Goal: Task Accomplishment & Management: Complete application form

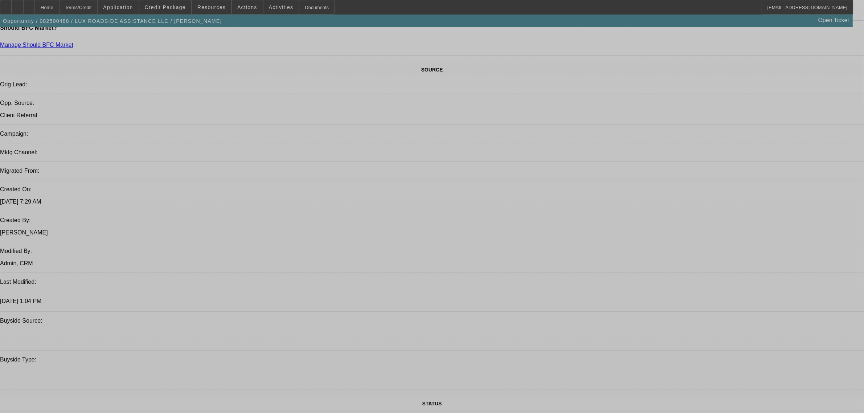
select select "0"
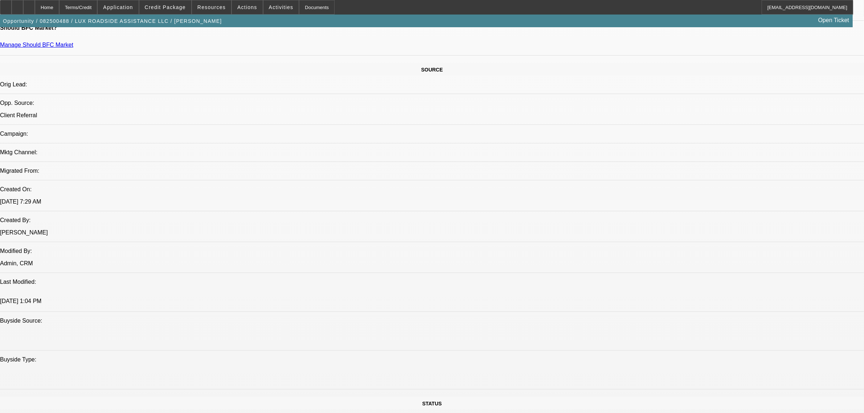
select select "0"
select select "6"
select select "0"
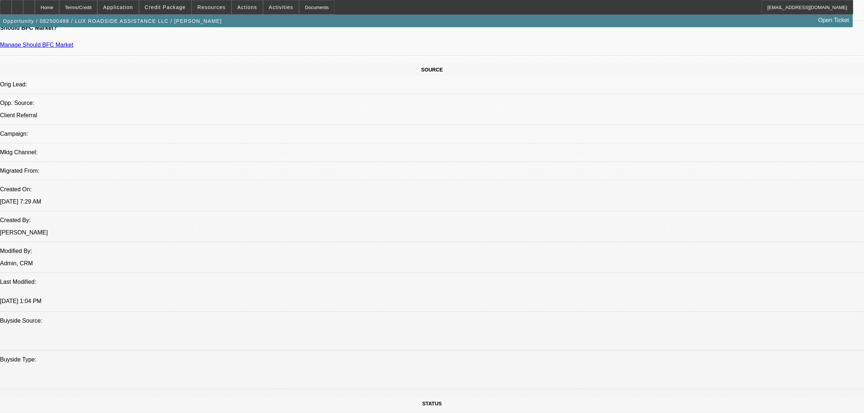
select select "0"
select select "6"
select select "0"
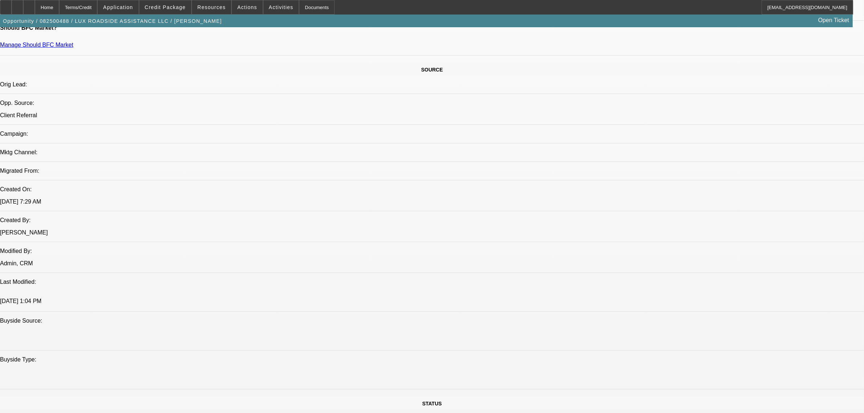
select select "6"
select select "0"
select select "6"
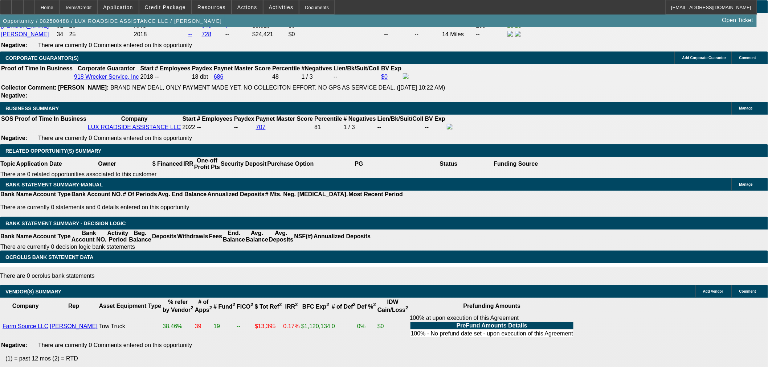
scroll to position [1242, 0]
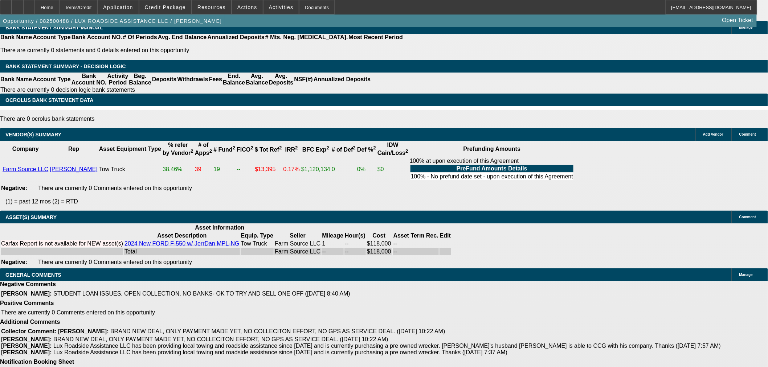
select select "3"
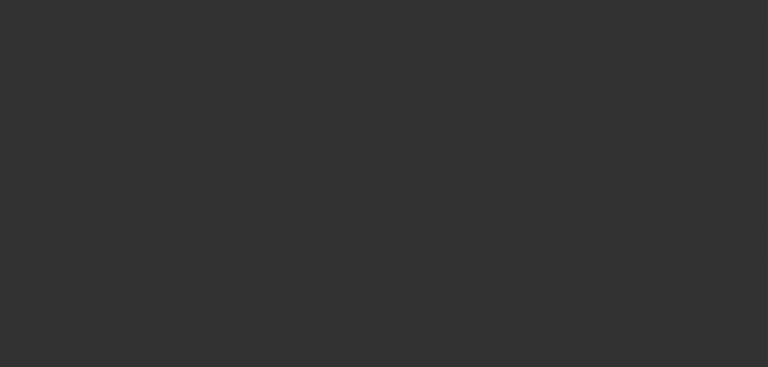
radio input "true"
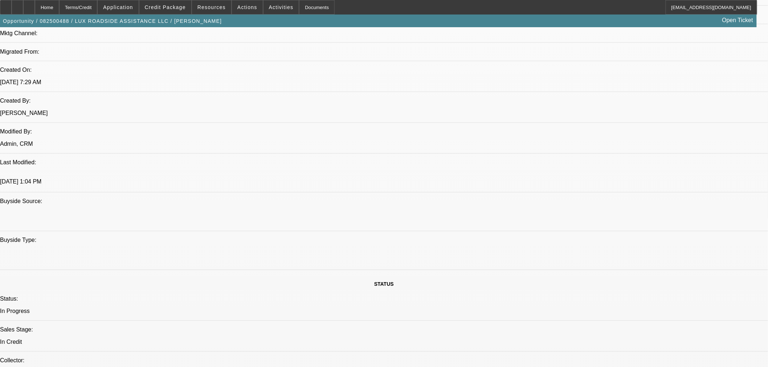
scroll to position [396, 0]
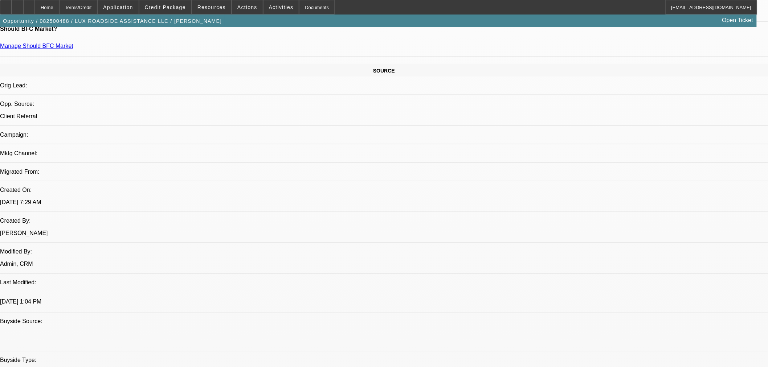
click at [651, 156] on span "17" at bounding box center [649, 154] width 13 height 13
type input "11/17/2025"
click at [721, 170] on span "18" at bounding box center [722, 168] width 13 height 13
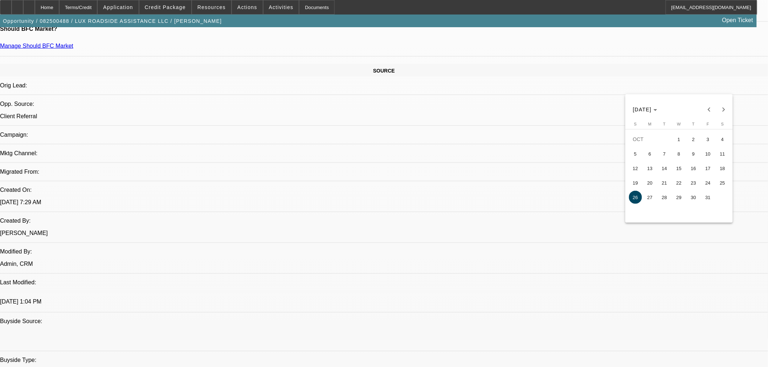
type input "10/18/2025"
drag, startPoint x: 551, startPoint y: 93, endPoint x: 556, endPoint y: 126, distance: 33.5
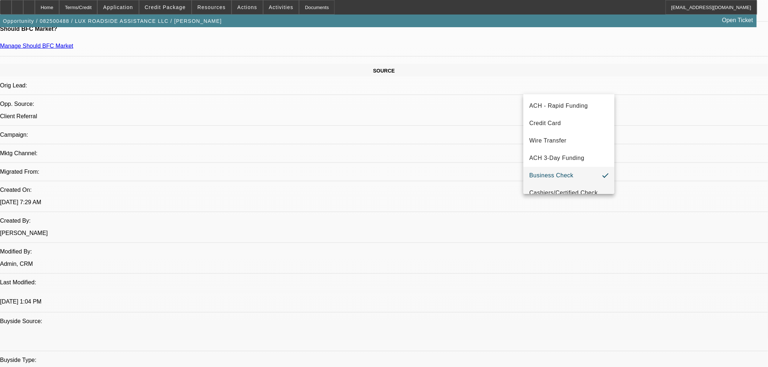
click at [556, 188] on mat-option "Cashiers/Certified Check" at bounding box center [568, 192] width 91 height 17
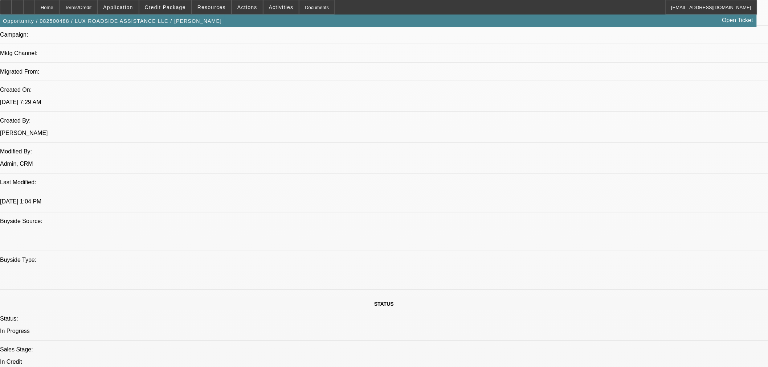
scroll to position [597, 0]
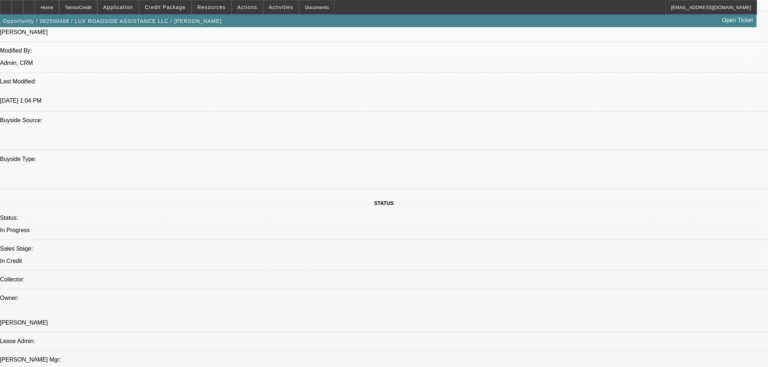
type textarea "a"
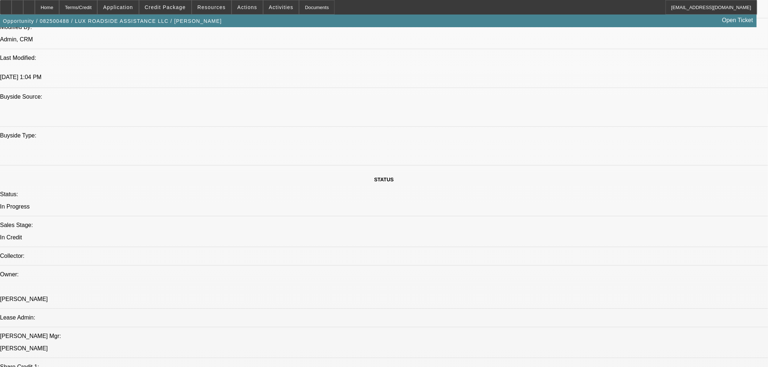
scroll to position [516, 0]
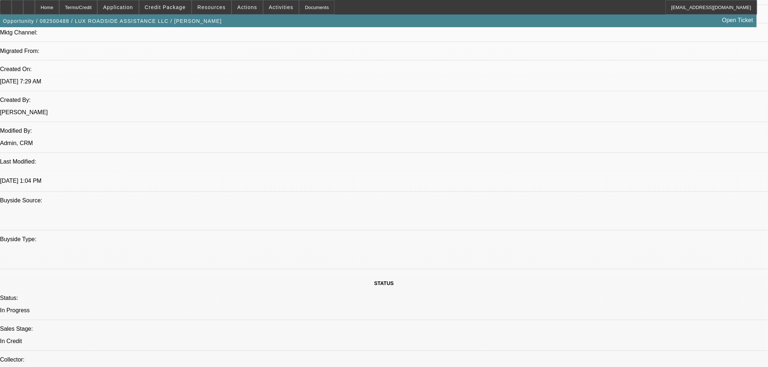
paste textarea "Equipment Description 2024 F550 with Jerr-Dan MPL-NG Approval Amount (10% Varia…"
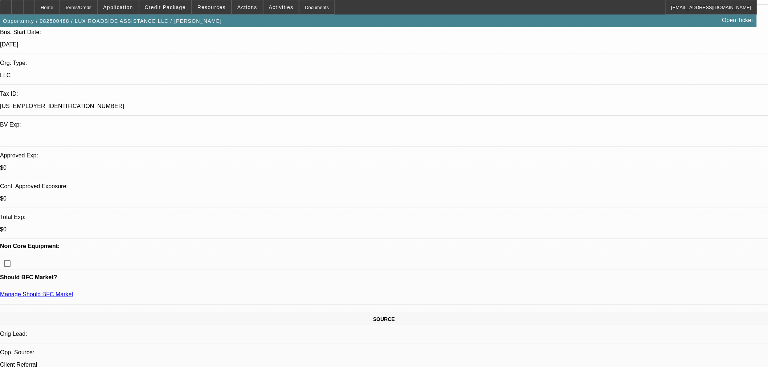
scroll to position [161, 0]
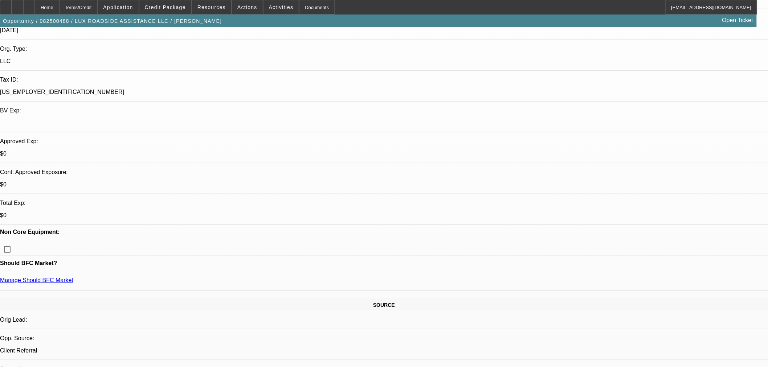
type textarea "APPROVED BY CPCEF: Equipment Description 2024 F550 with Jerr-Dan MPL-NG. Approv…"
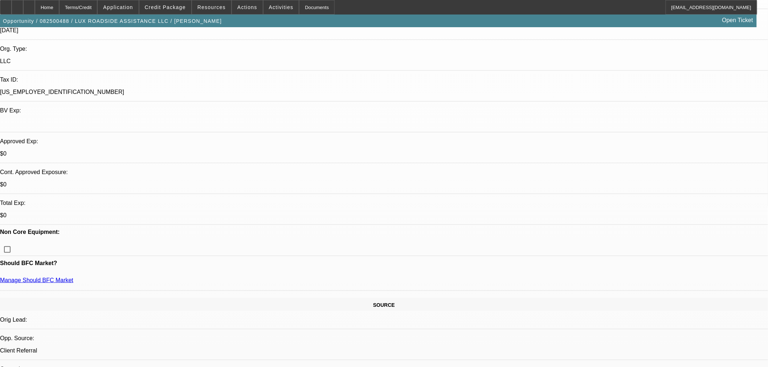
type input "12.75"
type input "13.25"
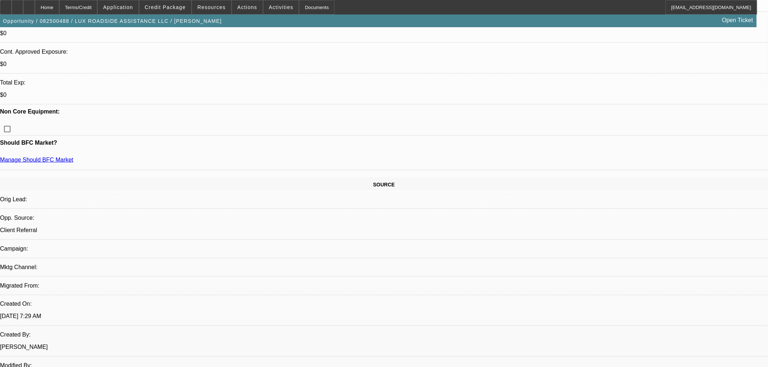
scroll to position [443, 0]
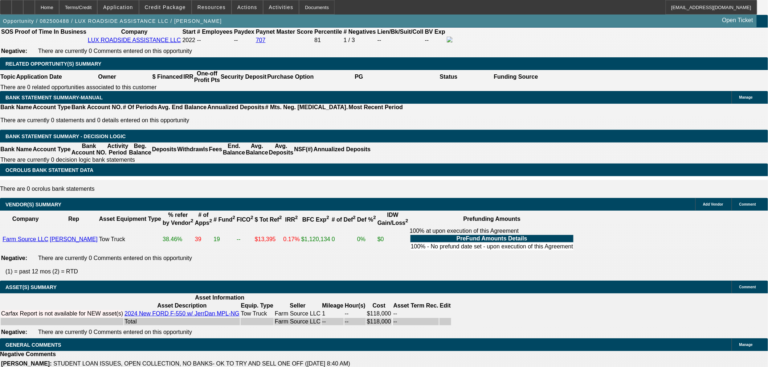
scroll to position [1242, 0]
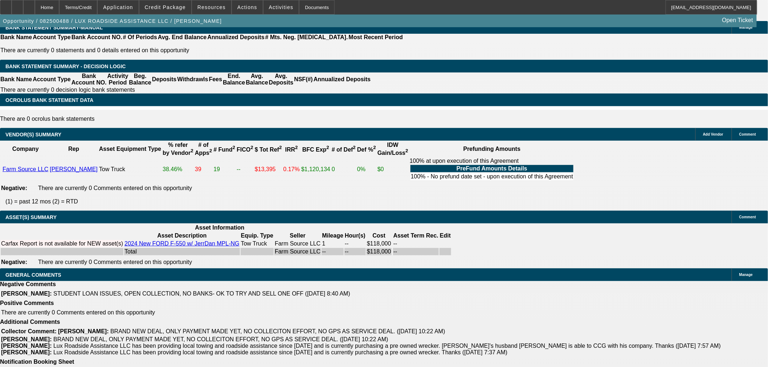
copy span "Personal Guarantors Nicole Rainbolt, Robert Rainbolt. Corporate Guarantors 918 …"
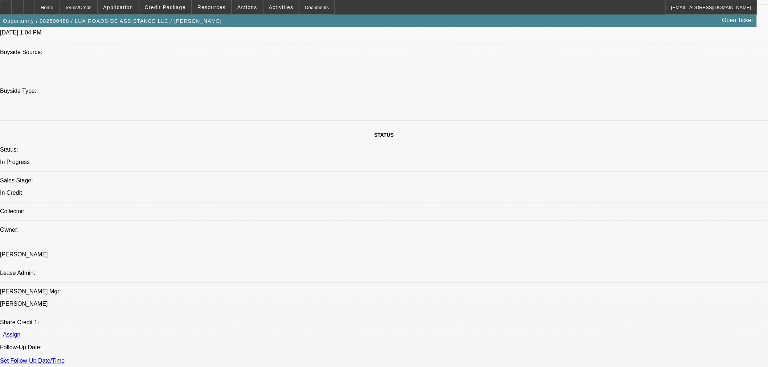
scroll to position [557, 0]
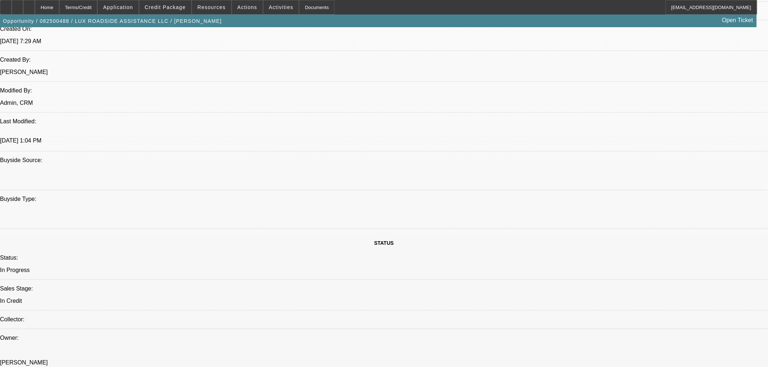
paste textarea "Personal Guarantors Nicole Rainbolt, Robert Rainbolt. Corporate Guarantors 918 …"
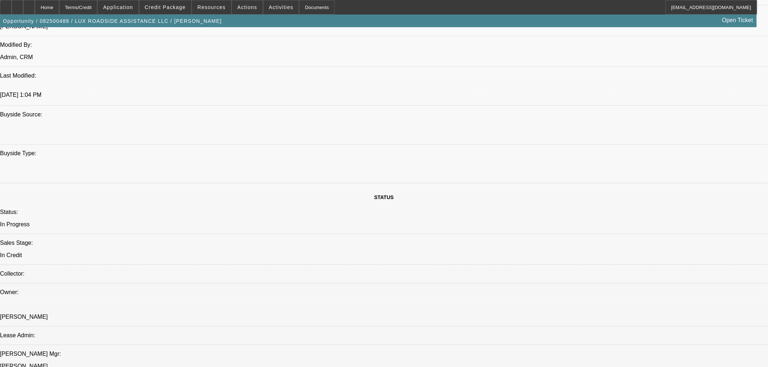
scroll to position [718, 0]
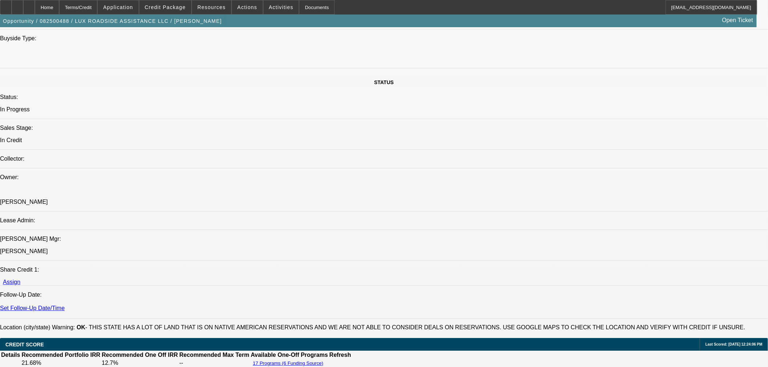
type textarea "APPROVED BY CPCEF: Personal Guarantors Nicole Rainbolt, Robert Rainbolt. Corpor…"
click at [584, 291] on span "27" at bounding box center [582, 290] width 13 height 13
type input "[DATE]"
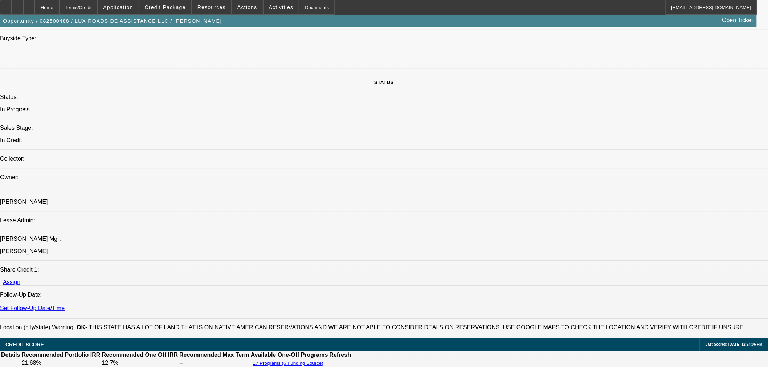
type input "01:02"
type input "01:58"
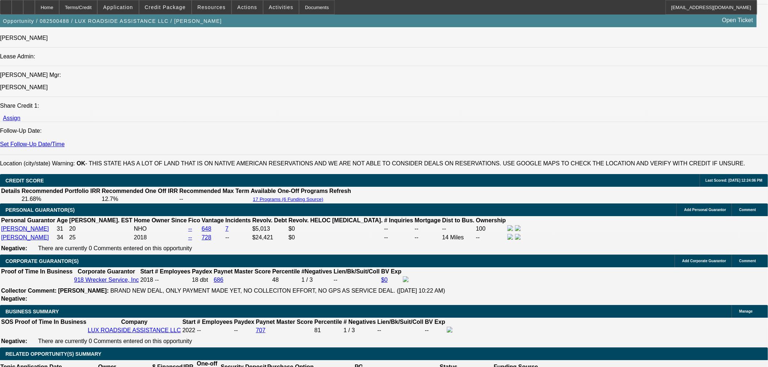
scroll to position [758, 0]
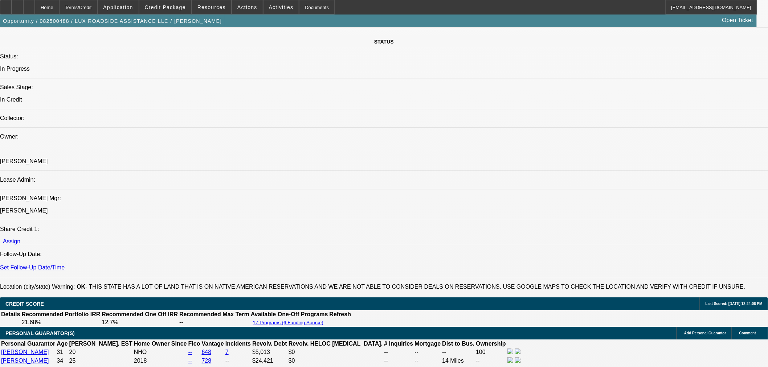
select select "0"
select select "6"
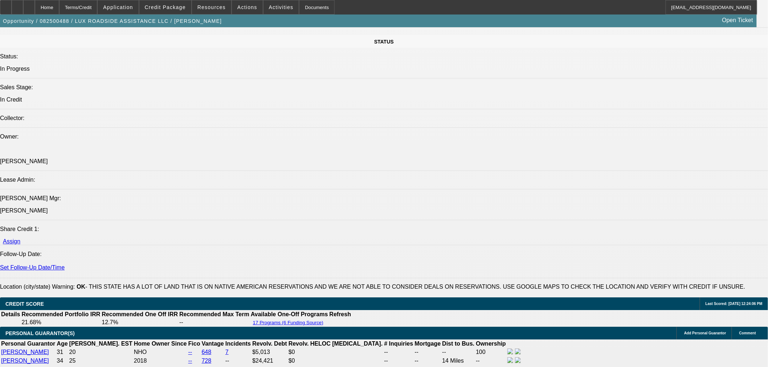
select select "0"
select select "6"
select select "0"
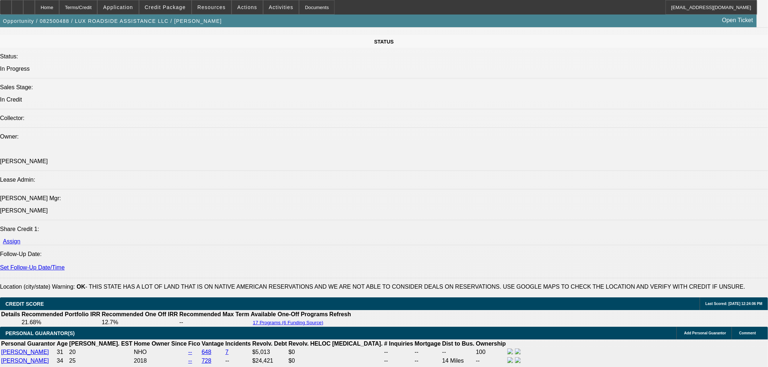
select select "0"
select select "6"
select select "0"
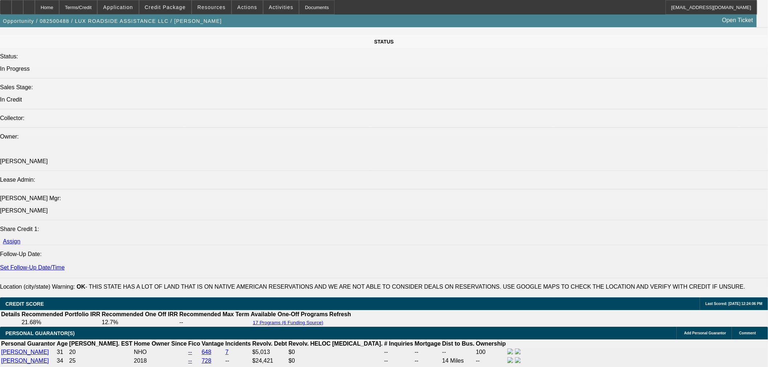
select select "0"
select select "6"
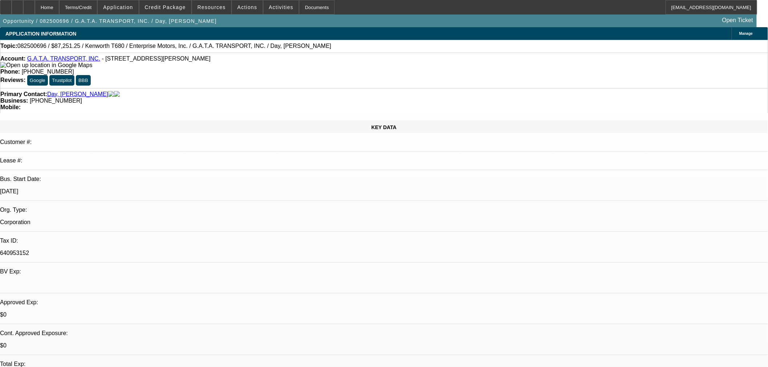
select select "0"
select select "6"
select select "0"
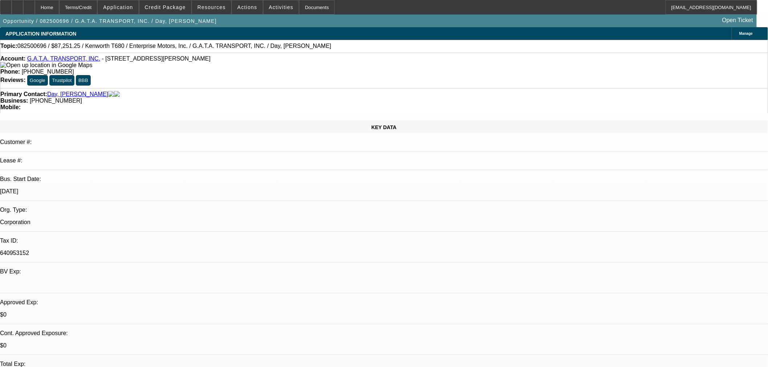
select select "0"
select select "6"
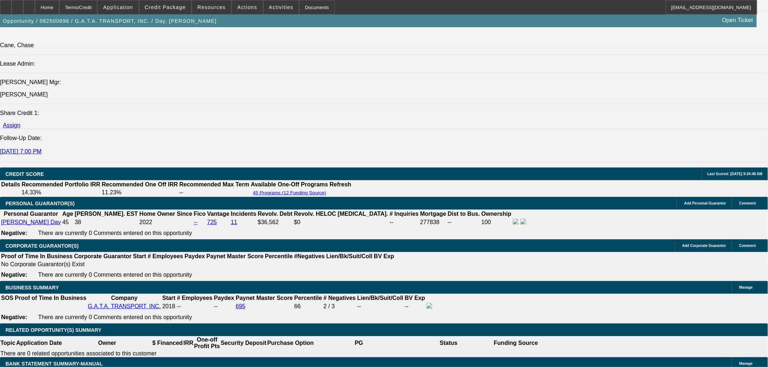
scroll to position [1250, 0]
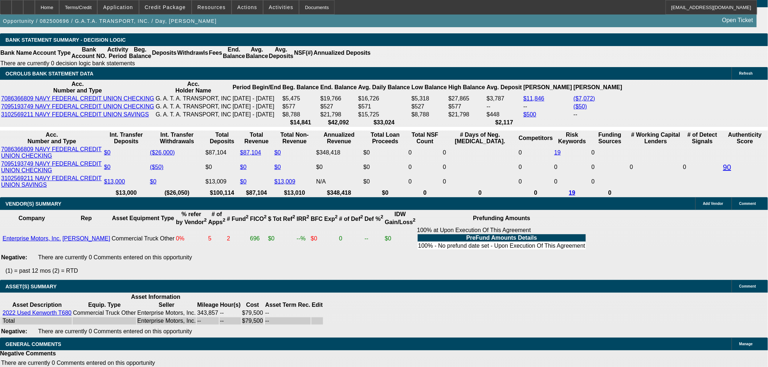
select select "4"
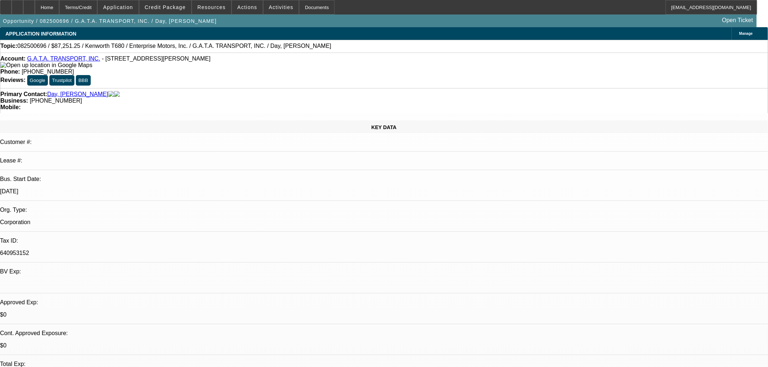
type textarea "d"
paste textarea "Insufficient financial strength Limited personal credit experience No/Limited c…"
type textarea "DECLINED BY MITSU: "Insufficient financial strength. Limited personal credit ex…"
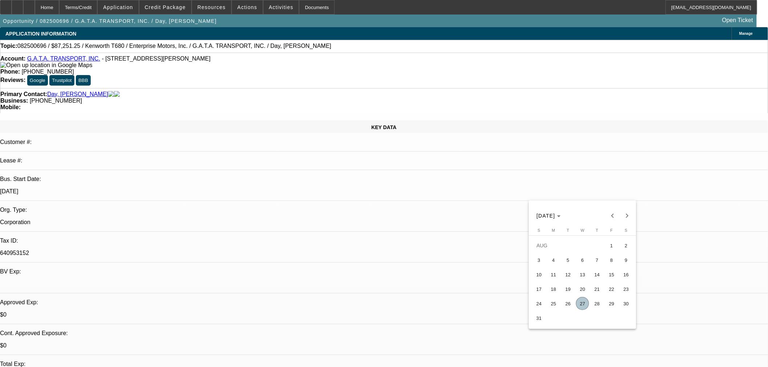
click at [572, 307] on span "26" at bounding box center [567, 303] width 13 height 13
type input "8/26/2025"
type input "04:30"
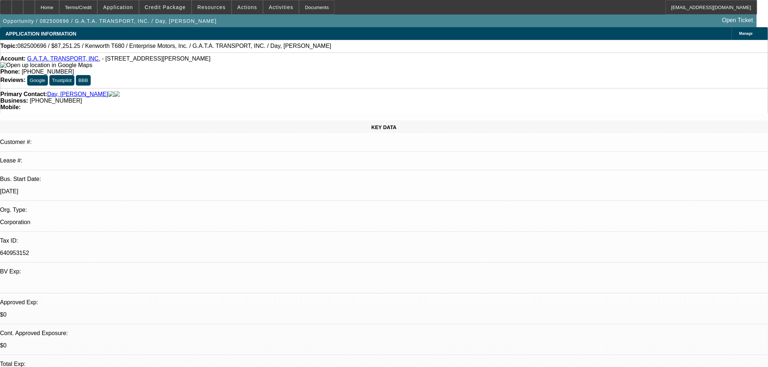
type input "02:06"
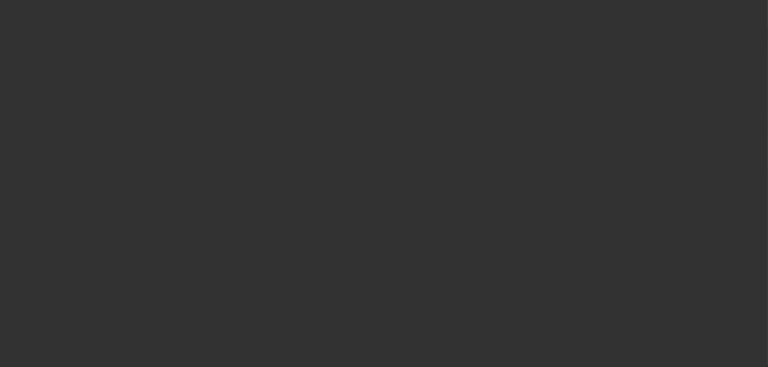
select select "0"
select select "6"
select select "0"
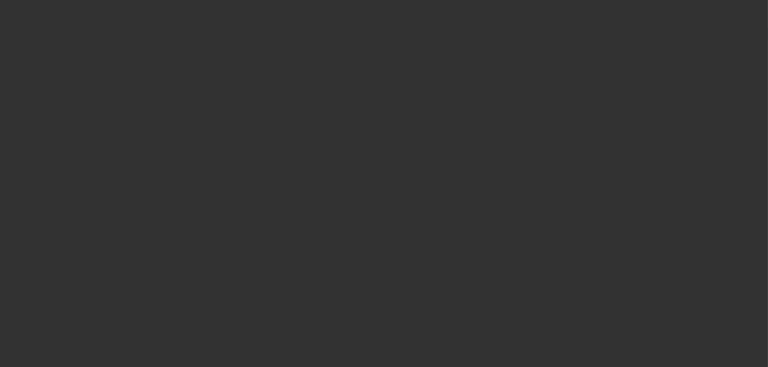
select select "0"
select select "6"
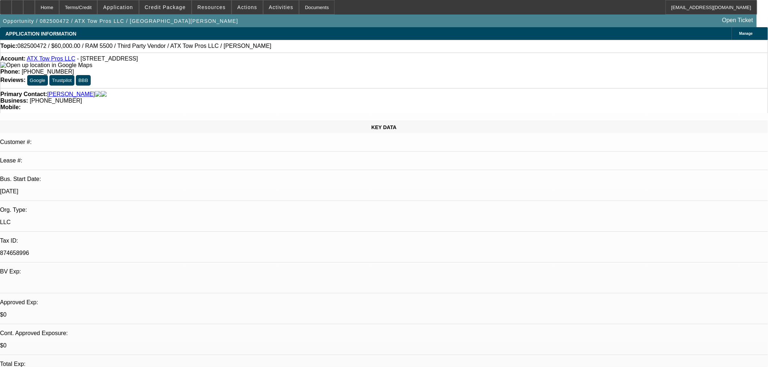
select select "0"
select select "2"
select select "0.1"
select select "4"
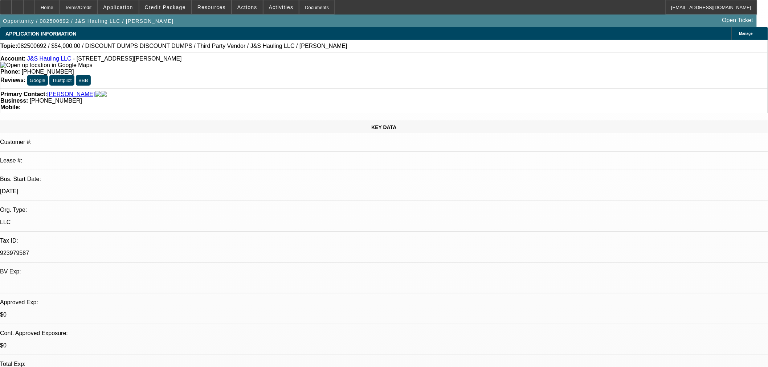
select select "0"
select select "3"
select select "0.1"
select select "4"
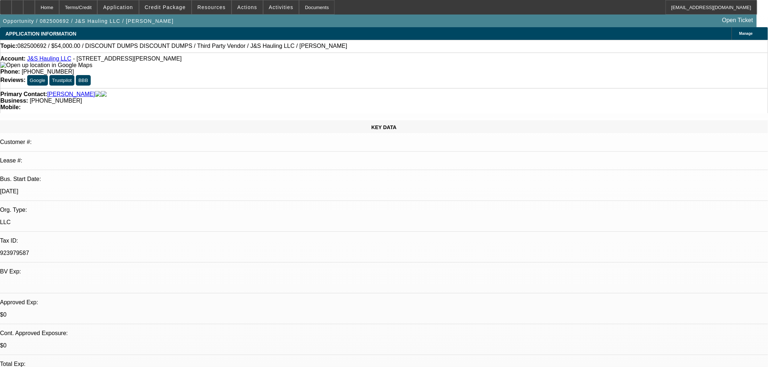
select select "0"
select select "3"
select select "0.1"
select select "4"
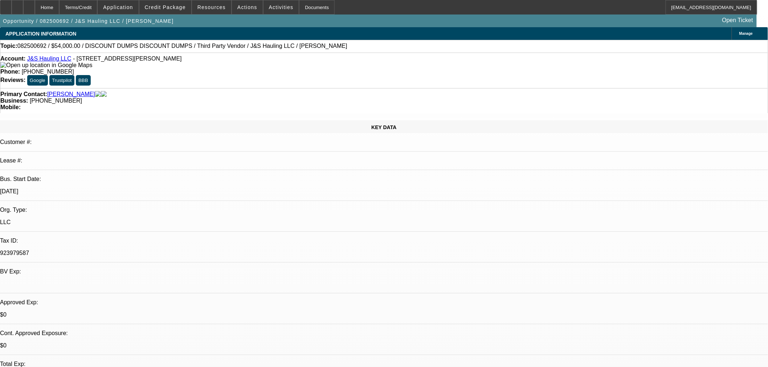
select select "0"
select select "3"
select select "0.1"
select select "4"
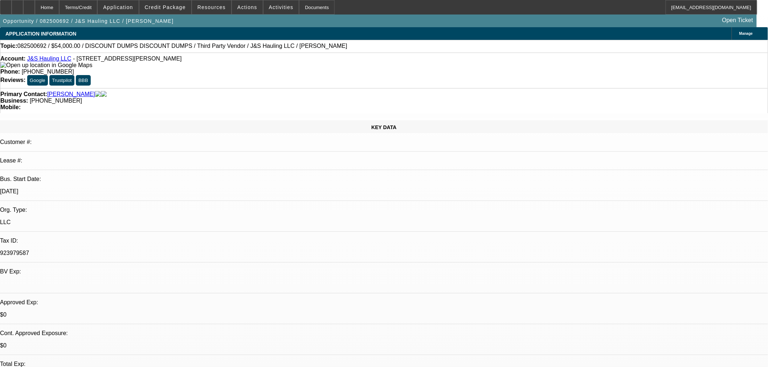
select select "0"
select select "3"
select select "0.1"
select select "4"
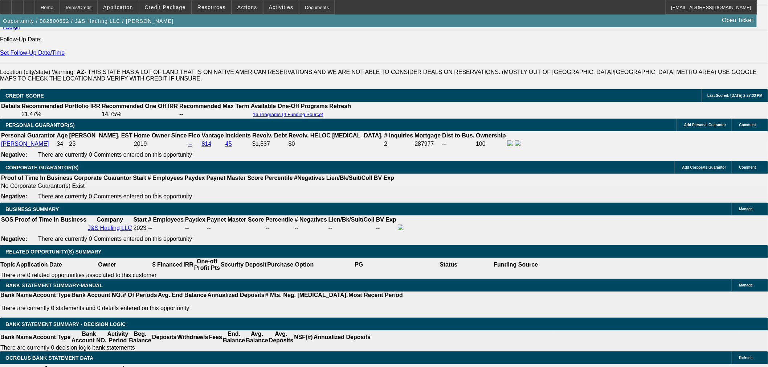
scroll to position [968, 0]
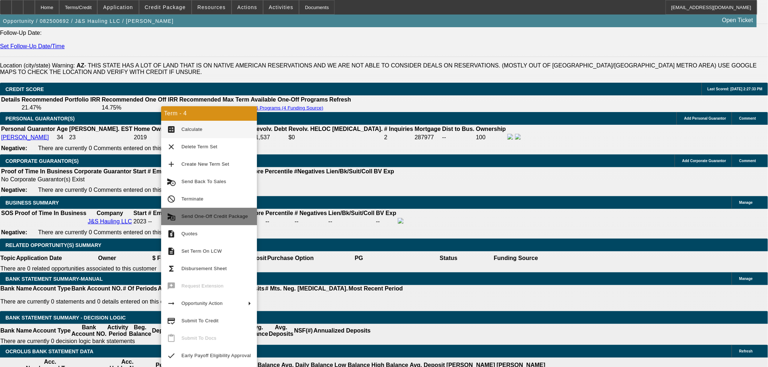
click at [215, 213] on span "Send One-Off Credit Package" at bounding box center [216, 216] width 70 height 9
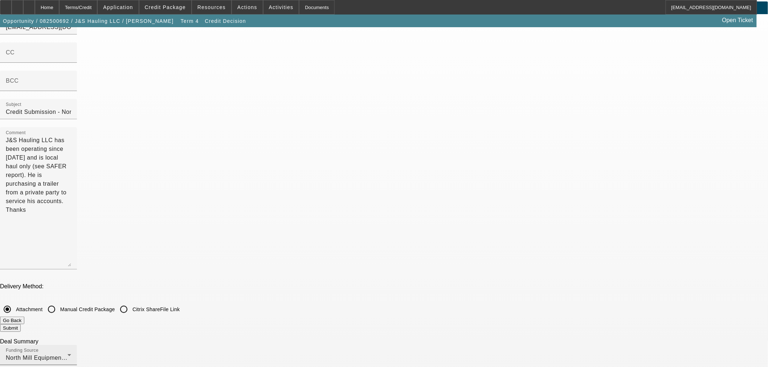
scroll to position [40, 0]
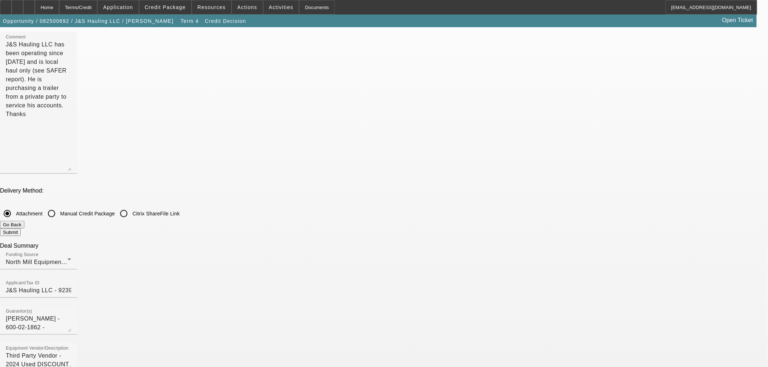
scroll to position [242, 0]
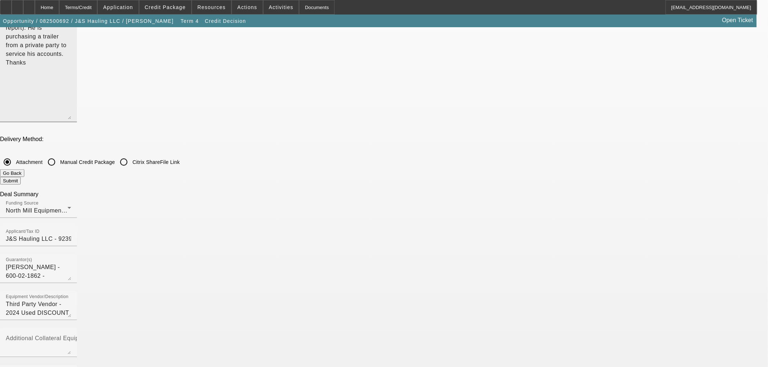
scroll to position [40, 0]
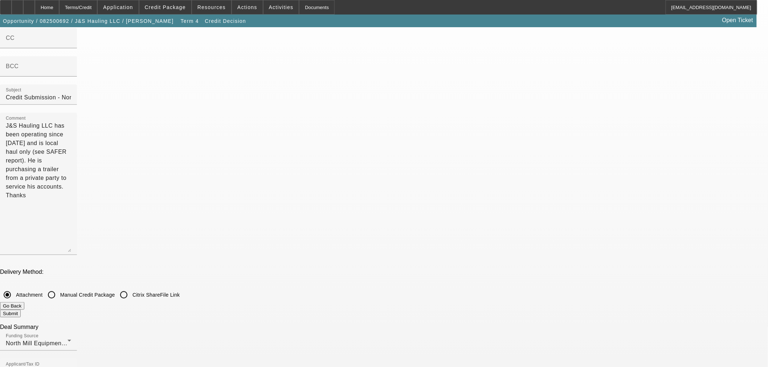
click at [24, 302] on button "Go Back" at bounding box center [12, 306] width 24 height 8
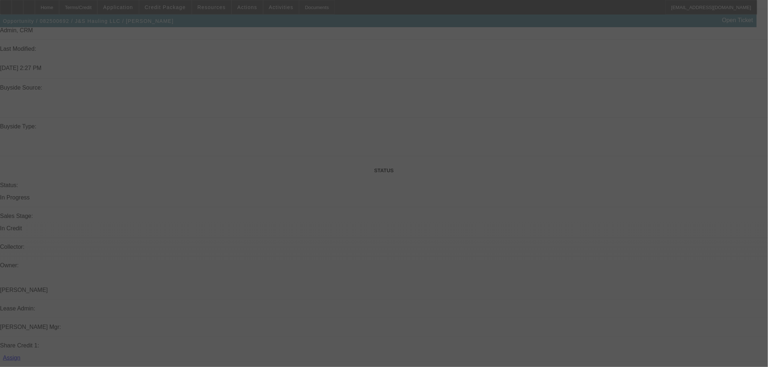
scroll to position [662, 0]
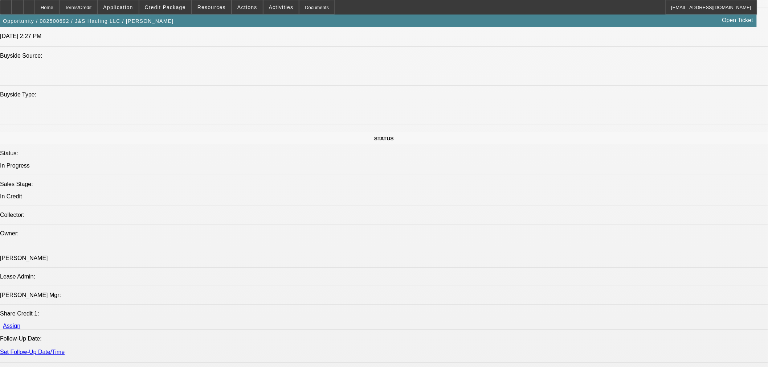
select select "0"
select select "3"
select select "0.1"
select select "4"
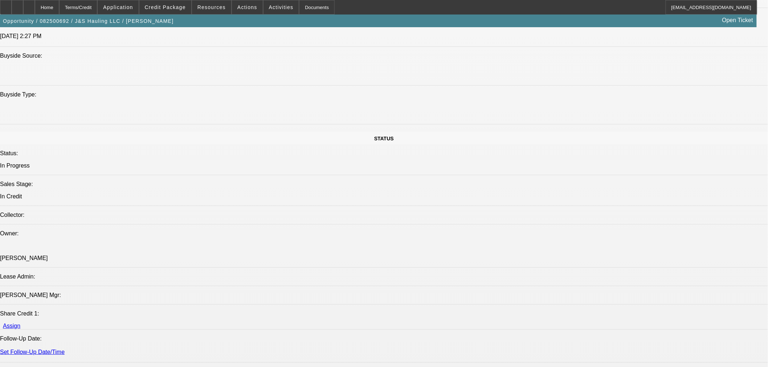
select select "0"
select select "3"
select select "0.1"
select select "4"
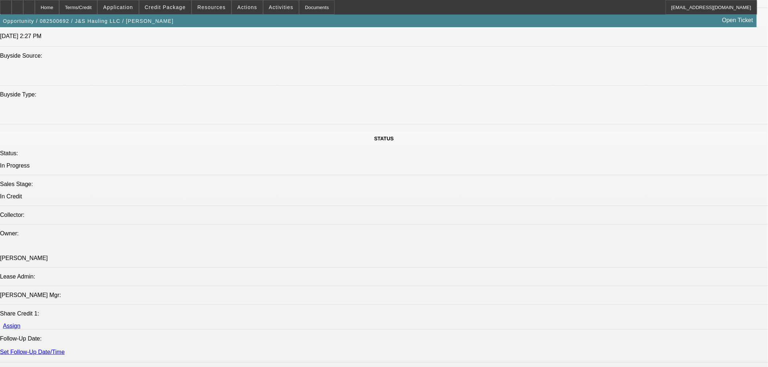
select select "0"
select select "3"
select select "0.1"
select select "4"
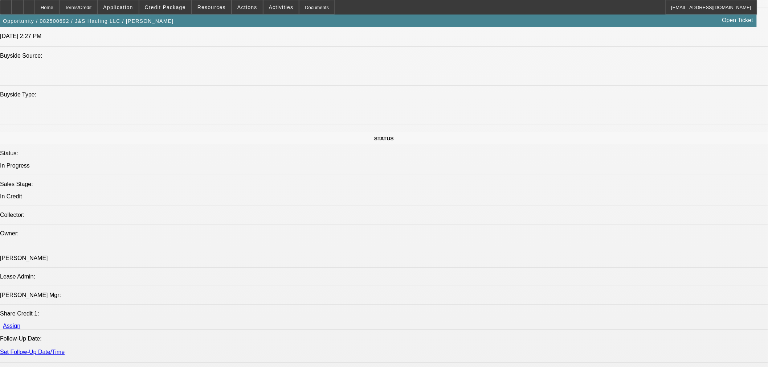
select select "0"
select select "3"
select select "0.1"
select select "4"
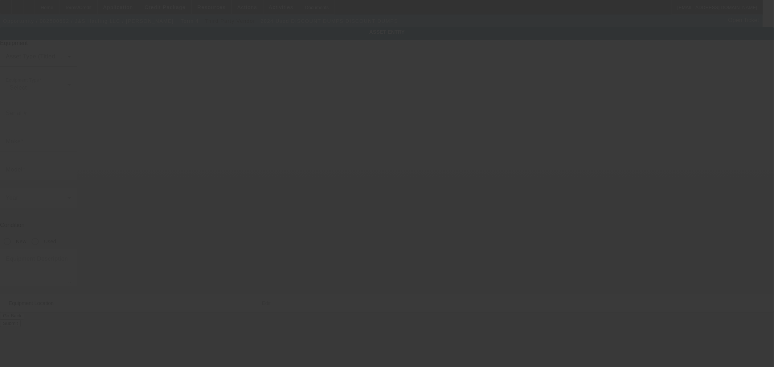
type input "1D91A3921R1865118"
type input "DISCOUNT DUMPS"
radio input "true"
type textarea "39 FT TRAILER, SMOOTH SIDES TANDEM AIR RIDE"
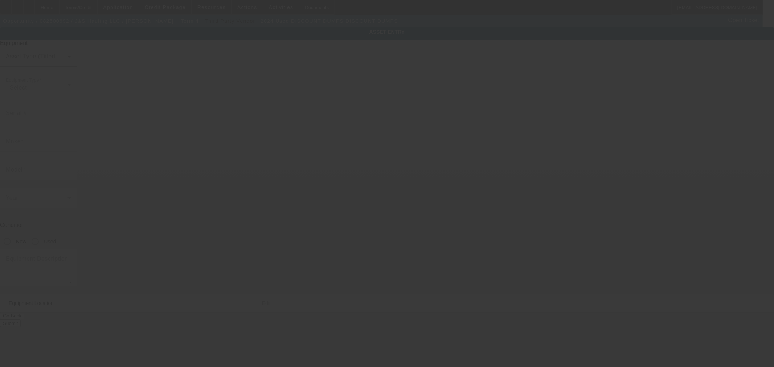
type input "9926 W Hilton Ave"
type input "Tolleson"
type input "85353"
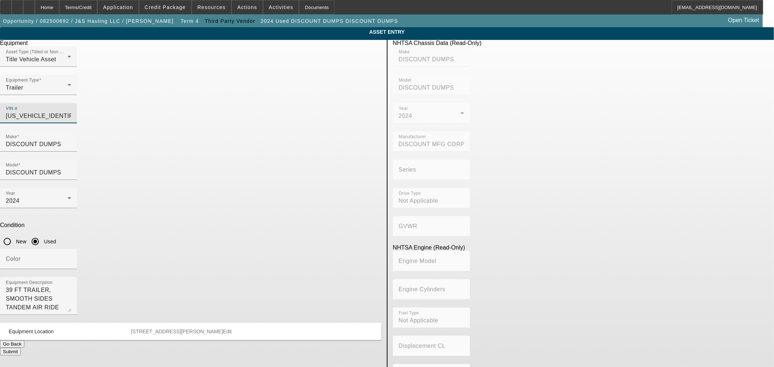
click at [71, 112] on input "1D91A3921R1865118" at bounding box center [38, 116] width 65 height 9
click at [24, 340] on button "Go Back" at bounding box center [12, 344] width 24 height 8
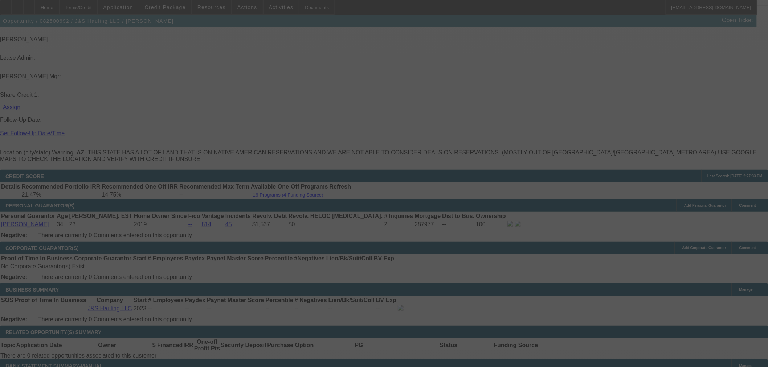
scroll to position [997, 0]
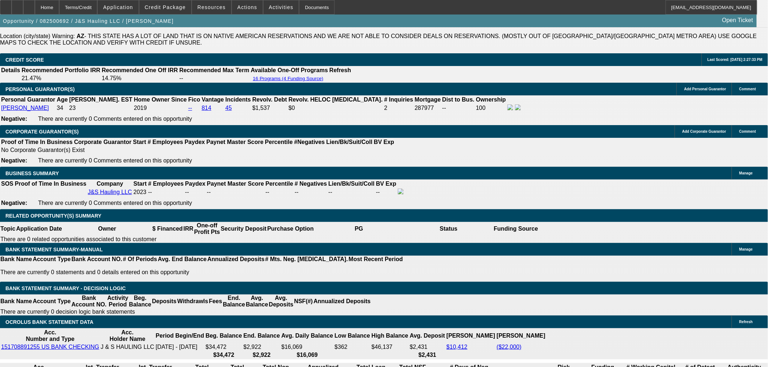
select select "0"
select select "3"
select select "0.1"
select select "4"
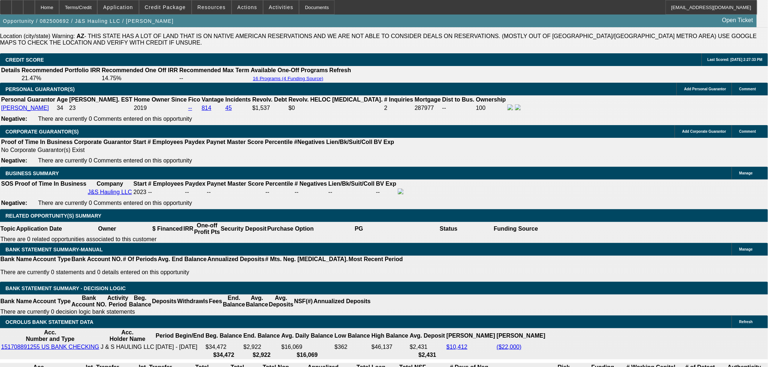
select select "0"
select select "3"
select select "0.1"
select select "4"
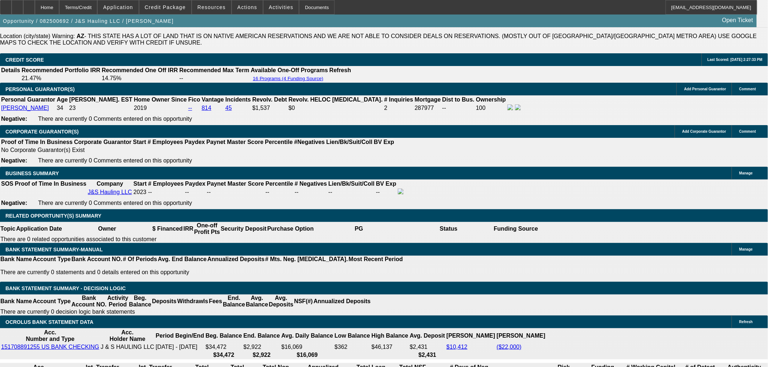
select select "0"
select select "3"
select select "0.1"
select select "4"
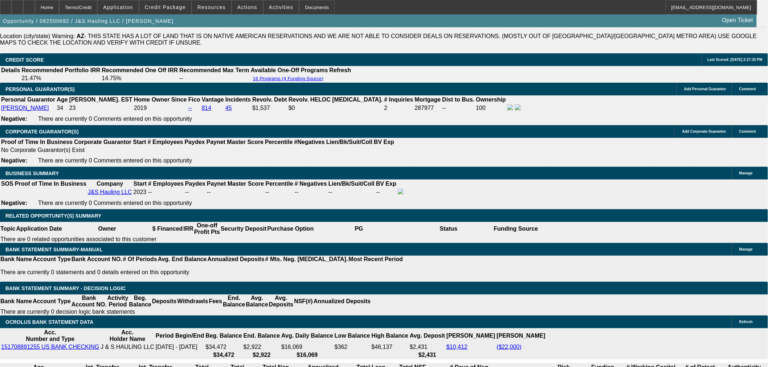
select select "0"
select select "3"
select select "0.1"
select select "4"
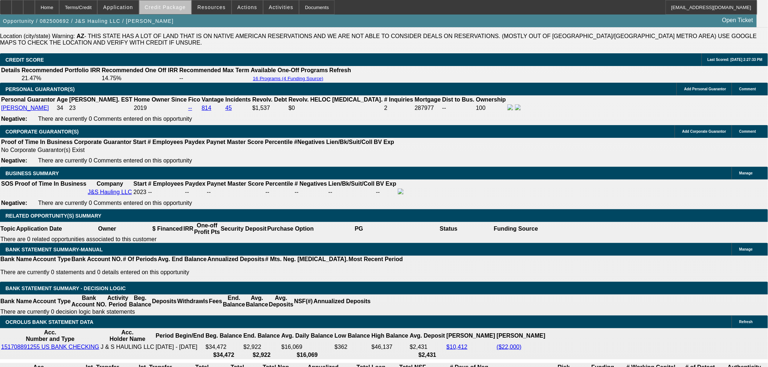
click at [183, 8] on span "Credit Package" at bounding box center [165, 7] width 41 height 6
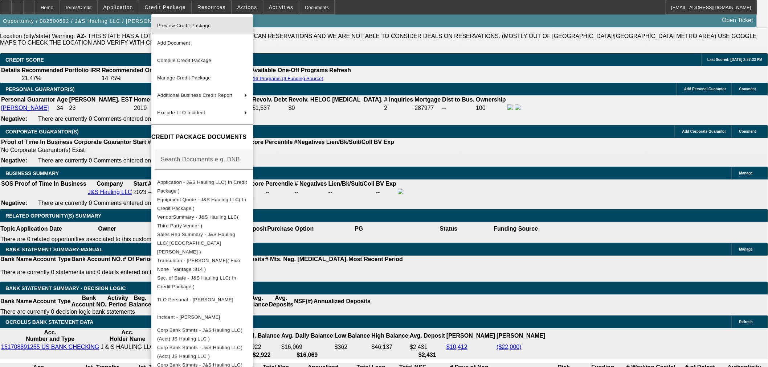
click at [206, 29] on span "Preview Credit Package" at bounding box center [202, 25] width 90 height 9
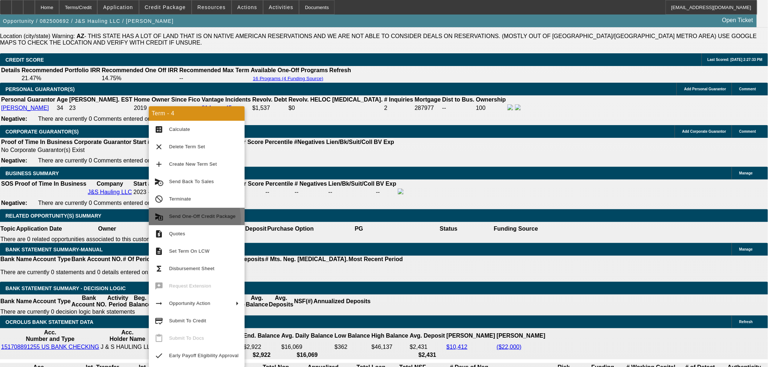
click at [186, 220] on span "Send One-Off Credit Package" at bounding box center [204, 216] width 70 height 9
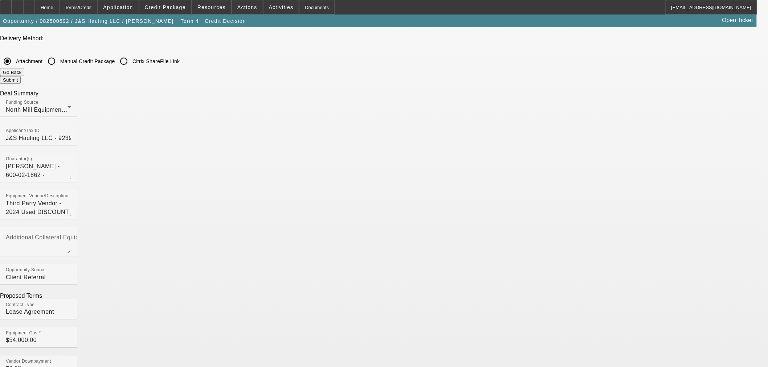
scroll to position [195, 0]
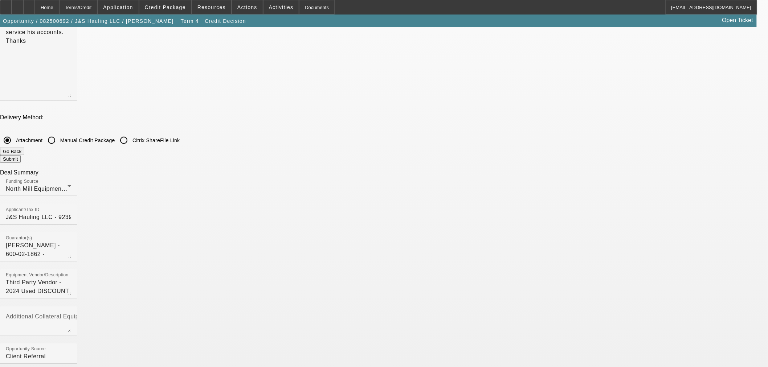
checkbox input "false"
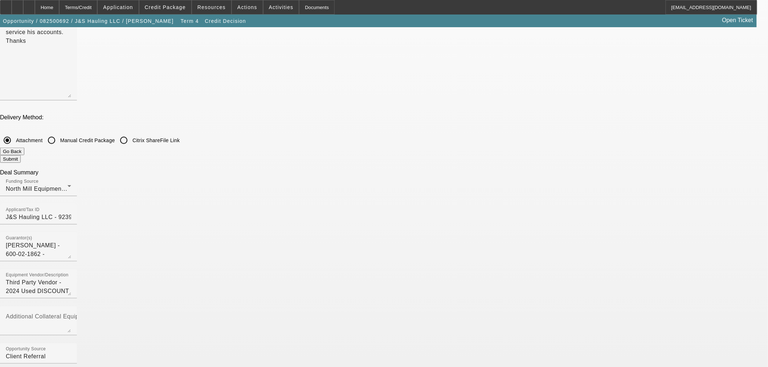
checkbox input "true"
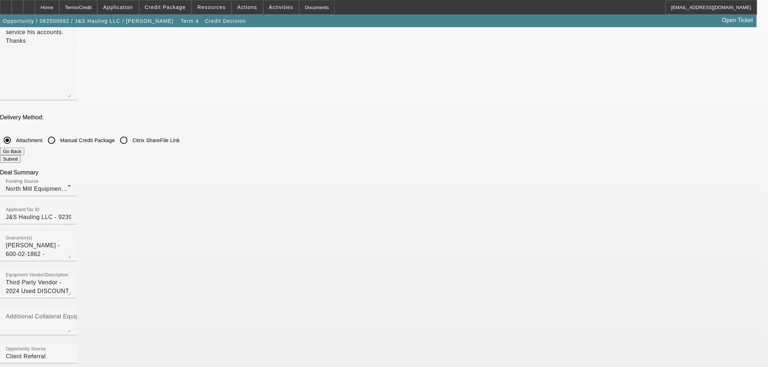
checkbox input "true"
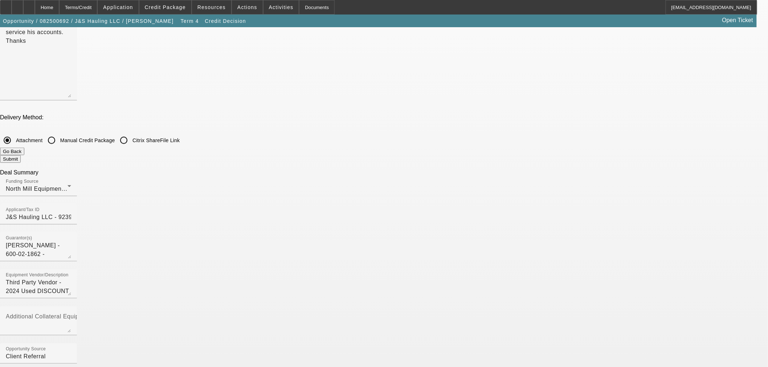
checkbox input "true"
checkbox input "false"
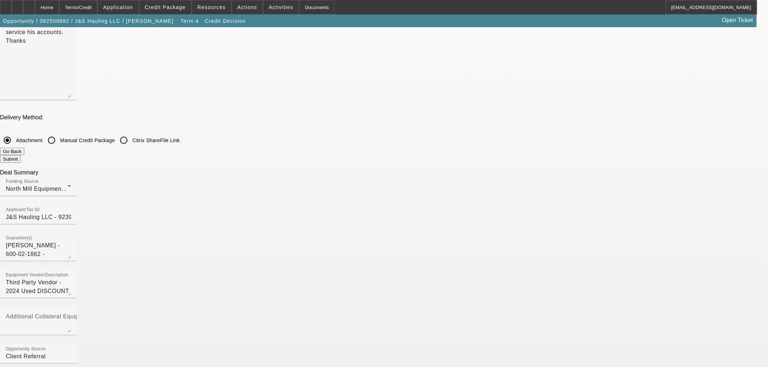
checkbox input "false"
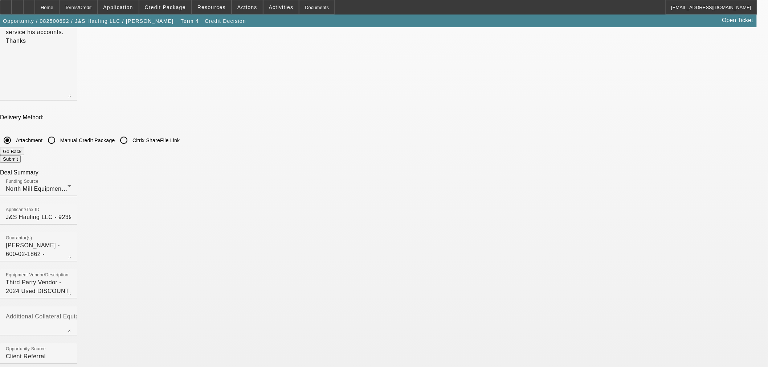
checkbox input "false"
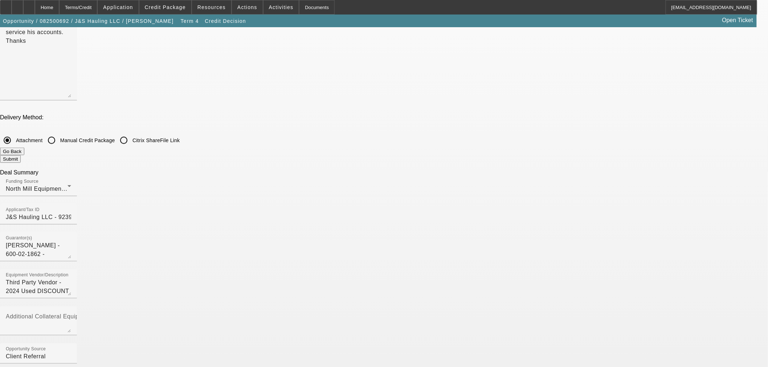
checkbox input "false"
checkbox input "true"
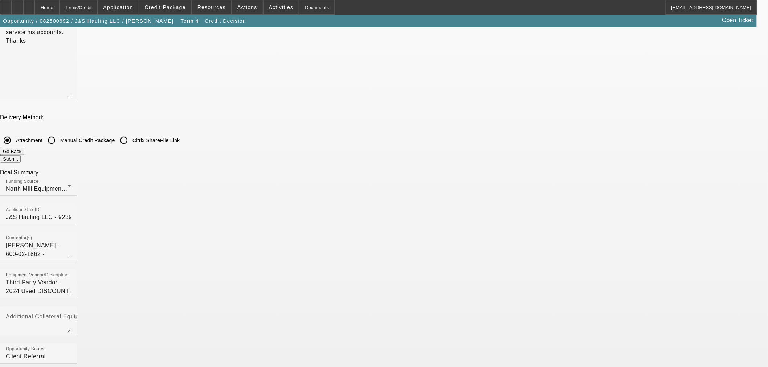
checkbox input "true"
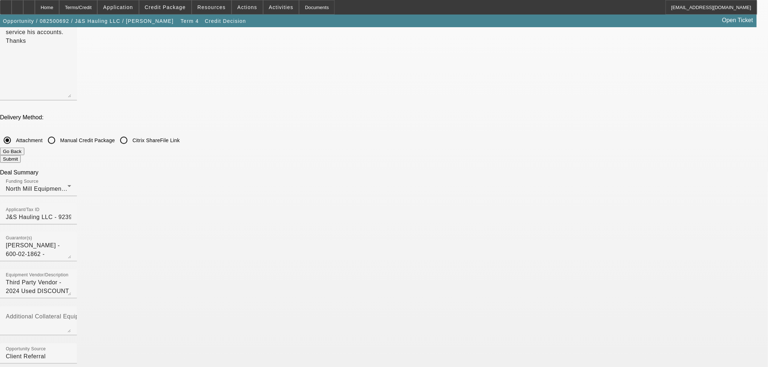
checkbox input "true"
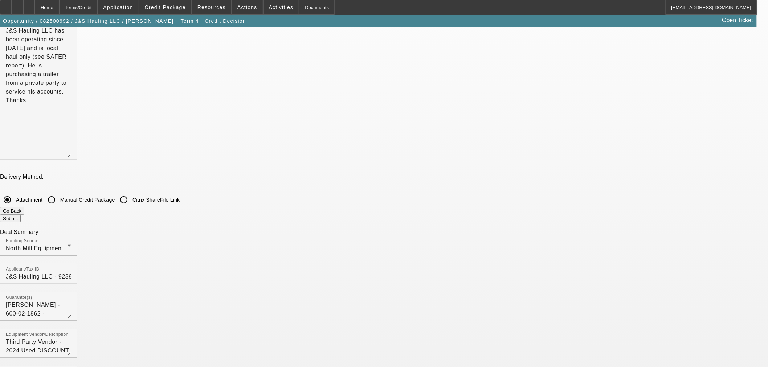
scroll to position [74, 0]
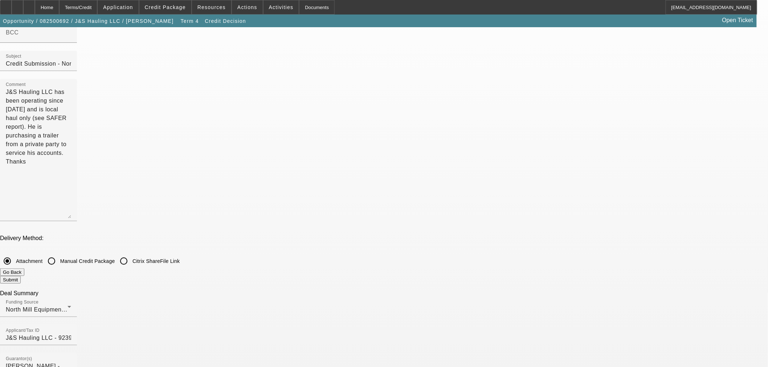
click at [24, 269] on button "Go Back" at bounding box center [12, 273] width 24 height 8
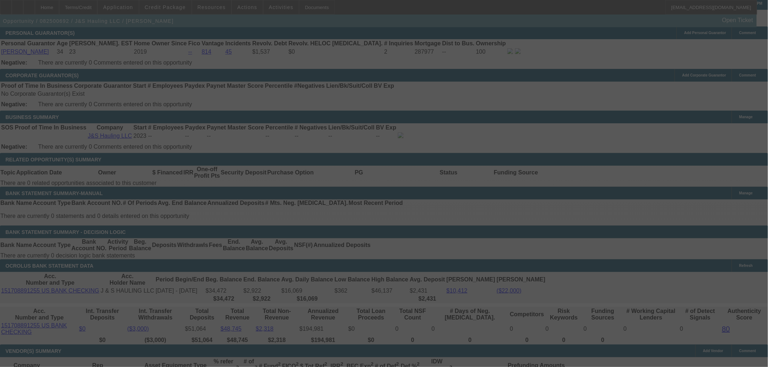
scroll to position [1050, 0]
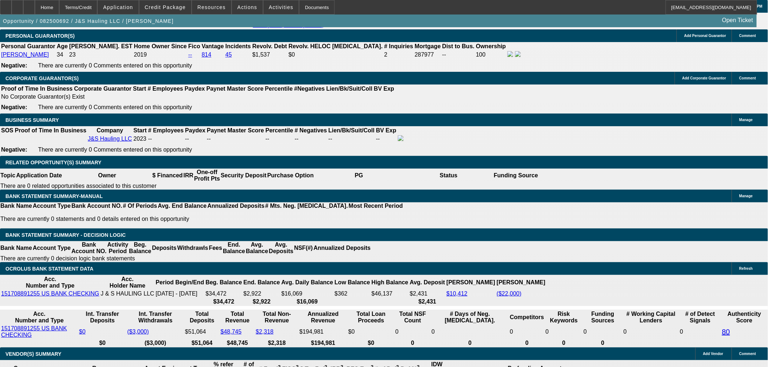
select select "0"
select select "3"
select select "0.1"
select select "4"
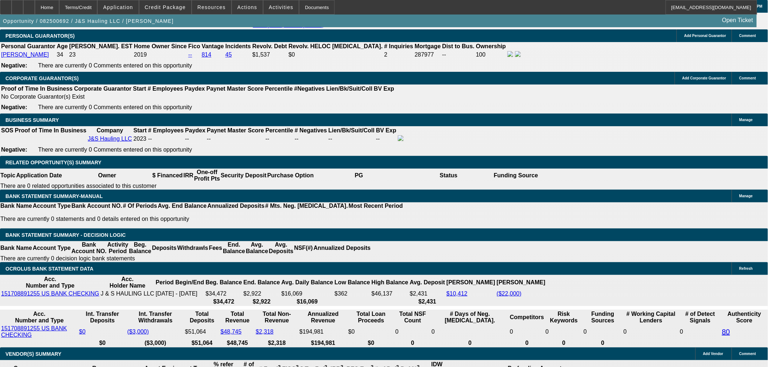
select select "0"
select select "3"
select select "0.1"
select select "4"
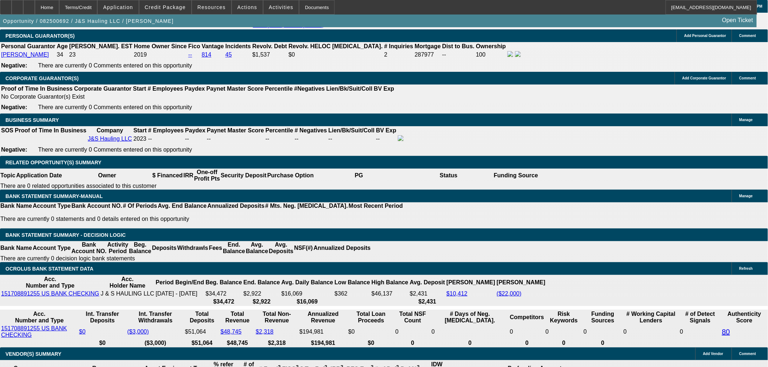
select select "0"
select select "3"
select select "0.1"
select select "4"
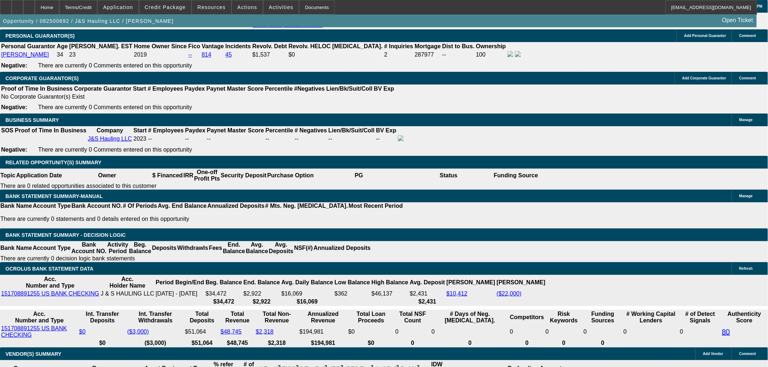
select select "0"
select select "3"
select select "0.1"
select select "4"
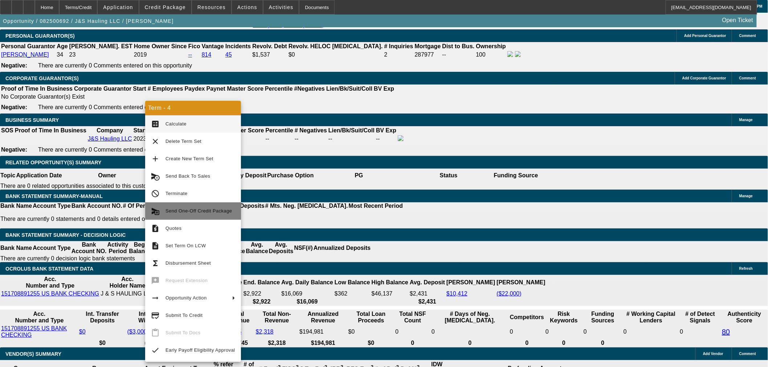
click at [184, 213] on span "Send One-Off Credit Package" at bounding box center [198, 210] width 66 height 5
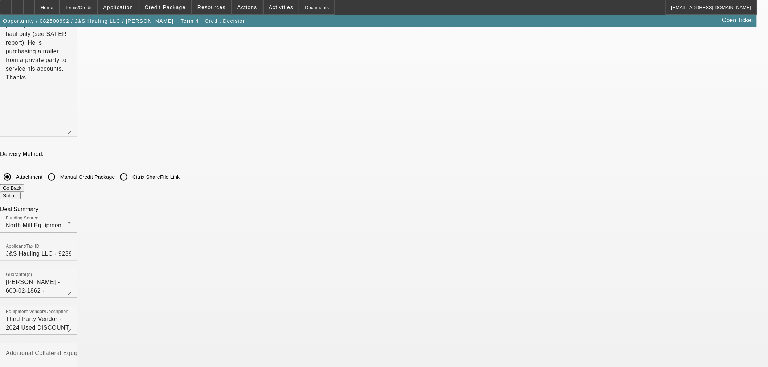
scroll to position [161, 0]
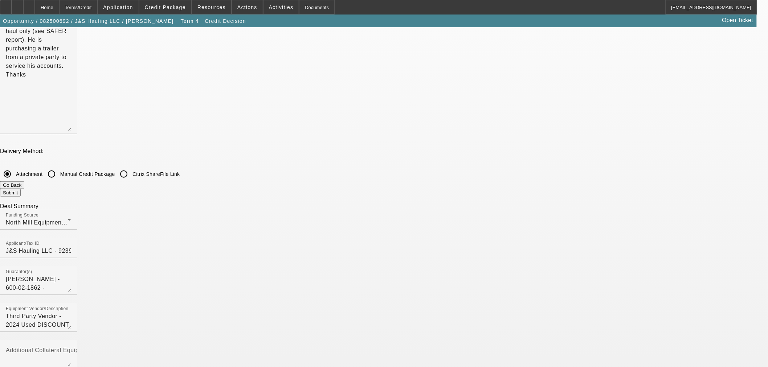
checkbox input "true"
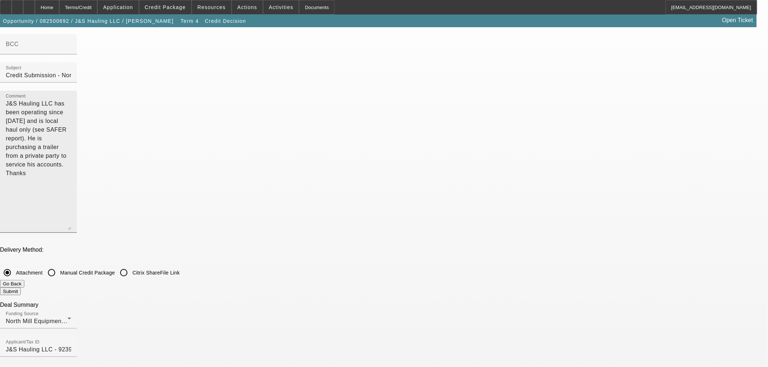
scroll to position [0, 0]
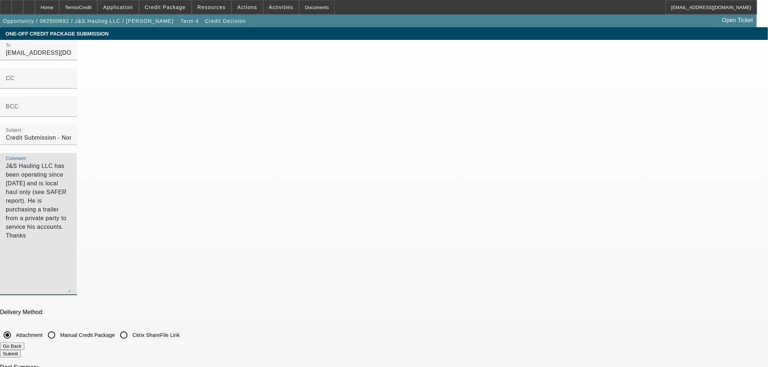
drag, startPoint x: 577, startPoint y: 100, endPoint x: 187, endPoint y: -33, distance: 412.6
click at [187, 0] on html "Home Terms/Credit Application Credit Package Resources Actions Activities Docum…" at bounding box center [384, 183] width 768 height 367
click at [71, 162] on textarea "J&S Hauling LLC has been operating since 2023 and is local haul only (see SAFER…" at bounding box center [38, 227] width 65 height 131
drag, startPoint x: 576, startPoint y: 68, endPoint x: 241, endPoint y: 12, distance: 340.0
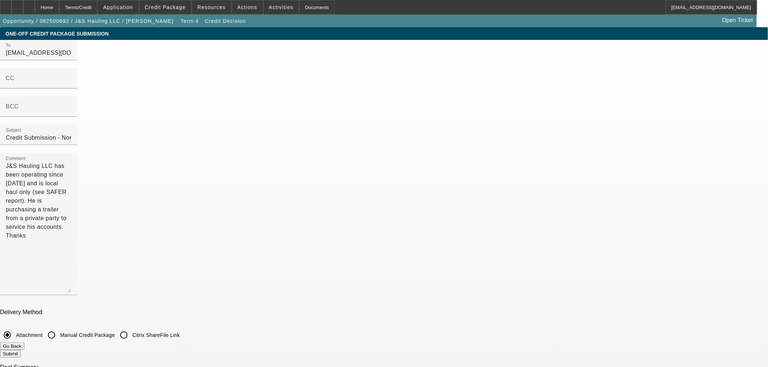
click at [21, 350] on button "Submit" at bounding box center [10, 354] width 21 height 8
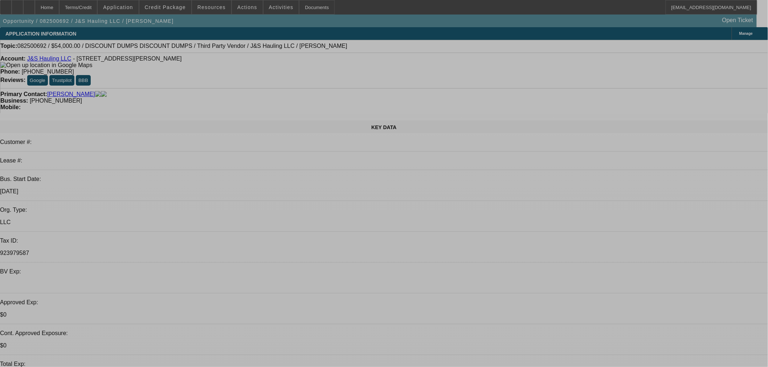
select select "0"
select select "3"
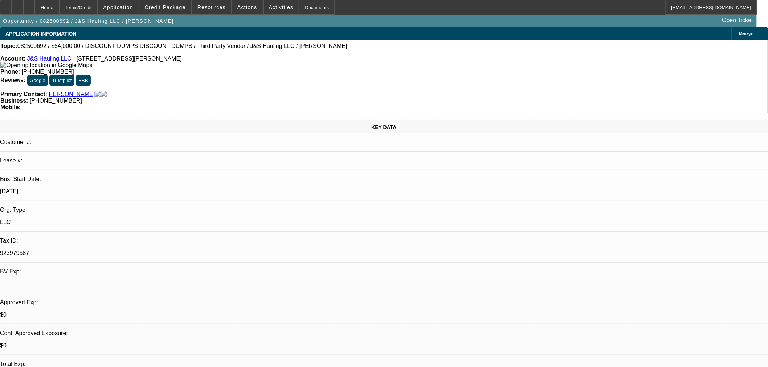
select select "0.1"
select select "4"
select select "0"
select select "3"
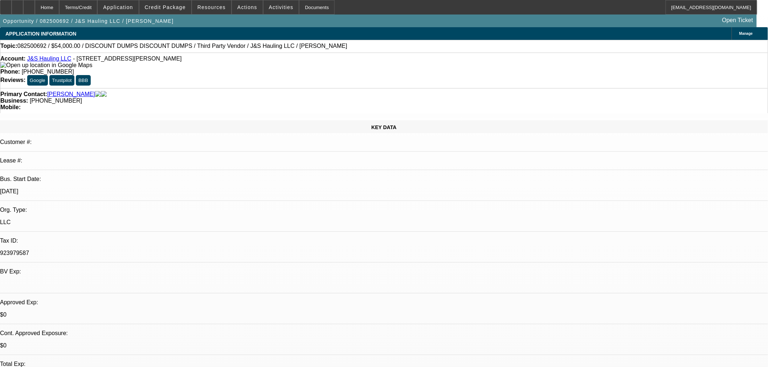
select select "0.1"
select select "4"
select select "0"
select select "3"
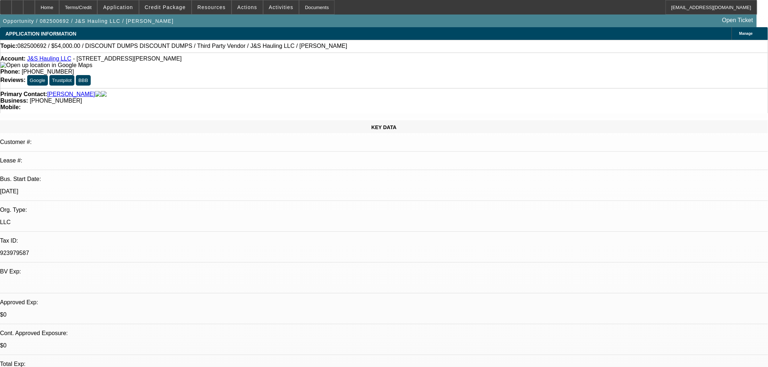
select select "0.1"
select select "4"
select select "0"
select select "3"
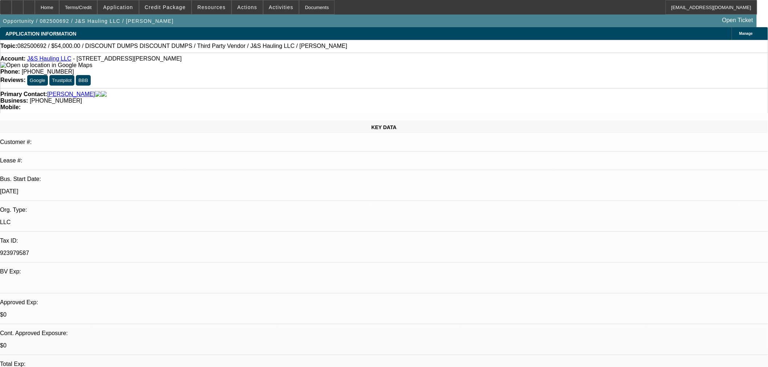
select select "0.1"
select select "4"
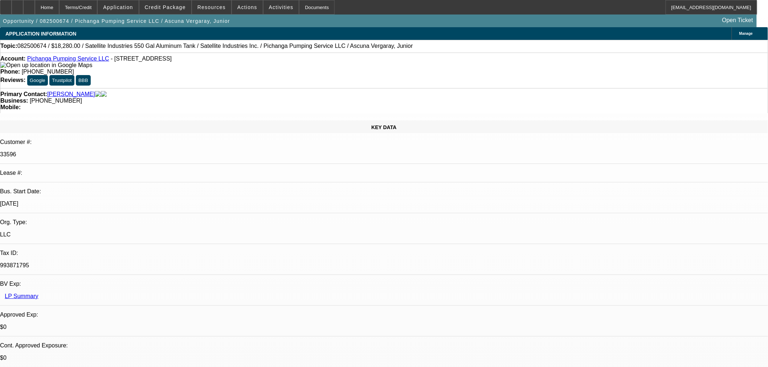
select select "0"
select select "2"
select select "0.1"
select select "4"
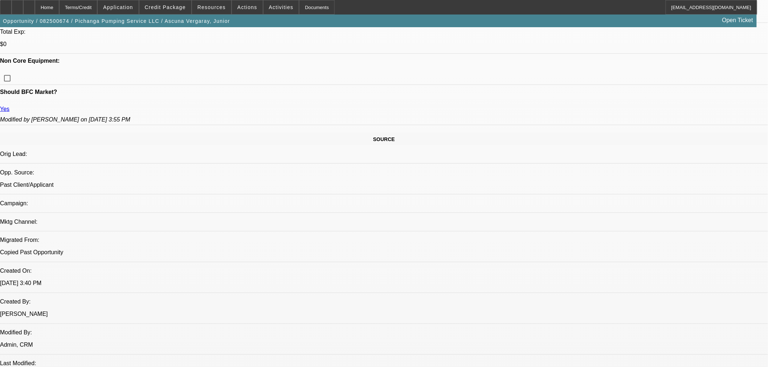
scroll to position [344, 0]
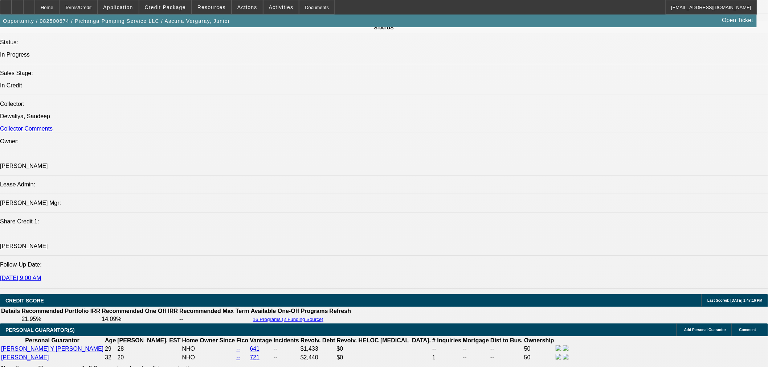
scroll to position [909, 0]
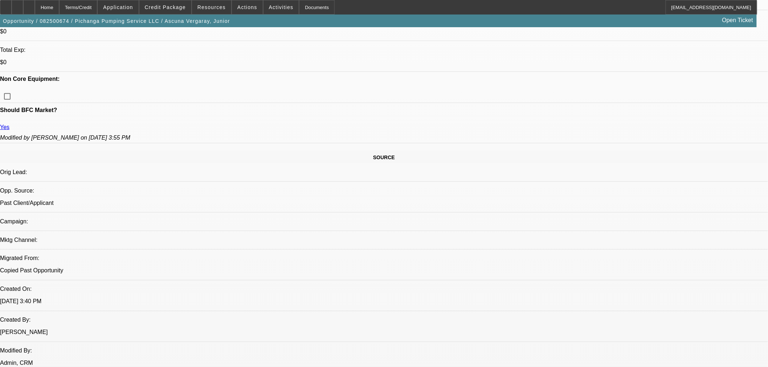
scroll to position [263, 0]
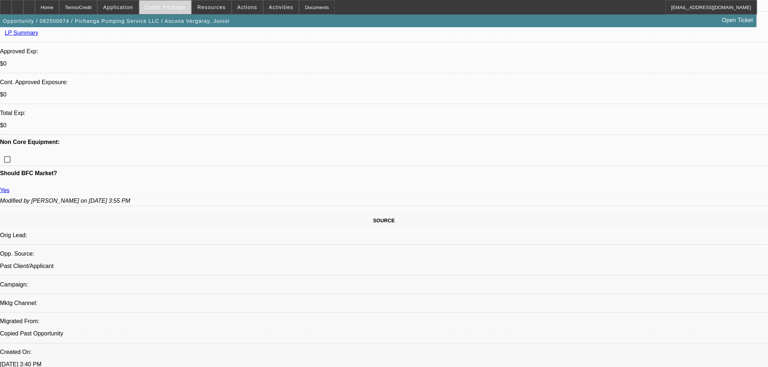
click at [184, 7] on span "Credit Package" at bounding box center [165, 7] width 41 height 6
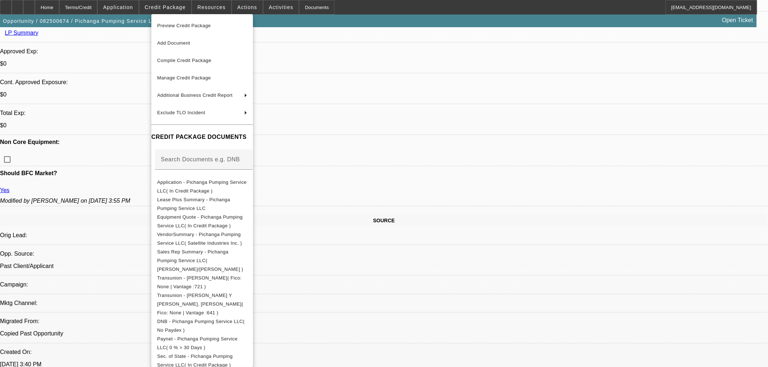
click at [185, 24] on span "Preview Credit Package" at bounding box center [184, 25] width 54 height 5
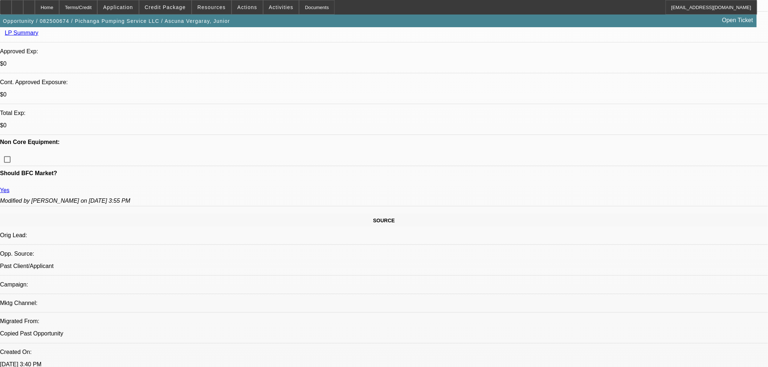
type textarea "s"
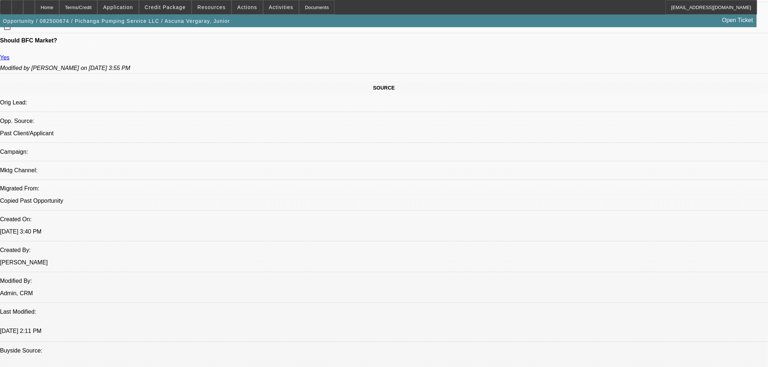
scroll to position [626, 0]
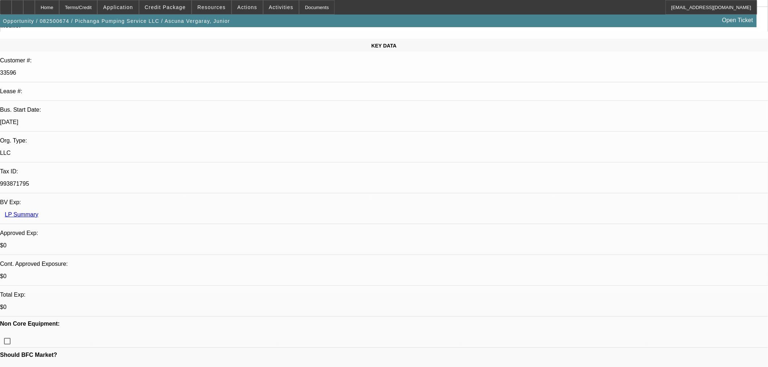
scroll to position [62, 0]
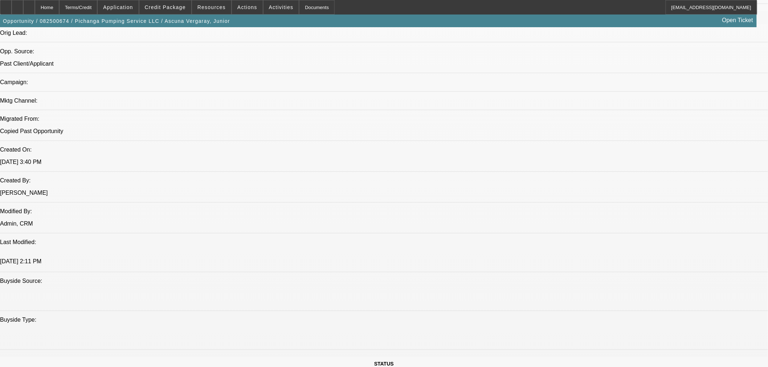
scroll to position [465, 0]
type textarea "SMALL SLIDE IN UINT AND COLLATERAL TRUCK OLD FORD IS OF NO REAL VALUE; MYTZY HA…"
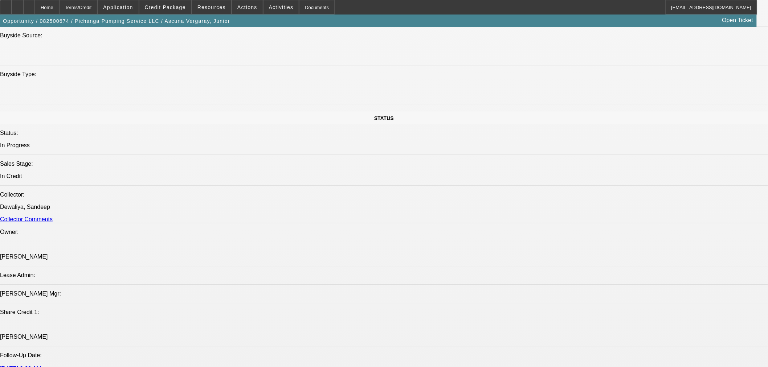
scroll to position [828, 0]
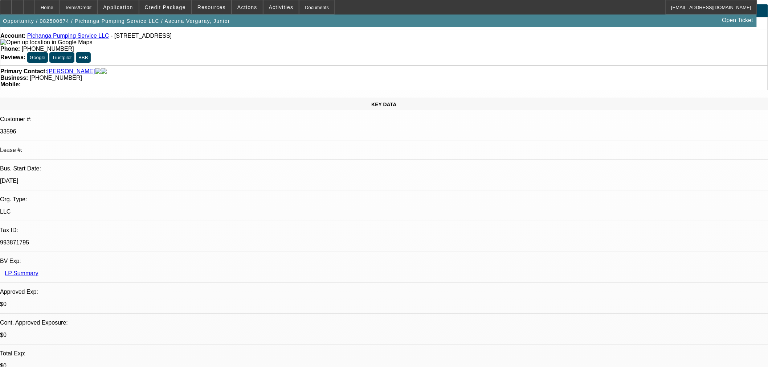
scroll to position [0, 0]
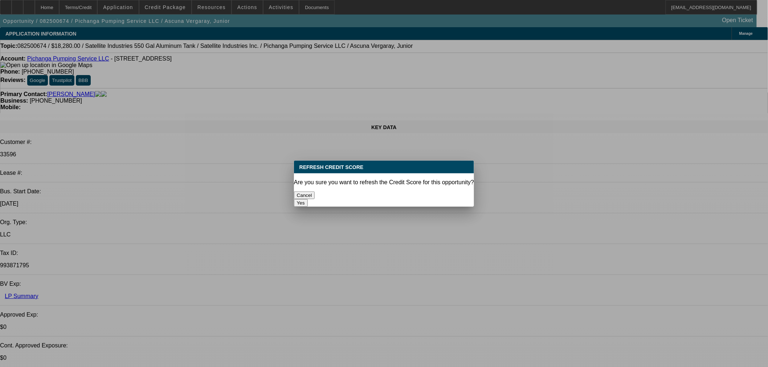
click at [308, 199] on button "Yes" at bounding box center [301, 203] width 14 height 8
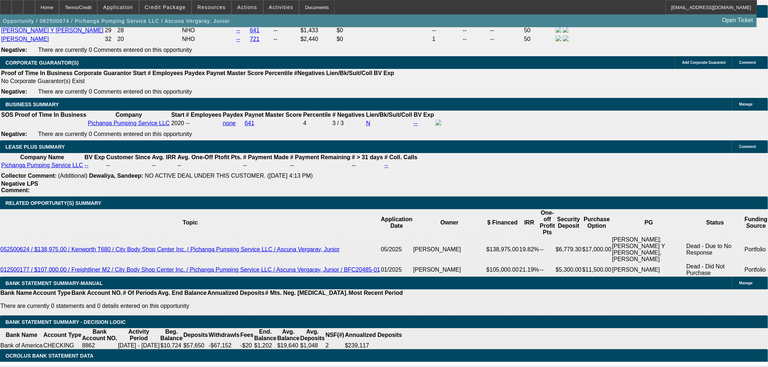
scroll to position [1231, 0]
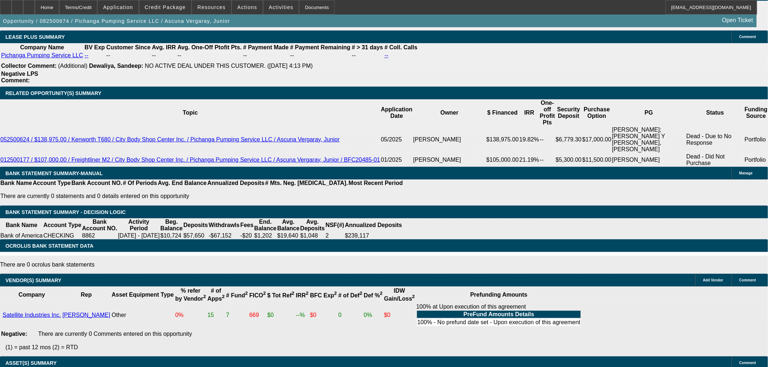
select select "9"
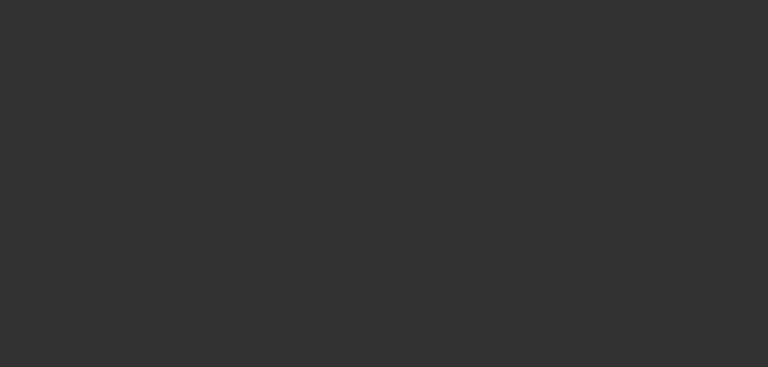
scroll to position [0, 0]
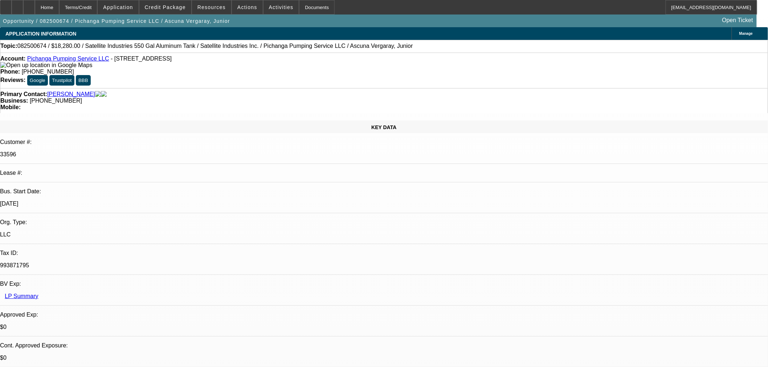
click at [549, 98] on mat-option "ACH" at bounding box center [558, 100] width 70 height 17
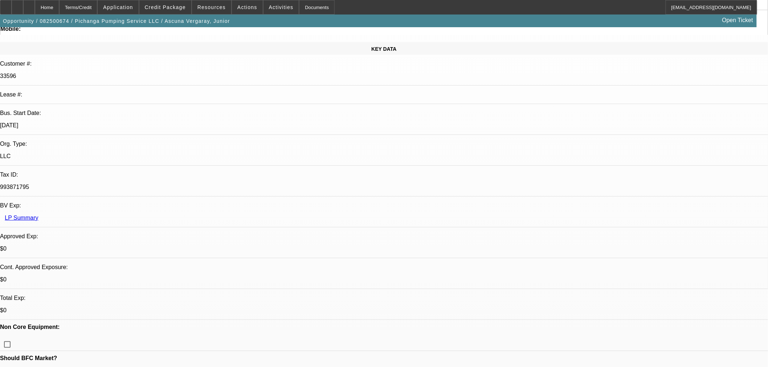
scroll to position [81, 0]
drag, startPoint x: 650, startPoint y: 262, endPoint x: 642, endPoint y: 262, distance: 8.7
type textarea "APPROVED CONTINGENT ON ACCEPTABLE INSPECTION AND GPS INSTALLATION ON COLLATERAL…"
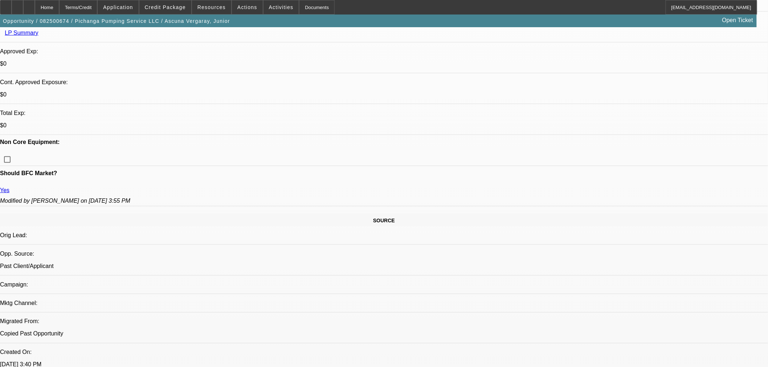
scroll to position [363, 0]
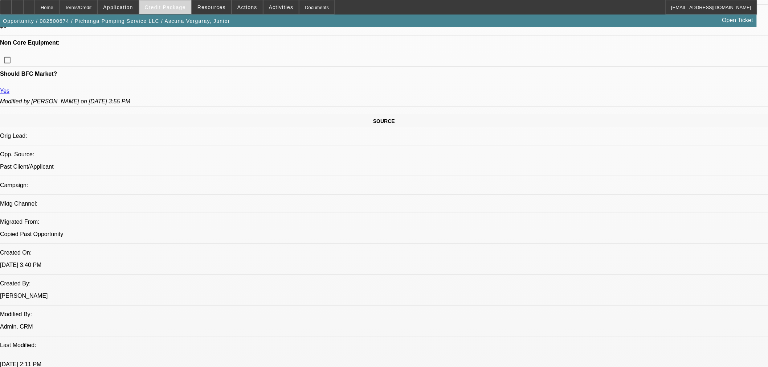
click at [180, 12] on span at bounding box center [165, 7] width 52 height 17
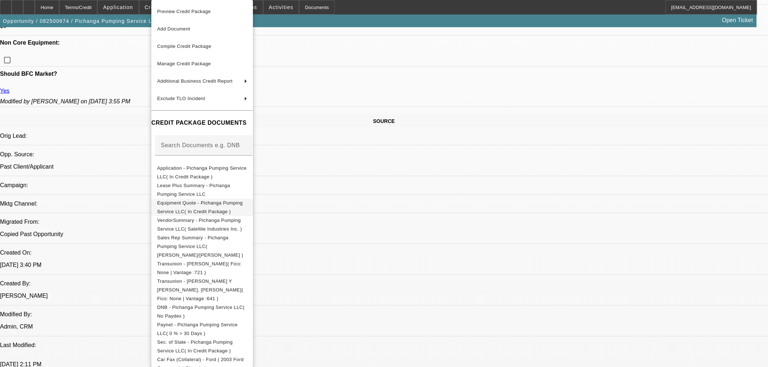
click at [194, 203] on span "Equipment Quote - Pichanga Pumping Service LLC( In Credit Package )" at bounding box center [200, 207] width 86 height 14
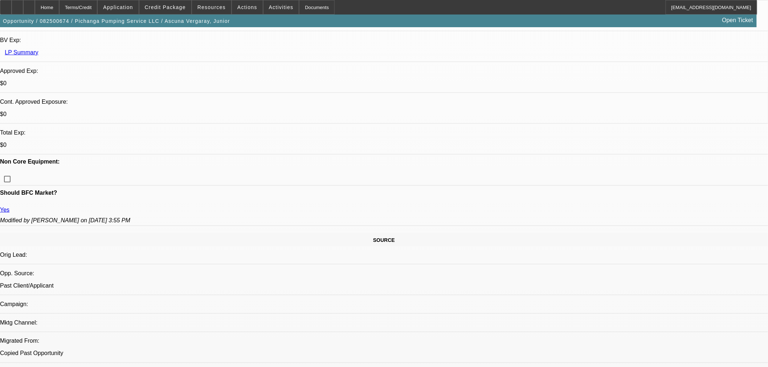
scroll to position [242, 0]
drag, startPoint x: 647, startPoint y: 149, endPoint x: 636, endPoint y: 136, distance: 17.0
type textarea "PLEASE CONFIRM LEAD TIME FOR THE TANK AS INVOICE INDICATES 10% DEPOSIT AND REMA…"
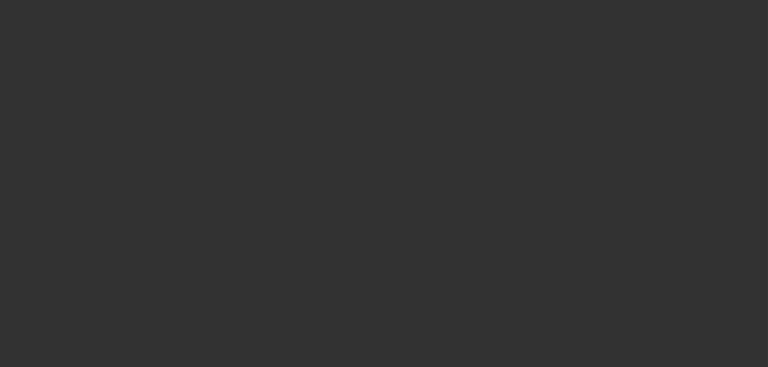
scroll to position [0, 0]
select select "0"
select select "2"
select select "0.1"
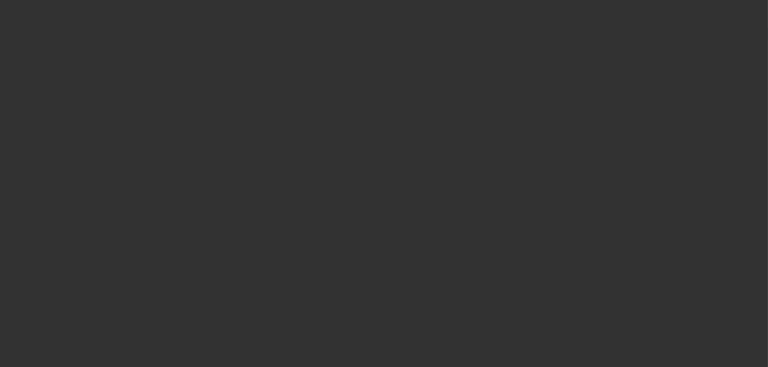
select select "4"
select select "0"
select select "2"
select select "0.1"
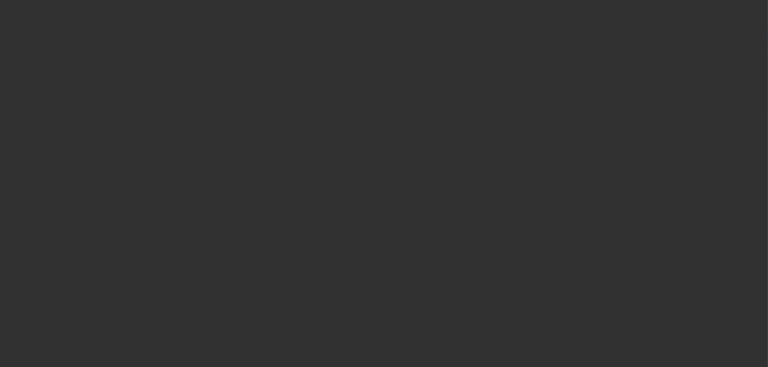
select select "4"
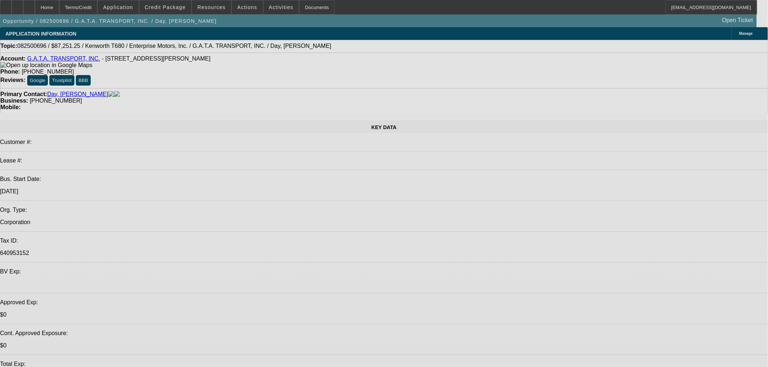
select select "0"
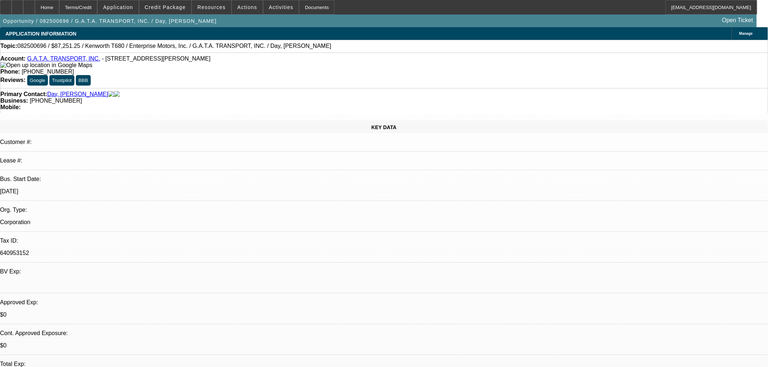
select select "0"
select select "6"
select select "0"
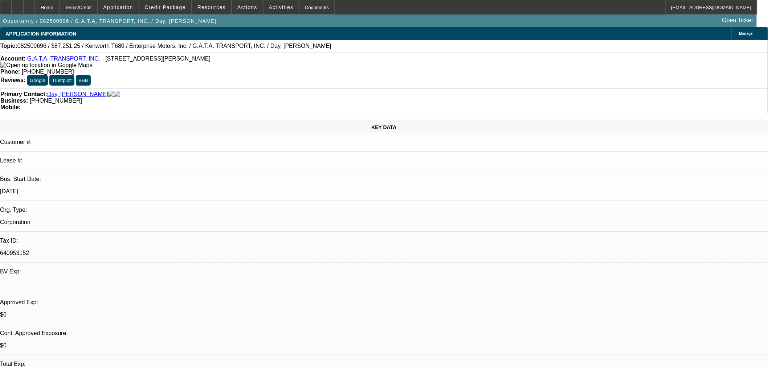
select select "0"
select select "6"
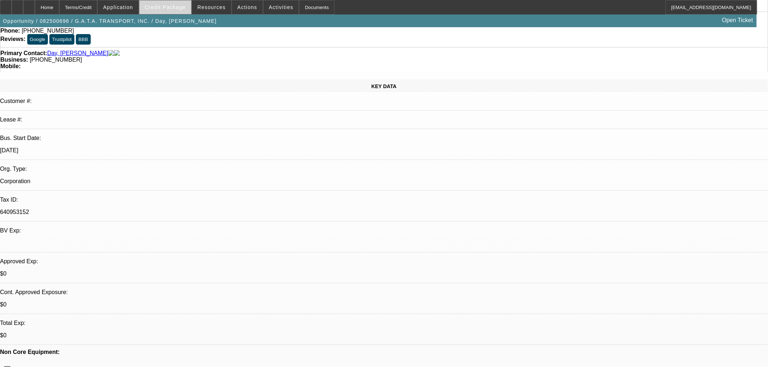
scroll to position [40, 0]
click at [174, 5] on span "Credit Package" at bounding box center [165, 7] width 41 height 6
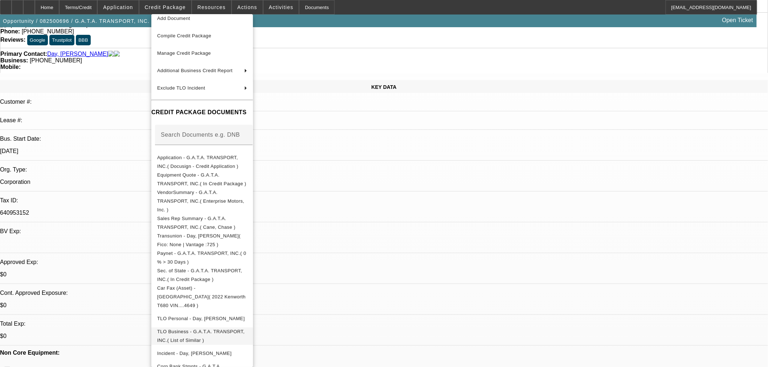
scroll to position [37, 0]
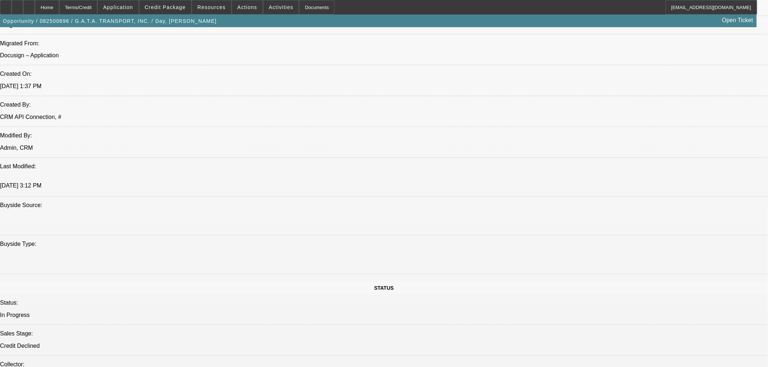
scroll to position [726, 0]
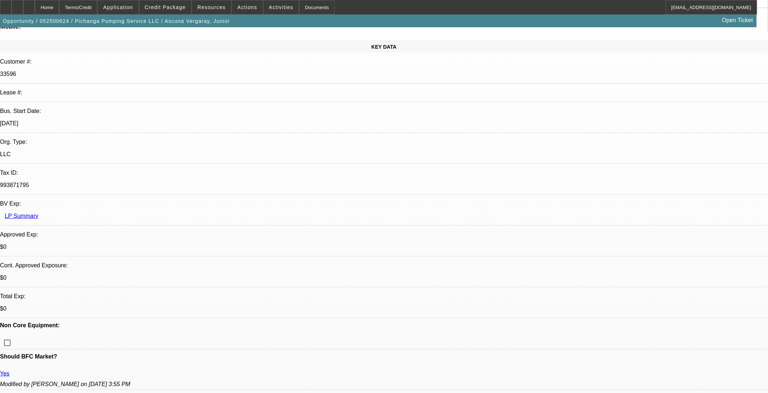
select select "0.15"
select select "2"
select select "0.1"
select select "4"
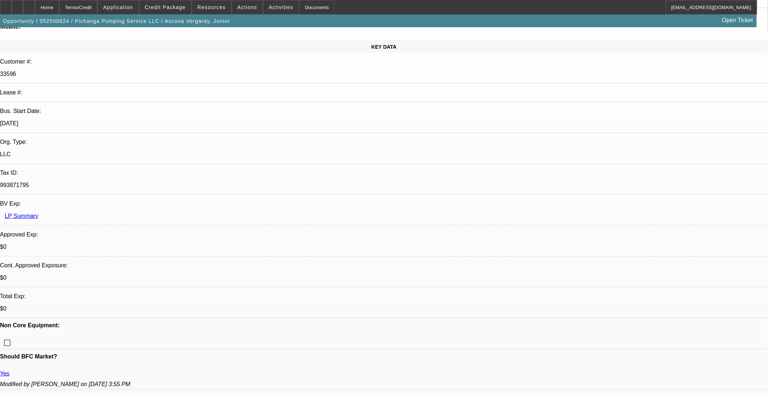
select select "0.15"
select select "2"
select select "0.1"
select select "4"
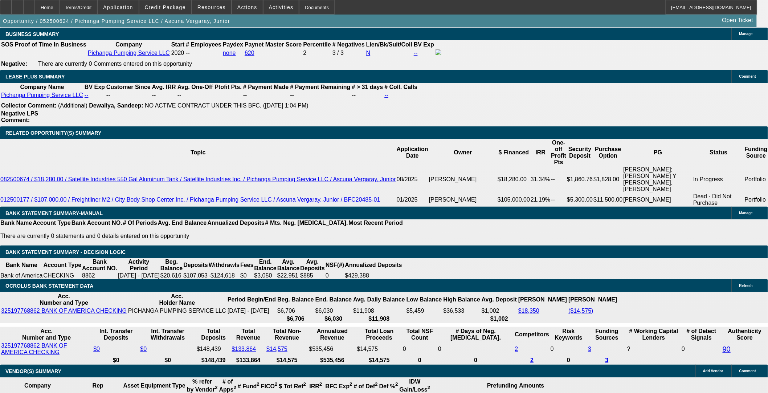
scroll to position [1299, 0]
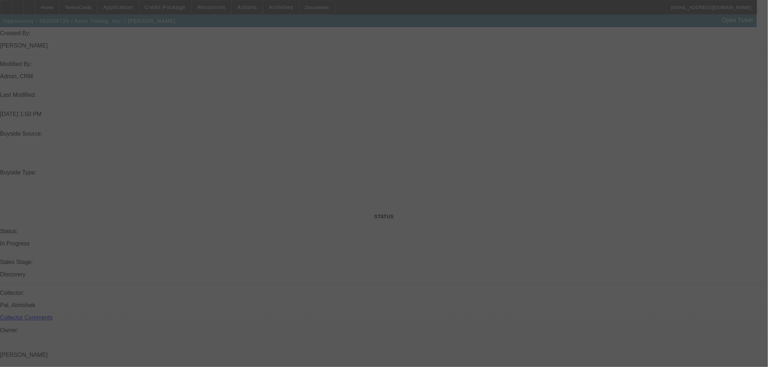
select select "0"
select select "2"
select select "0"
select select "6"
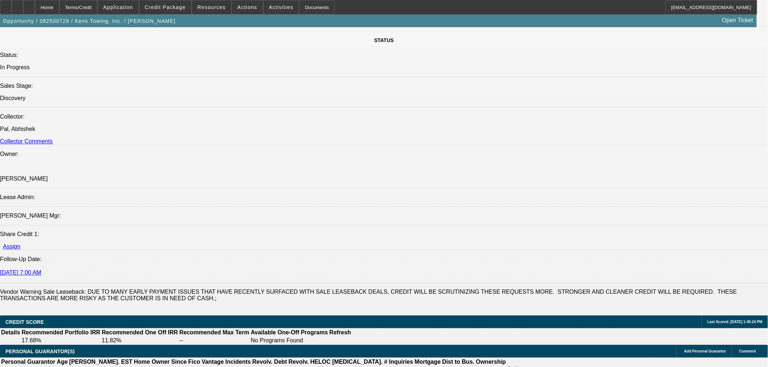
scroll to position [680, 0]
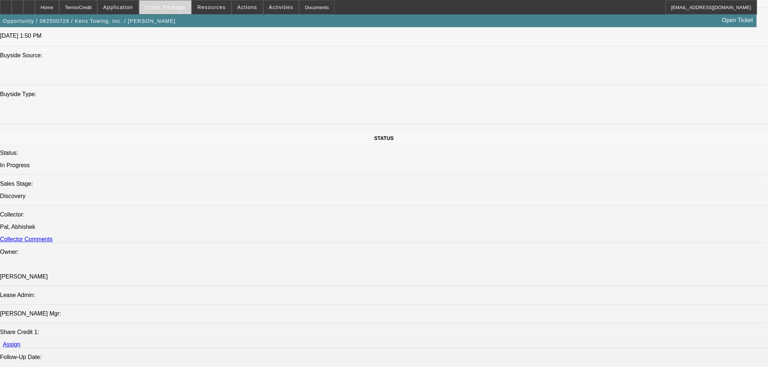
click at [187, 12] on span at bounding box center [165, 7] width 52 height 17
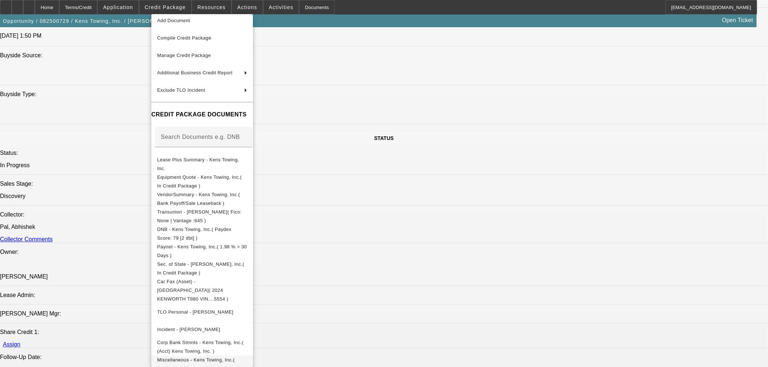
scroll to position [43, 0]
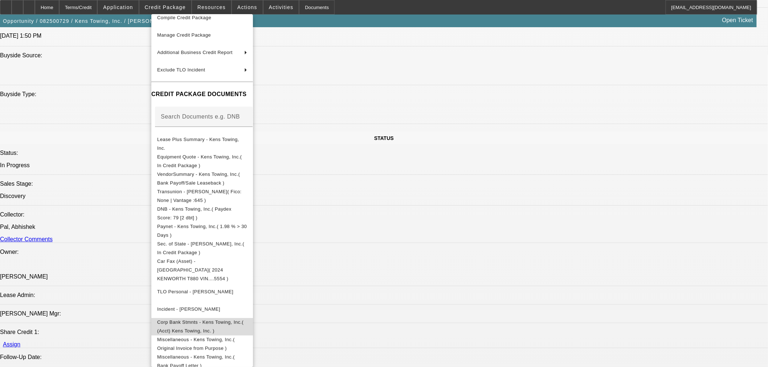
click at [210, 319] on span "Corp Bank Stmnts - Kens Towing, Inc.( (Acct) Kens Towing, Inc. )" at bounding box center [200, 326] width 86 height 14
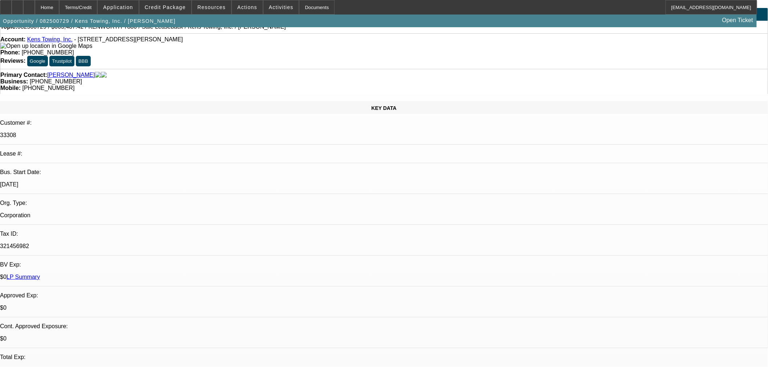
scroll to position [0, 0]
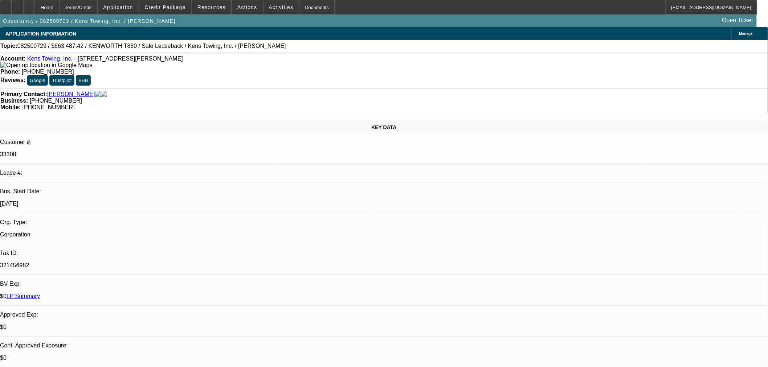
select select "0"
select select "2"
select select "0"
select select "6"
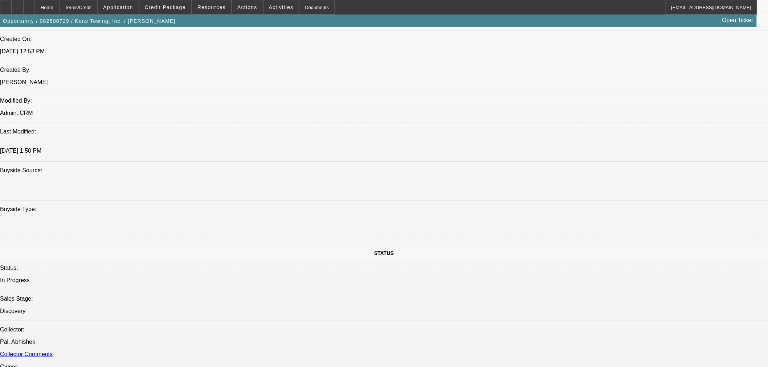
scroll to position [443, 0]
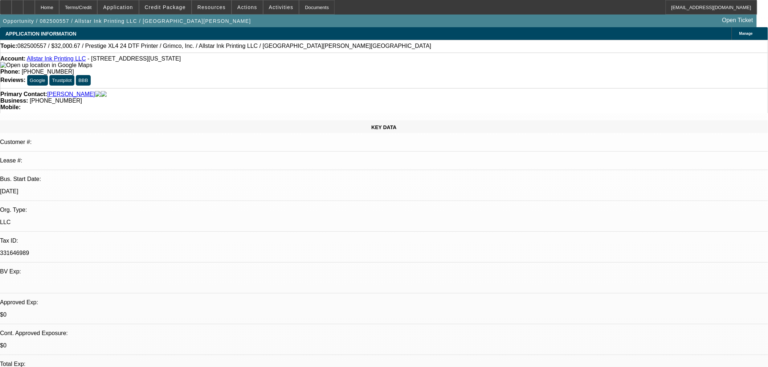
select select "0"
select select "0.1"
select select "4"
select select "0"
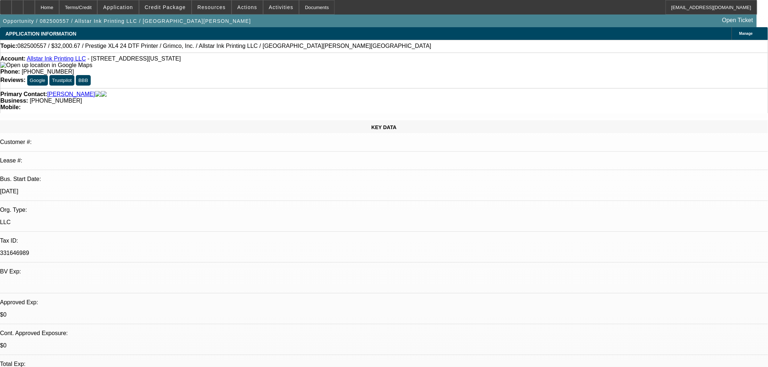
select select "2"
select select "0.1"
select select "4"
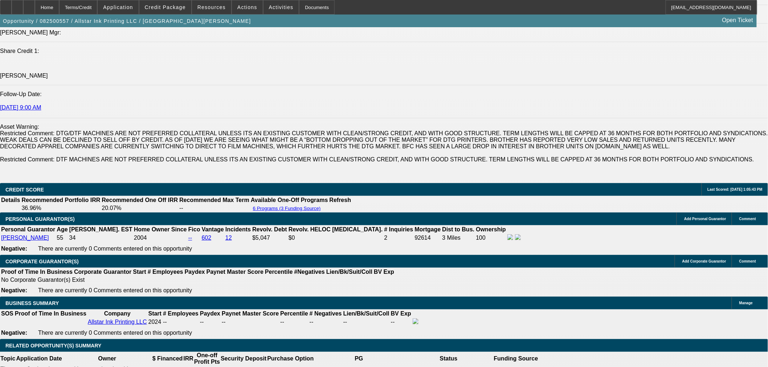
scroll to position [927, 0]
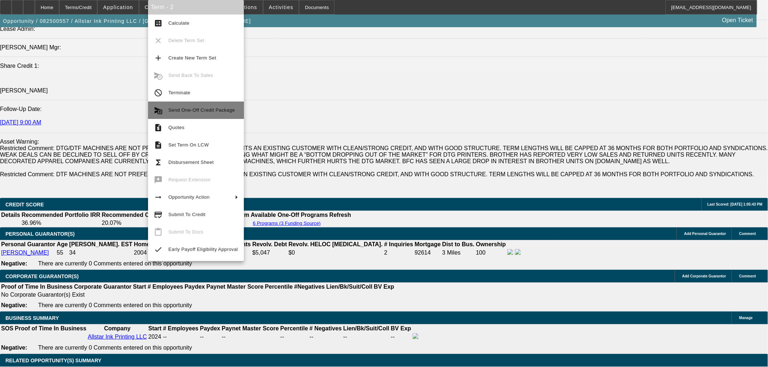
click at [204, 110] on span "Send One-Off Credit Package" at bounding box center [201, 109] width 66 height 5
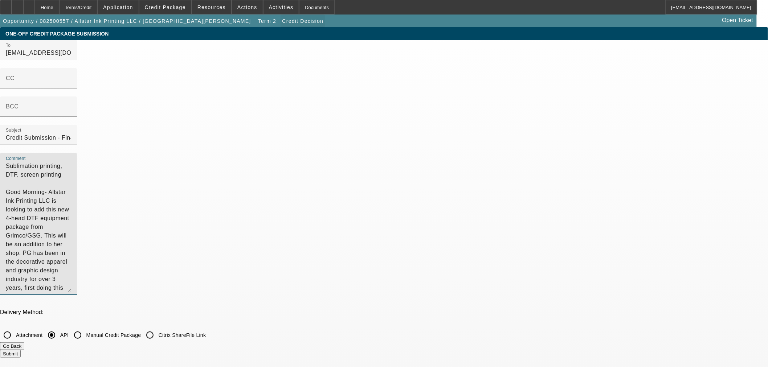
drag, startPoint x: 502, startPoint y: 60, endPoint x: 216, endPoint y: 19, distance: 288.1
type textarea "Good Morning- Allstar Ink Printing LLC is looking to add this new 4-head DTF eq…"
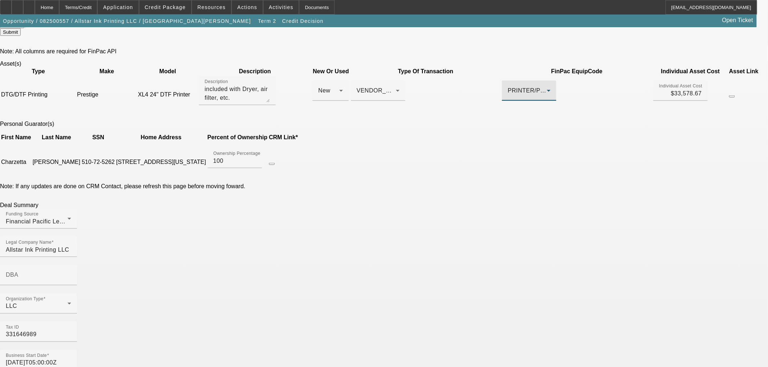
scroll to position [322, 0]
click at [71, 359] on input "2024-11-01T05:00:00Z" at bounding box center [38, 363] width 65 height 9
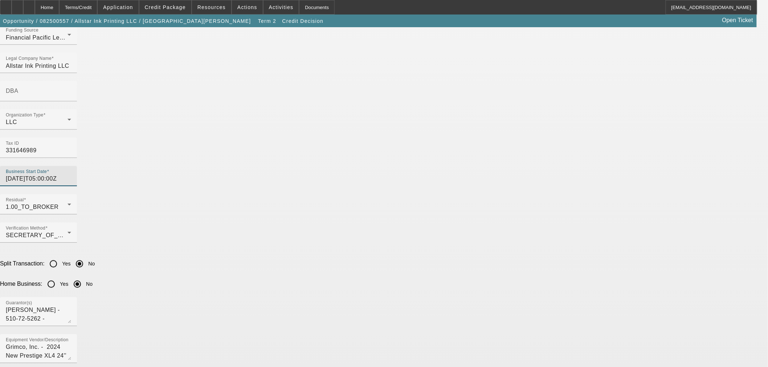
scroll to position [605, 0]
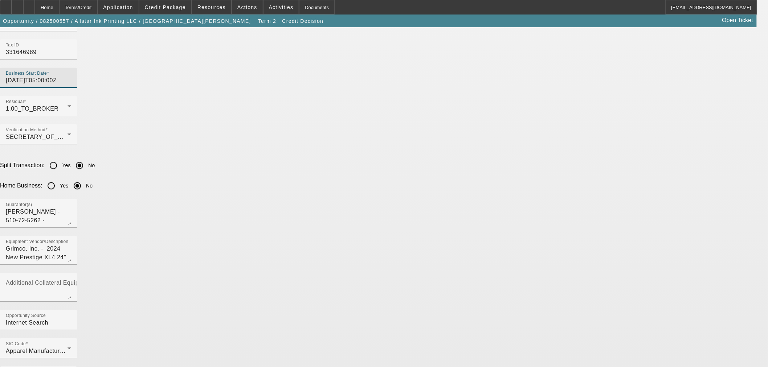
type input "2024-11-14T05:00:00Z"
drag, startPoint x: 169, startPoint y: 234, endPoint x: 92, endPoint y: 224, distance: 77.6
click at [92, 224] on app-one-off-credit-package-submit "One-Off Credit Package Submission To syndications@beaconfunding.com CC BCC Subj…" at bounding box center [384, 219] width 768 height 1593
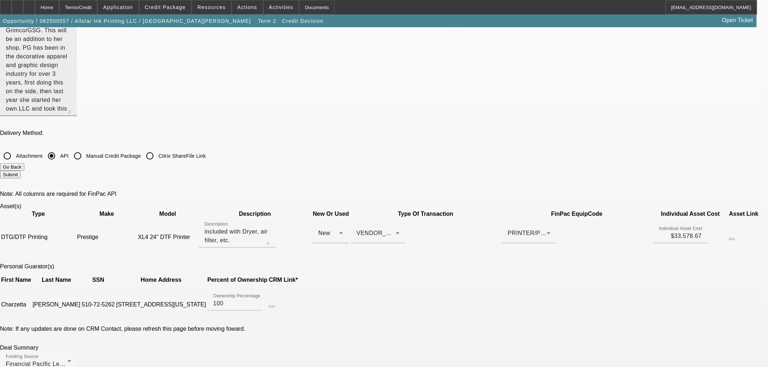
scroll to position [0, 0]
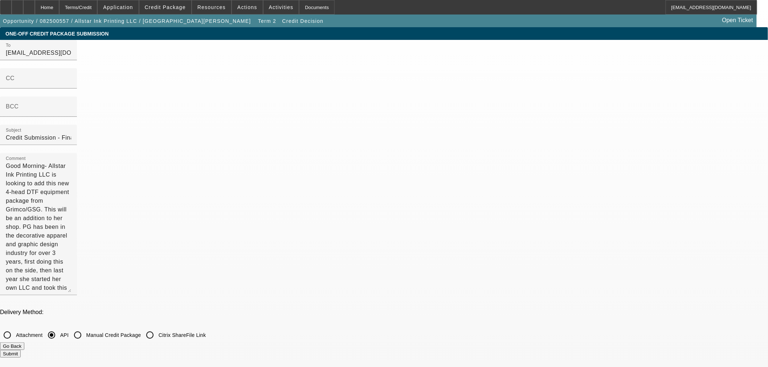
drag, startPoint x: 288, startPoint y: 294, endPoint x: 216, endPoint y: 273, distance: 75.2
type textarea "DTF"
click at [21, 350] on button "Submit" at bounding box center [10, 354] width 21 height 8
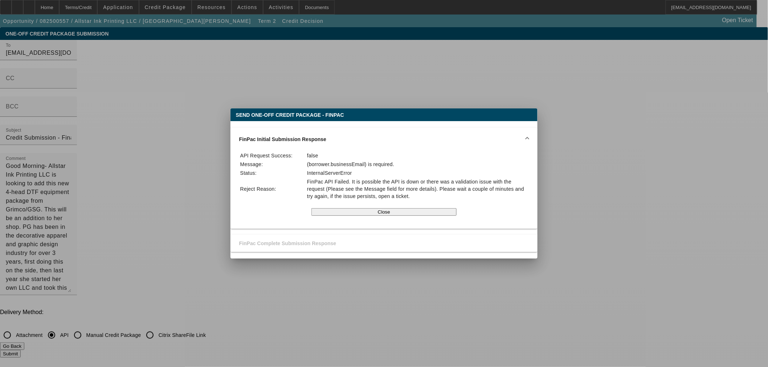
click at [148, 181] on div at bounding box center [384, 183] width 768 height 367
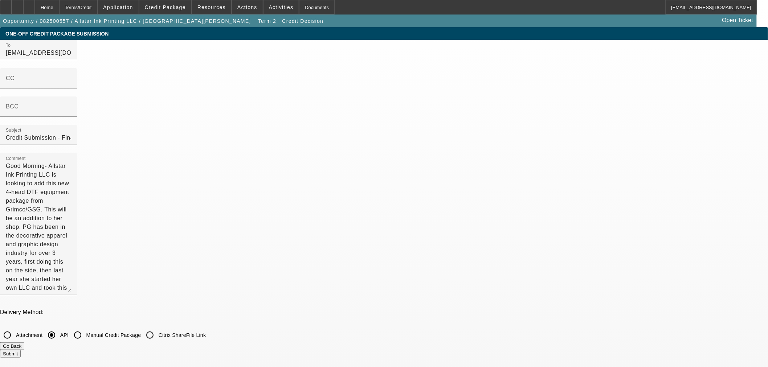
click at [24, 343] on button "Go Back" at bounding box center [12, 347] width 24 height 8
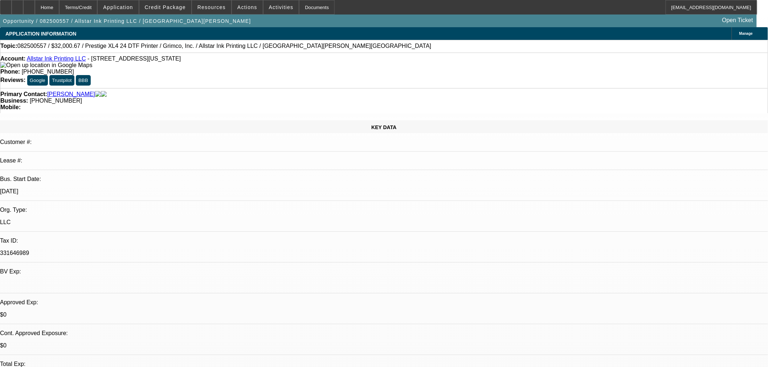
select select "0"
select select "0.1"
select select "4"
select select "0"
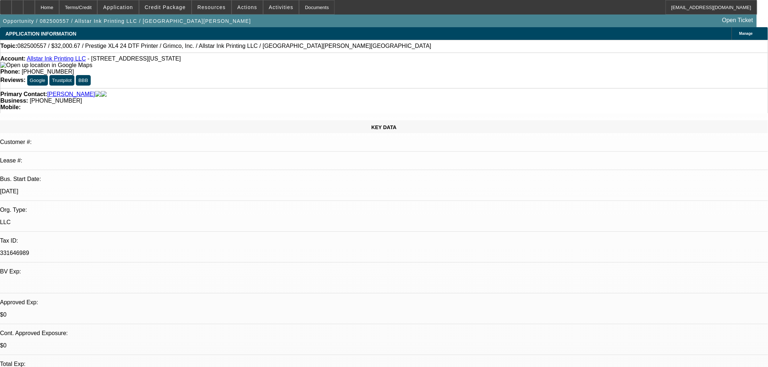
select select "2"
select select "0.1"
select select "4"
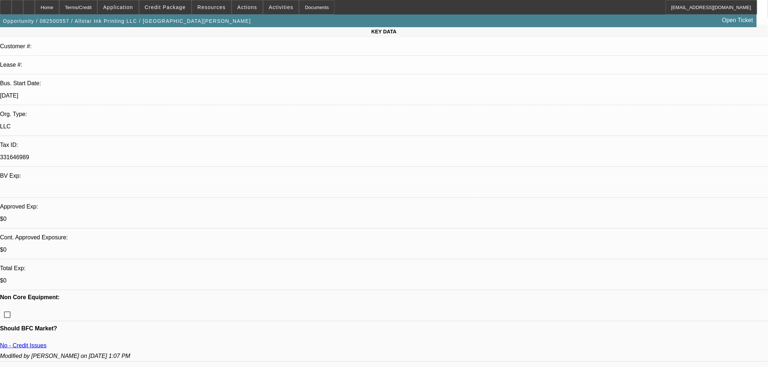
scroll to position [121, 0]
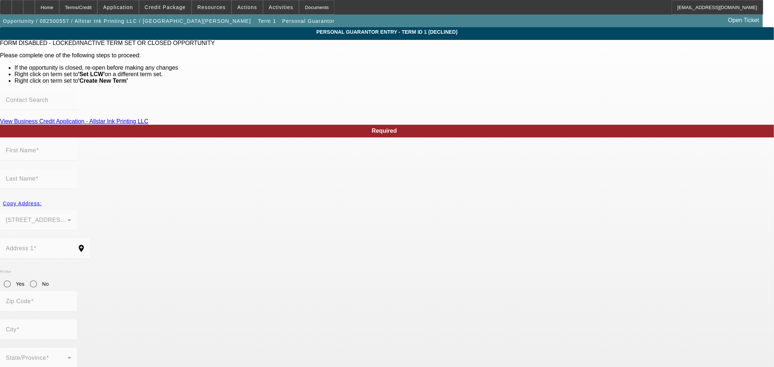
type input "Charzetta"
type input "Wesley"
type input "6520 Garfield Drive"
radio input "true"
type input "66102"
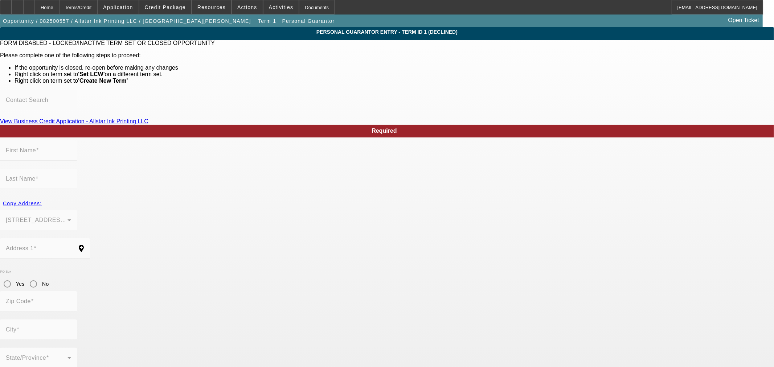
type input "Kansas City"
type input "(913) 231-6614"
type input "100"
type input "510-72-5262"
type input "charzettawesley@yahoo.com"
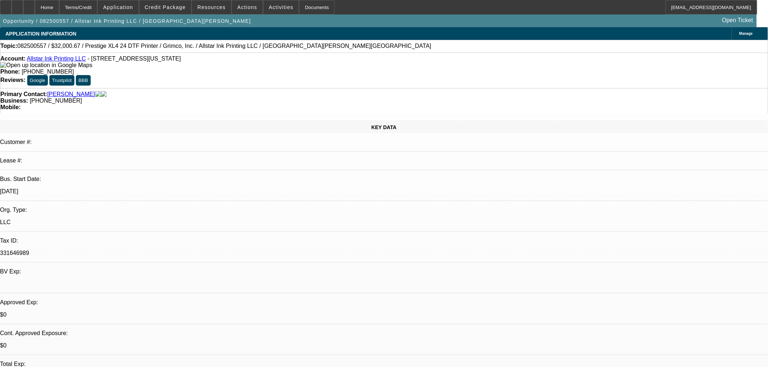
select select "0"
select select "0.1"
select select "4"
select select "0"
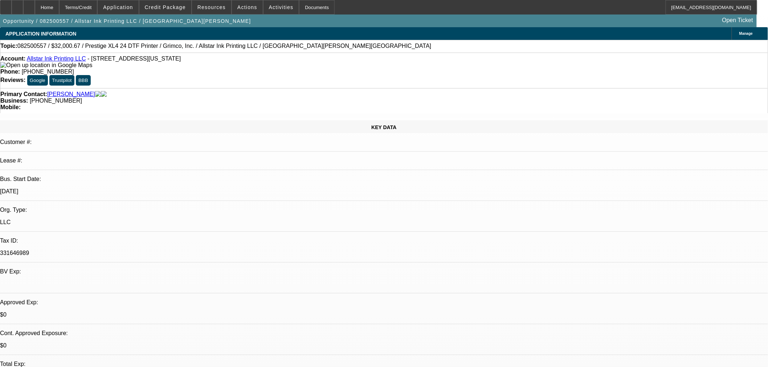
select select "2"
select select "0.1"
select select "4"
click at [739, 34] on span "Manage" at bounding box center [745, 34] width 13 height 4
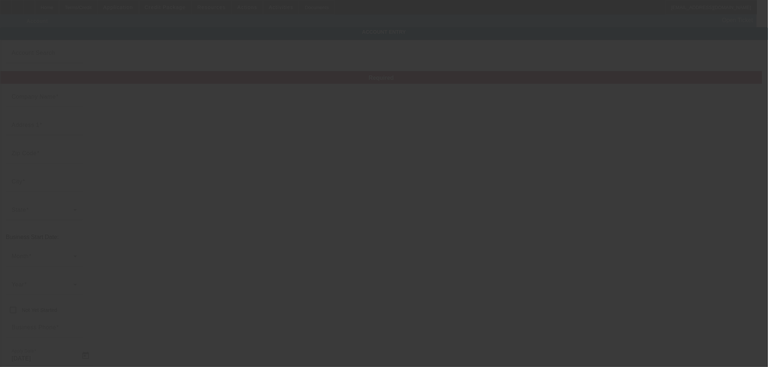
type input "Allstar Ink Printing LLC"
type input "1301 N 7th St"
type input "66101"
type input "Kansas City"
type input "(913) 231-6614"
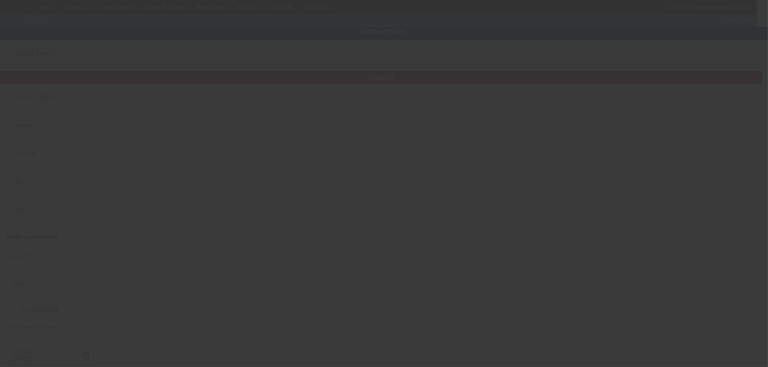
type input "331646989"
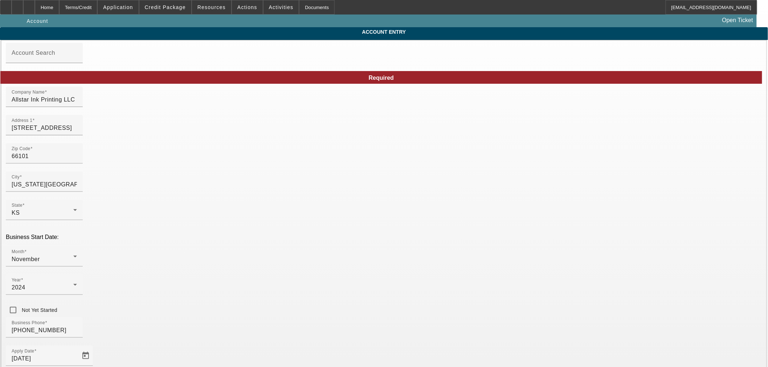
type input "8/20/2025"
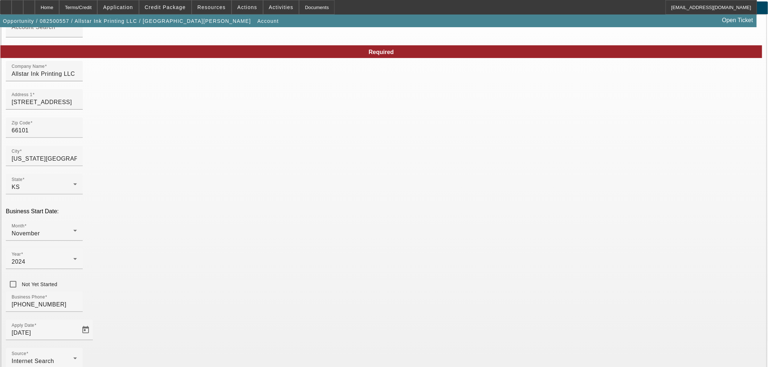
scroll to position [40, 0]
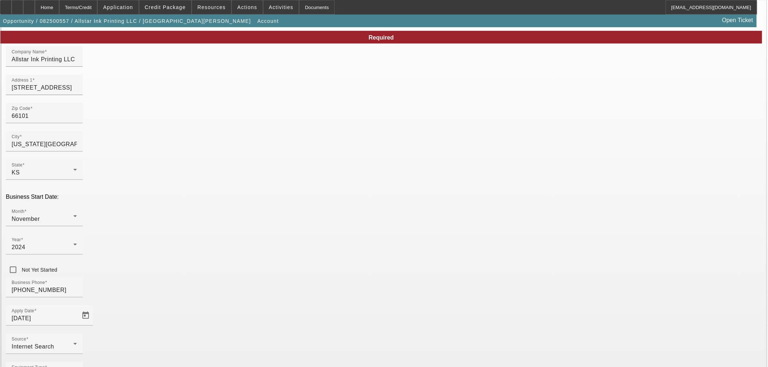
paste input "charzettawesley@yahoo.com"
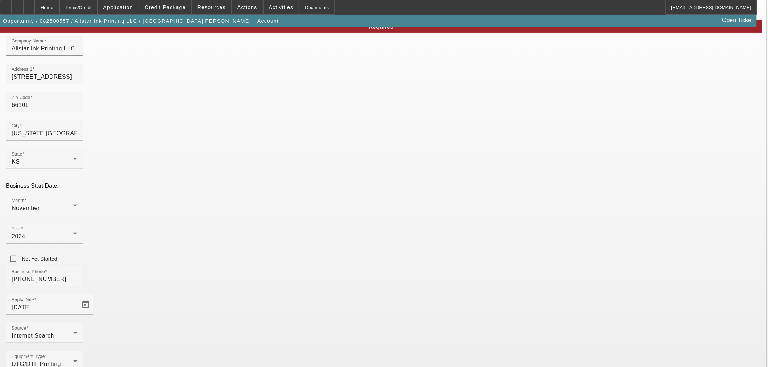
scroll to position [54, 0]
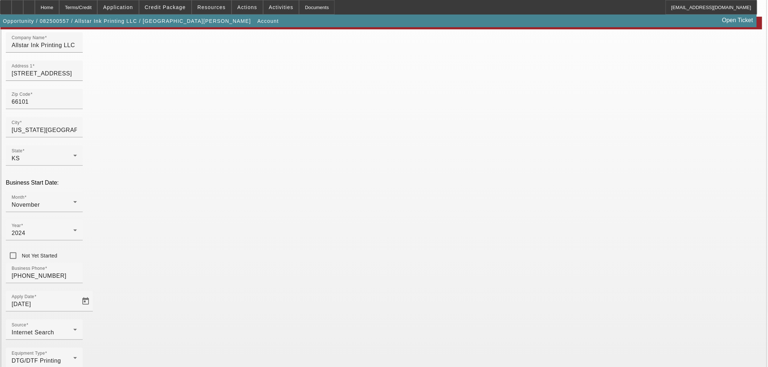
type input "charzettawesley@yahoo.com"
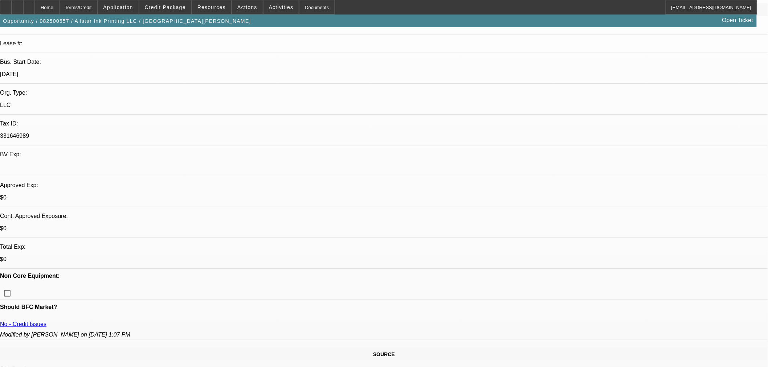
select select "0"
select select "0.1"
select select "4"
select select "0"
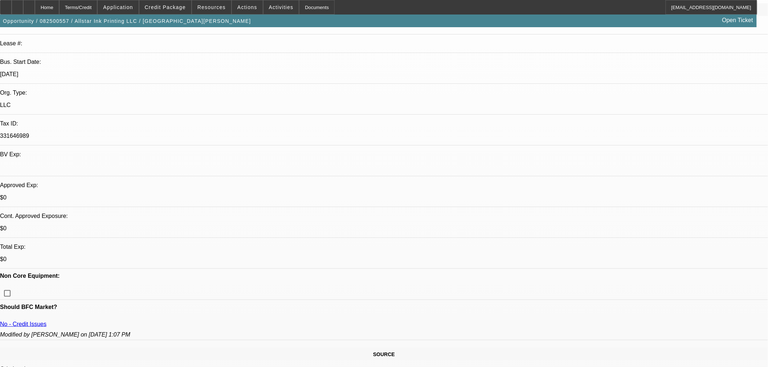
select select "2"
select select "0.1"
select select "4"
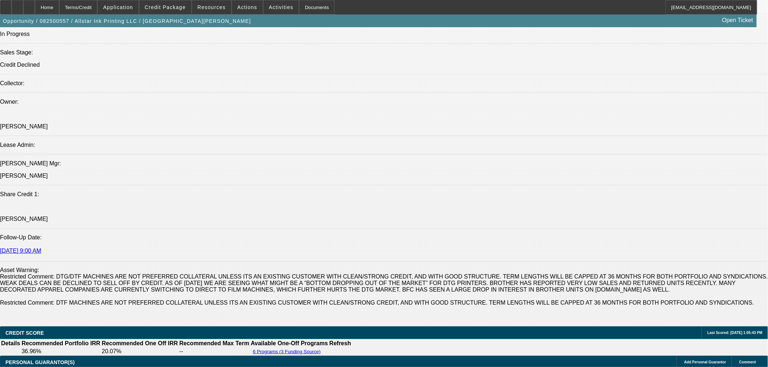
scroll to position [847, 0]
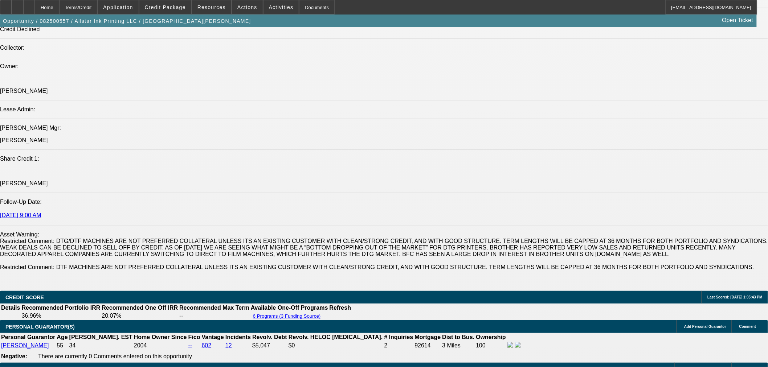
drag, startPoint x: 138, startPoint y: 245, endPoint x: 136, endPoint y: 249, distance: 4.2
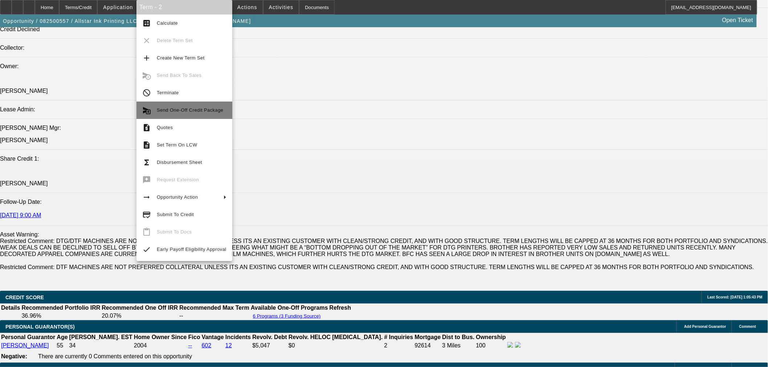
click at [201, 115] on button "send_and_archive Send One-Off Credit Package" at bounding box center [184, 110] width 96 height 17
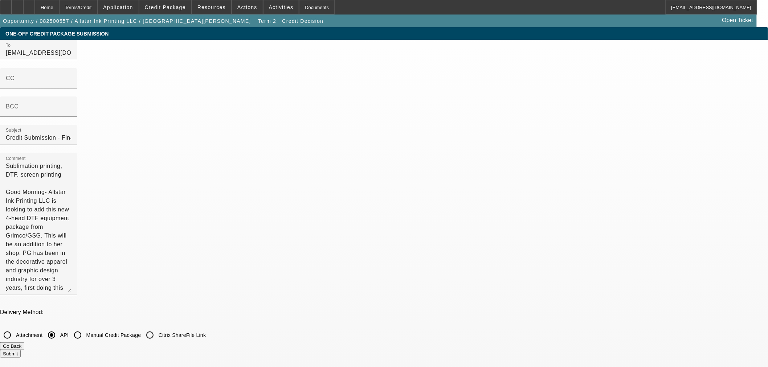
drag, startPoint x: 299, startPoint y: 296, endPoint x: 142, endPoint y: 252, distance: 162.8
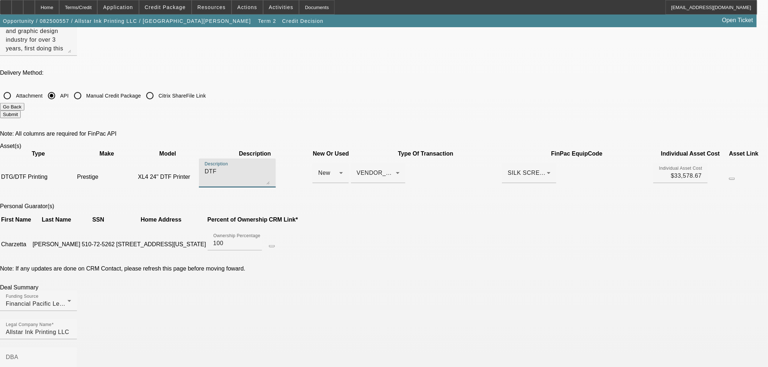
scroll to position [282, 0]
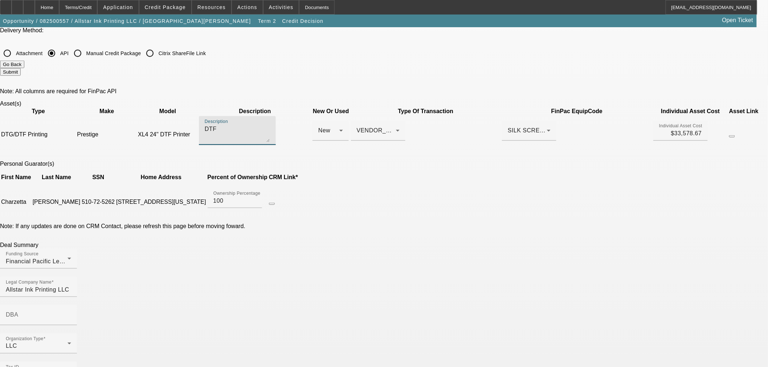
type textarea "DTF"
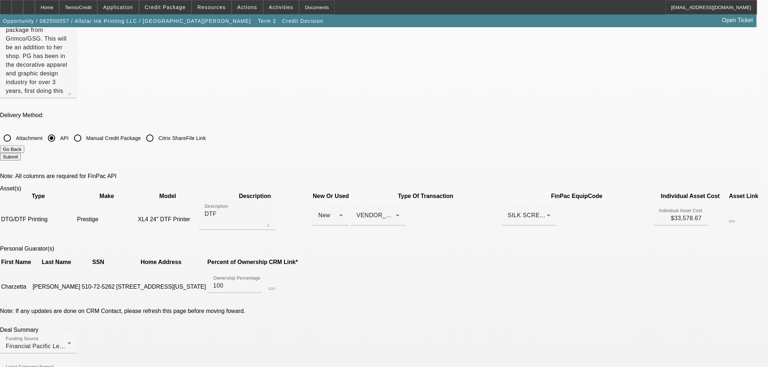
scroll to position [121, 0]
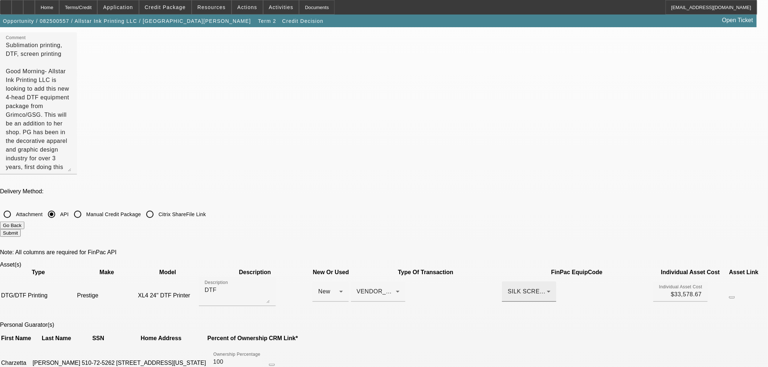
type input "2024-11-14T05:00:00Z"
click at [508, 289] on span "SILK SCREENING EQUIPMENT" at bounding box center [552, 292] width 89 height 6
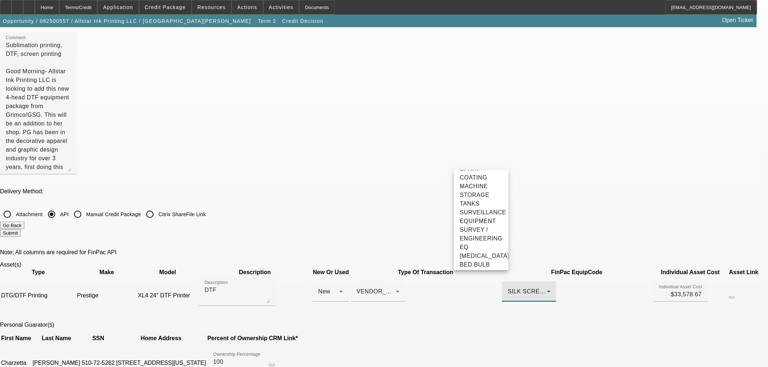
scroll to position [1831, 0]
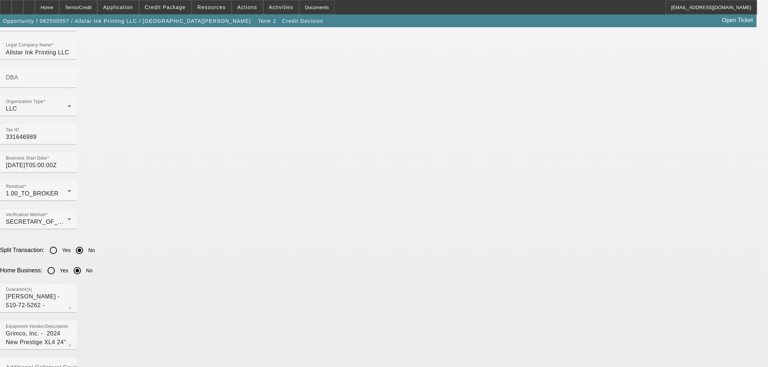
scroll to position [524, 0]
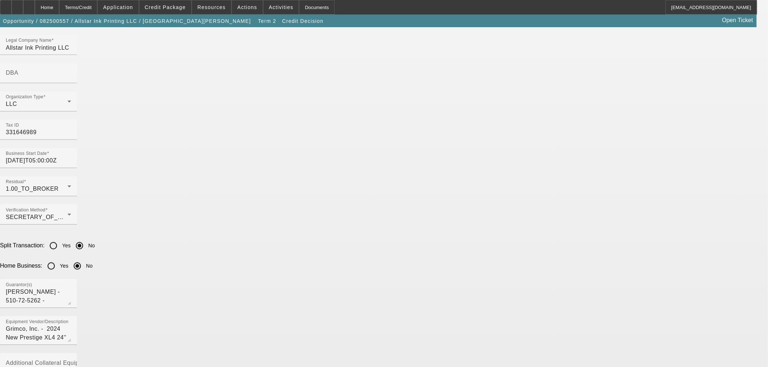
drag, startPoint x: 208, startPoint y: 316, endPoint x: 113, endPoint y: 306, distance: 95.3
click at [114, 306] on app-one-off-credit-package-submit "One-Off Credit Package Submission To syndications@beaconfunding.com CC BCC Subj…" at bounding box center [384, 299] width 768 height 1593
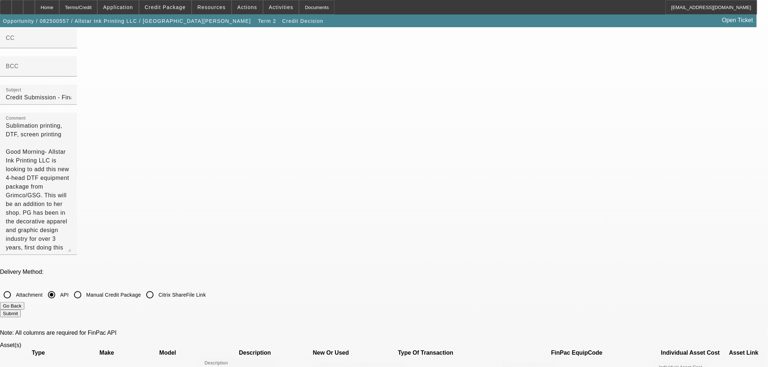
scroll to position [0, 0]
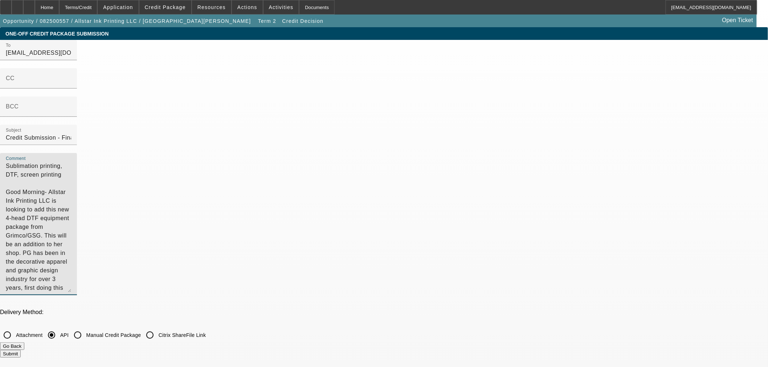
drag, startPoint x: 378, startPoint y: 35, endPoint x: 146, endPoint y: -20, distance: 238.4
click at [146, 0] on html "Home Terms/Credit Application Credit Package Resources Actions Activities Docum…" at bounding box center [384, 183] width 768 height 367
type textarea "Good Morning- Allstar Ink Printing LLC is looking to add this new 4-head DTF eq…"
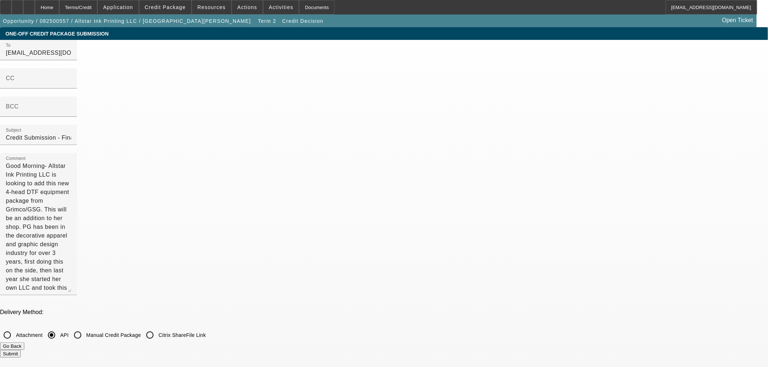
click at [21, 350] on button "Submit" at bounding box center [10, 354] width 21 height 8
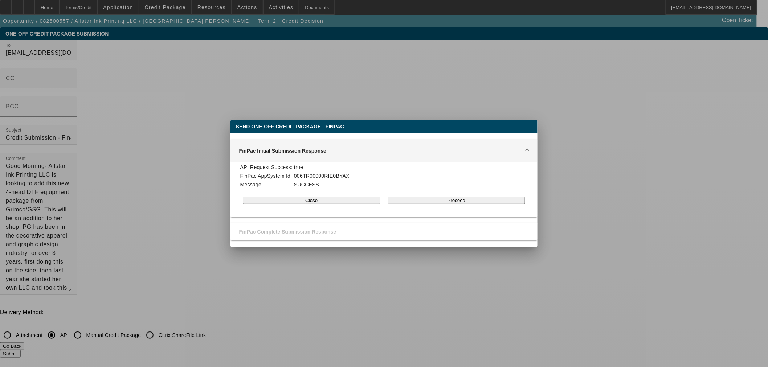
click at [329, 203] on button "Close" at bounding box center [312, 201] width 138 height 8
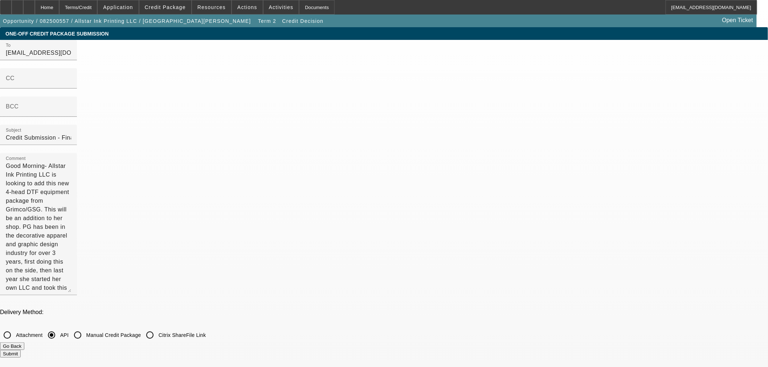
click at [24, 343] on button "Go Back" at bounding box center [12, 347] width 24 height 8
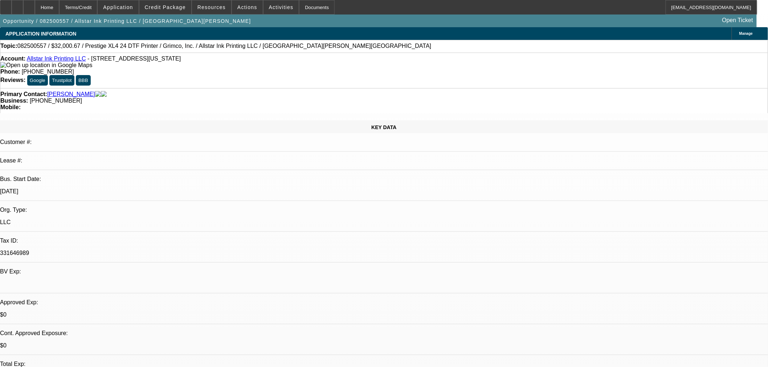
select select "0"
select select "0.1"
select select "4"
select select "0"
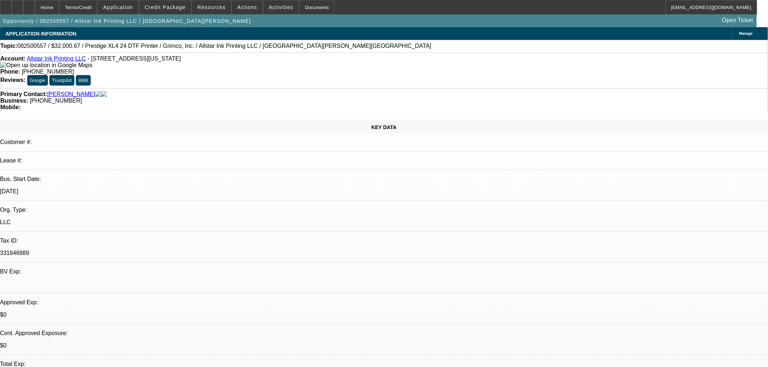
select select "2"
select select "0.1"
select select "4"
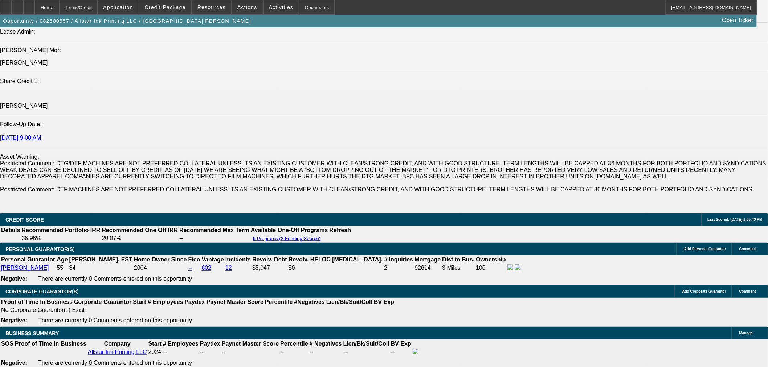
scroll to position [927, 0]
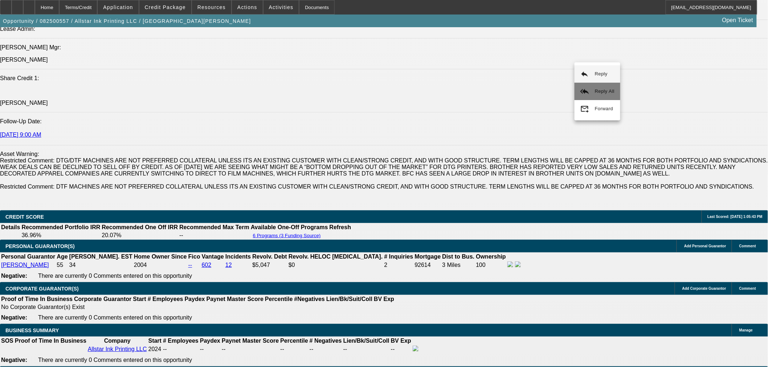
click at [596, 90] on span "Reply All" at bounding box center [605, 91] width 20 height 5
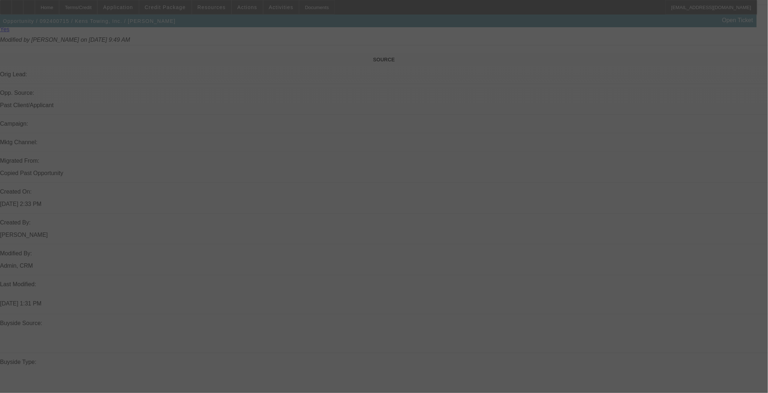
scroll to position [441, 0]
select select "0"
select select "6"
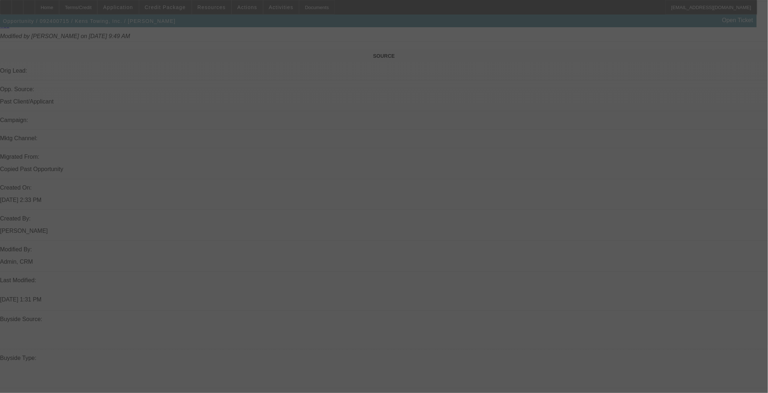
select select "0"
select select "6"
select select "0"
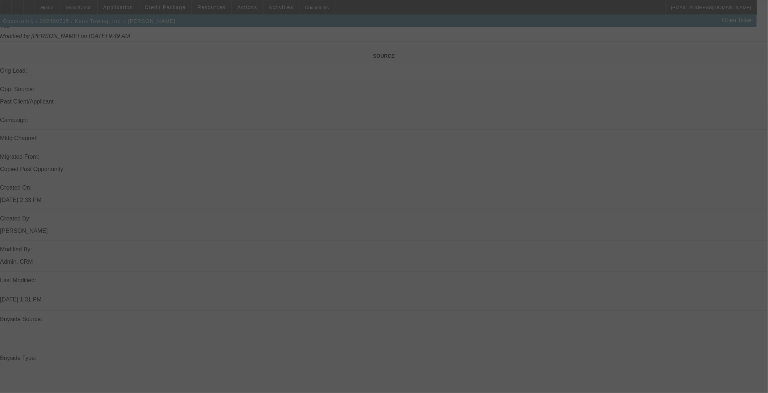
select select "0"
select select "2"
select select "0"
select select "6"
select select "0"
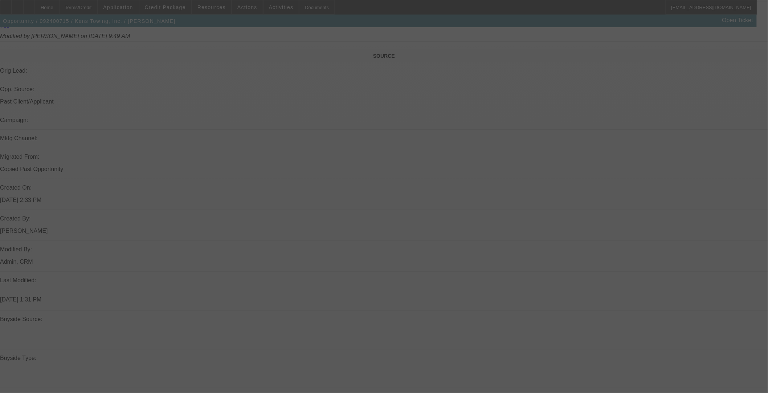
select select "0"
select select "2"
select select "0"
select select "6"
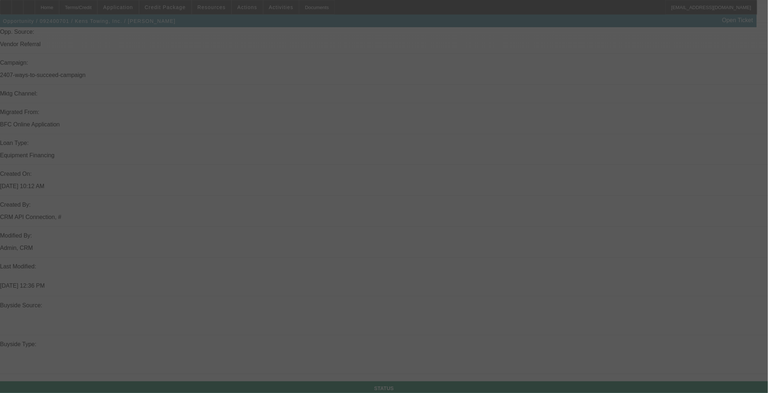
scroll to position [495, 0]
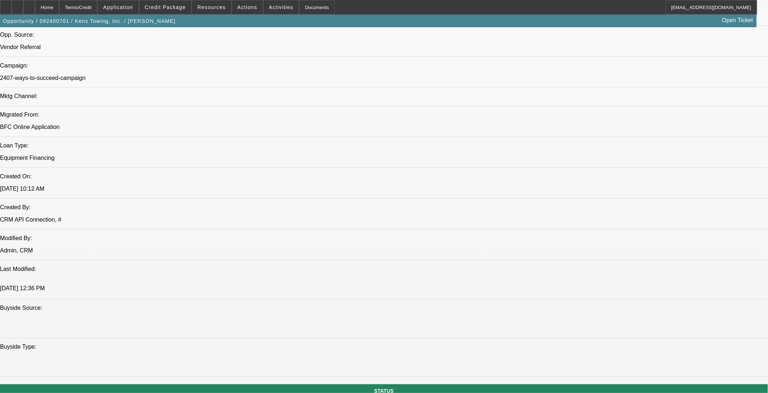
select select "0"
select select "6"
select select "0"
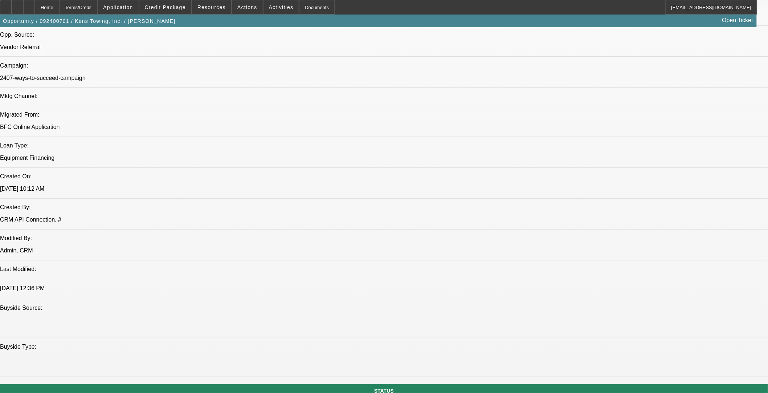
select select "0"
select select "6"
select select "0"
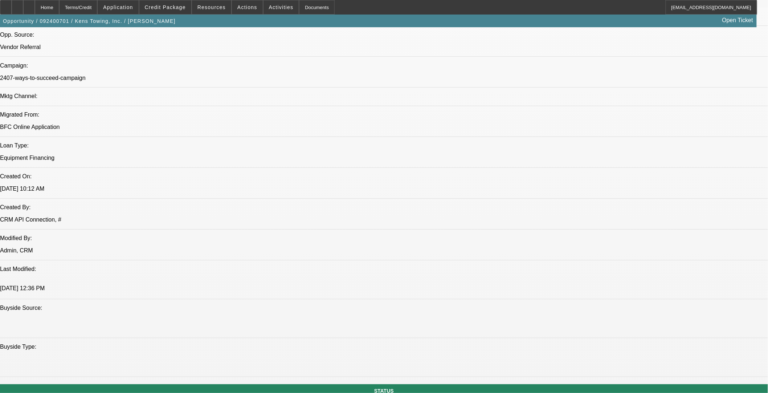
select select "0"
select select "6"
select select "0"
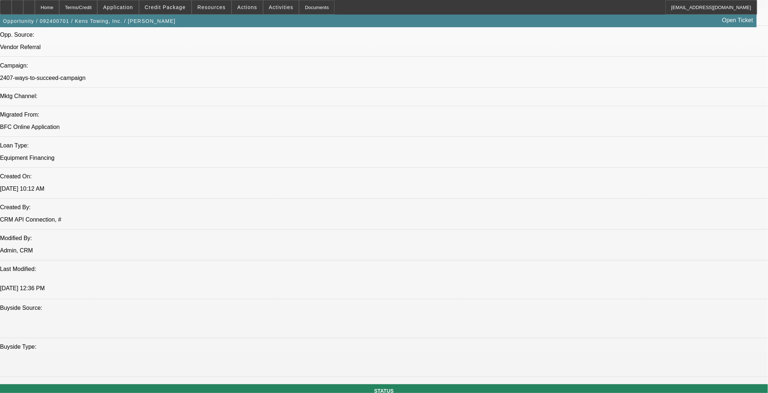
select select "6"
click at [175, 11] on span at bounding box center [165, 7] width 52 height 17
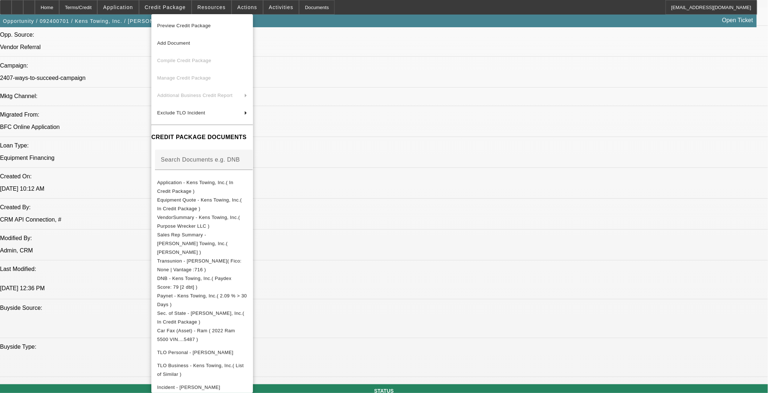
scroll to position [121, 0]
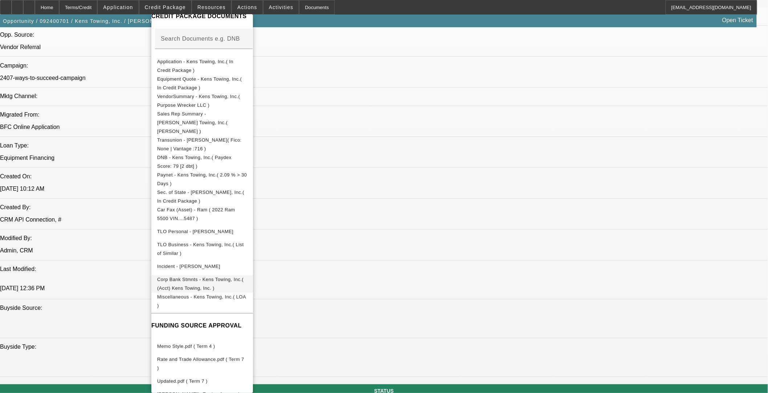
click at [226, 275] on span "Corp Bank Stmnts - Kens Towing, Inc.( (Acct) Kens Towing, Inc. )" at bounding box center [202, 283] width 90 height 17
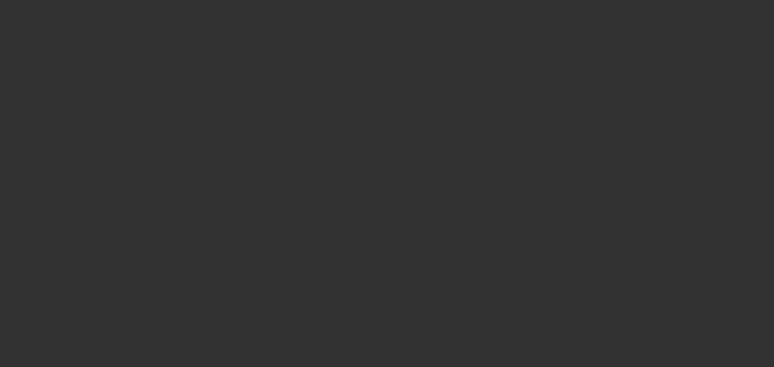
select select "0"
select select "2"
select select "0.1"
select select "4"
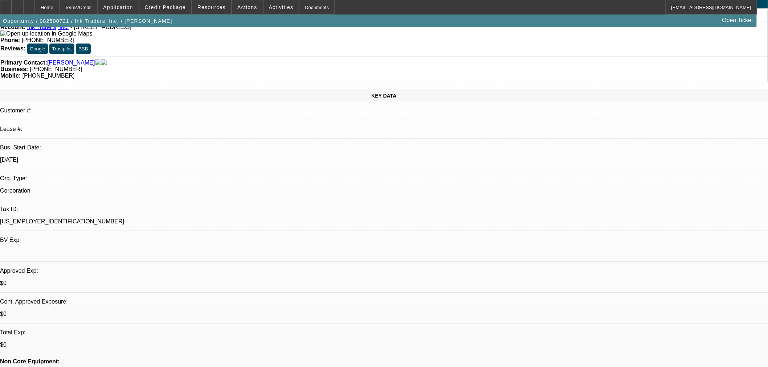
scroll to position [81, 0]
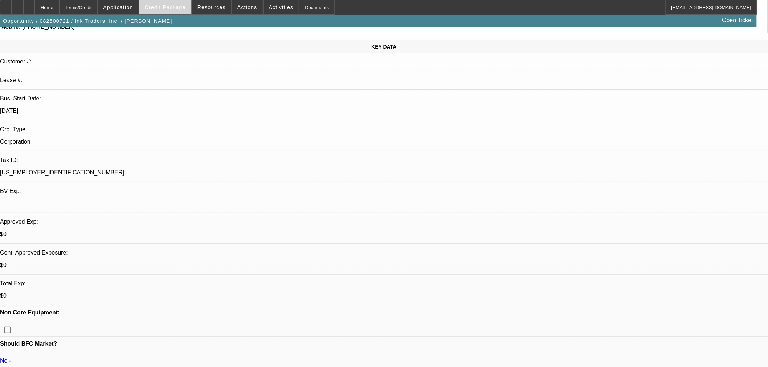
click at [179, 10] on span at bounding box center [165, 7] width 52 height 17
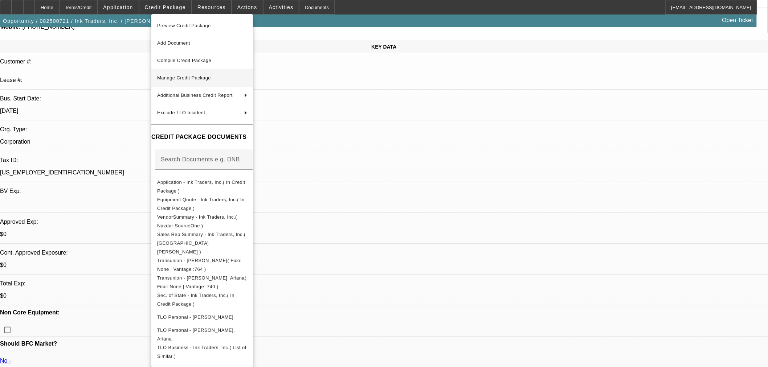
click at [236, 80] on span "Manage Credit Package" at bounding box center [202, 78] width 90 height 9
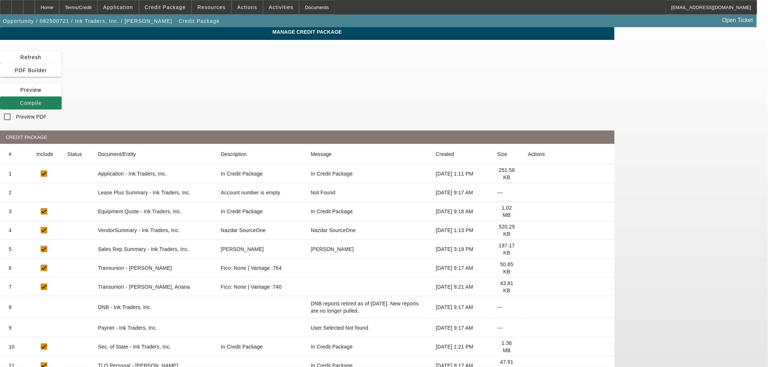
click at [528, 328] on icon at bounding box center [528, 328] width 0 height 0
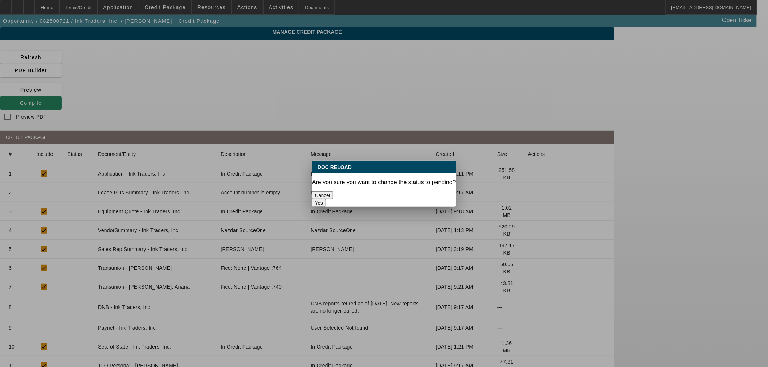
click at [326, 199] on button "Yes" at bounding box center [319, 203] width 14 height 8
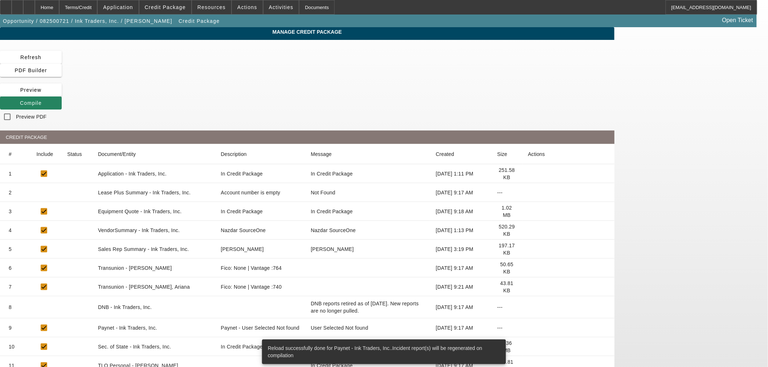
click at [42, 100] on span "Compile" at bounding box center [31, 103] width 22 height 6
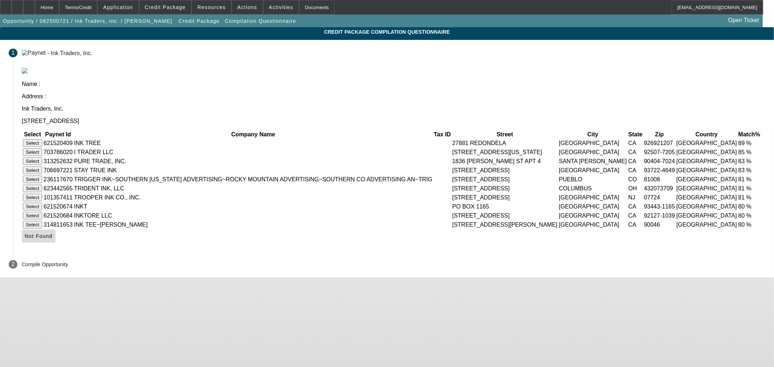
click at [53, 239] on span "Not Found" at bounding box center [39, 236] width 28 height 6
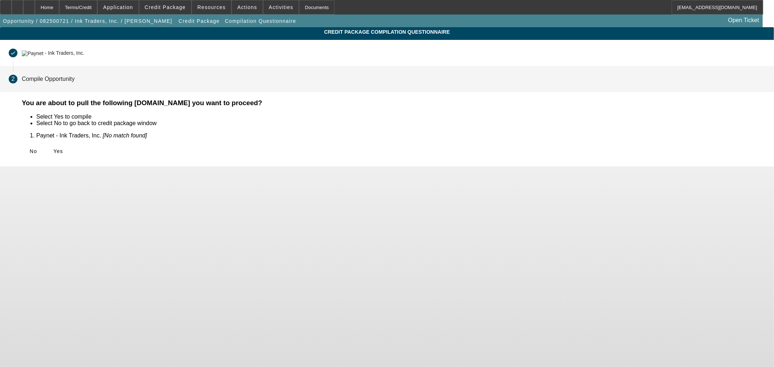
click at [70, 150] on span at bounding box center [57, 151] width 23 height 17
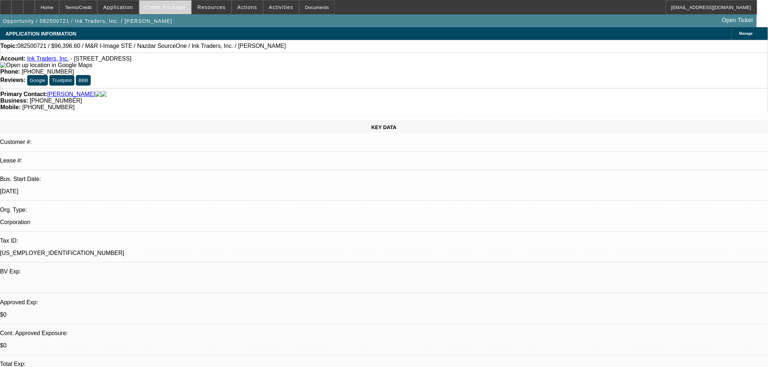
select select "0"
select select "2"
select select "0.1"
select select "4"
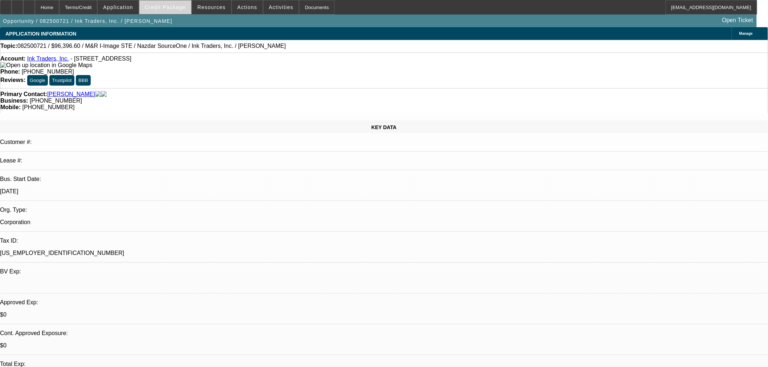
click at [180, 8] on span "Credit Package" at bounding box center [165, 7] width 41 height 6
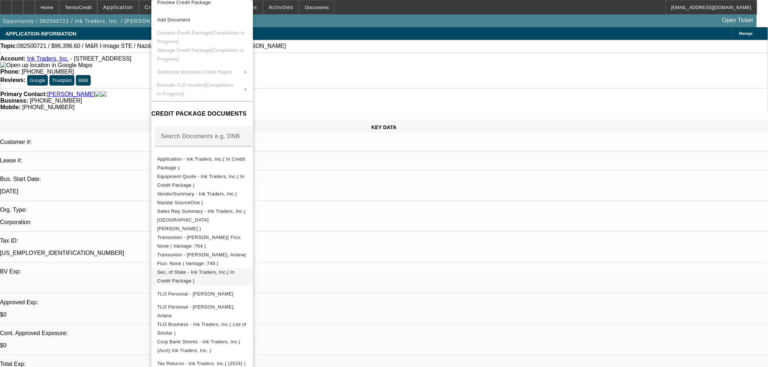
scroll to position [12, 0]
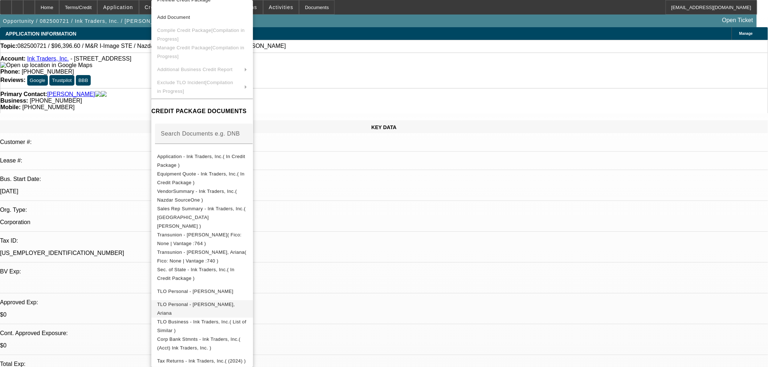
drag, startPoint x: 204, startPoint y: 312, endPoint x: 205, endPoint y: 305, distance: 7.3
click at [204, 319] on span "TLO Business - Ink Traders, Inc.( List of Similar )" at bounding box center [201, 326] width 89 height 14
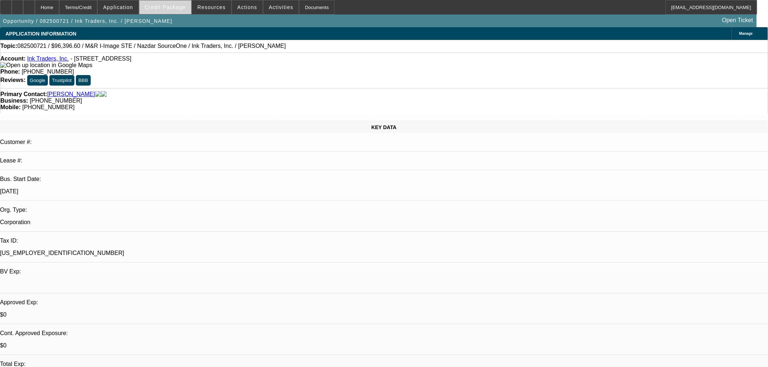
click at [184, 8] on span "Credit Package" at bounding box center [165, 7] width 41 height 6
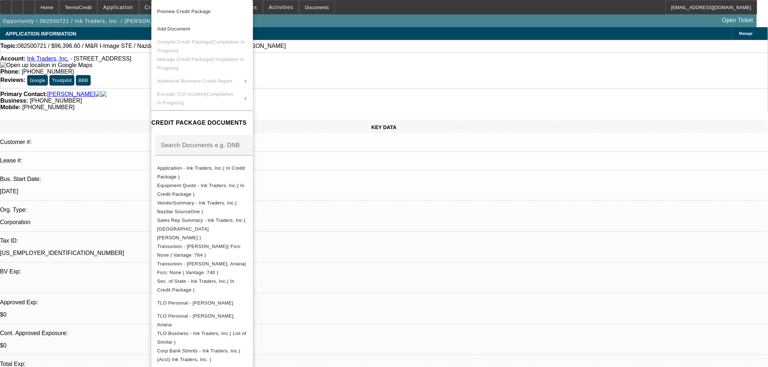
click at [379, 79] on div at bounding box center [384, 183] width 768 height 367
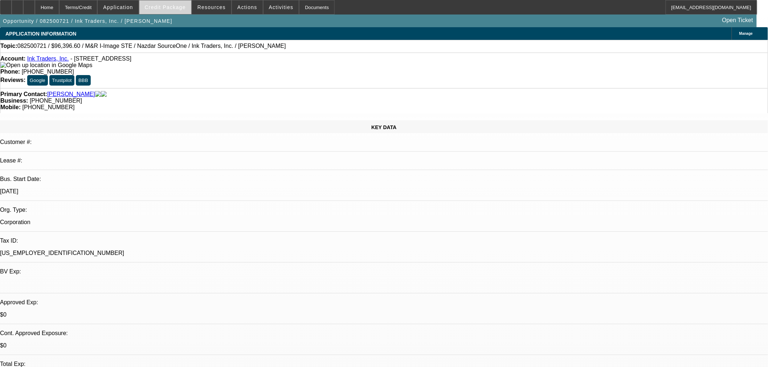
click at [182, 8] on span "Credit Package" at bounding box center [165, 7] width 41 height 6
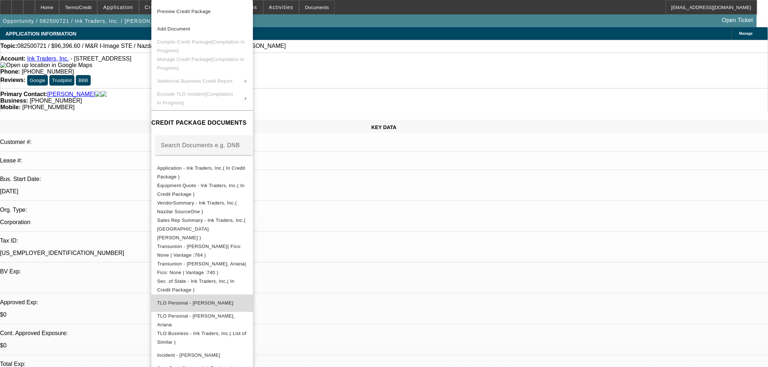
click at [201, 299] on span "TLO Personal - Jacobo, Enrique" at bounding box center [202, 303] width 90 height 9
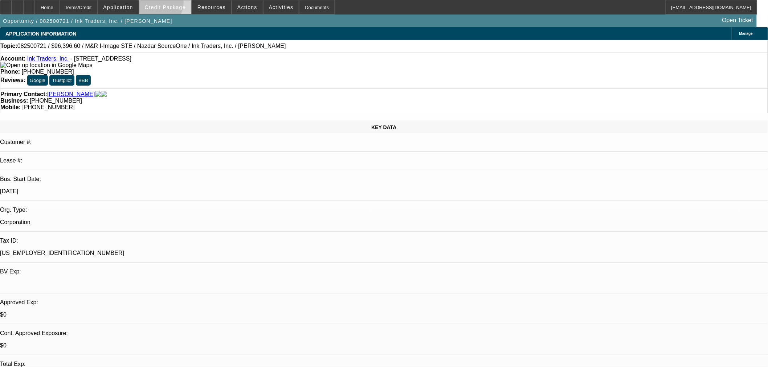
click at [164, 4] on span at bounding box center [165, 7] width 52 height 17
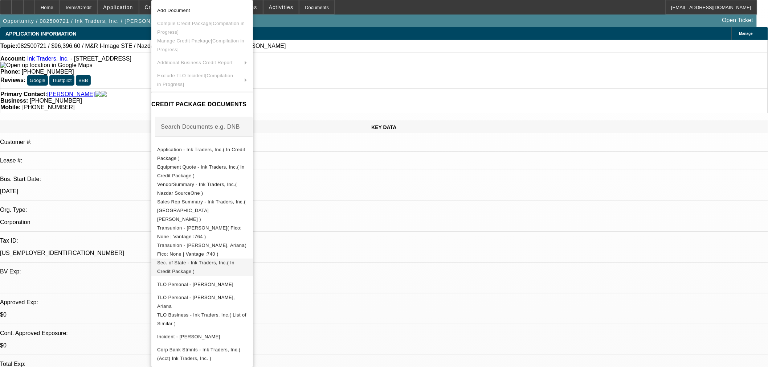
scroll to position [29, 0]
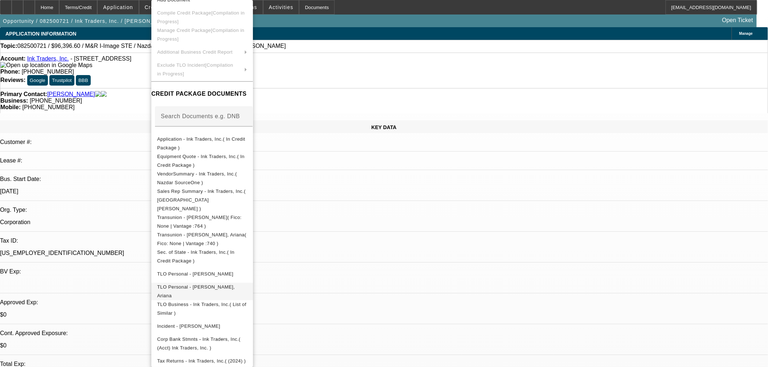
click at [223, 287] on button "TLO Personal - Flores Armenta, Ariana" at bounding box center [202, 291] width 102 height 17
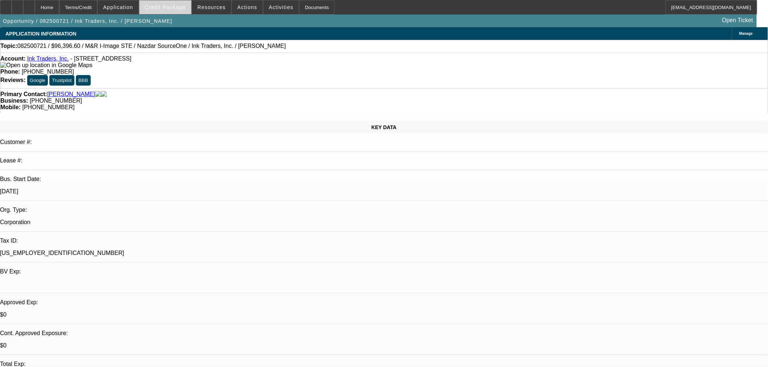
click at [186, 5] on span "Credit Package" at bounding box center [165, 7] width 41 height 6
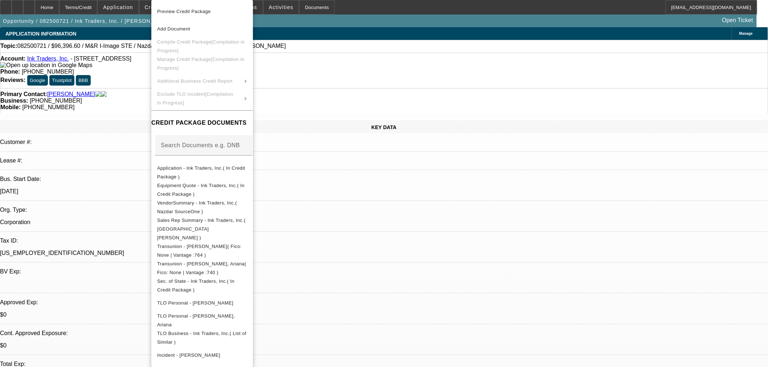
click at [363, 51] on div at bounding box center [384, 183] width 768 height 367
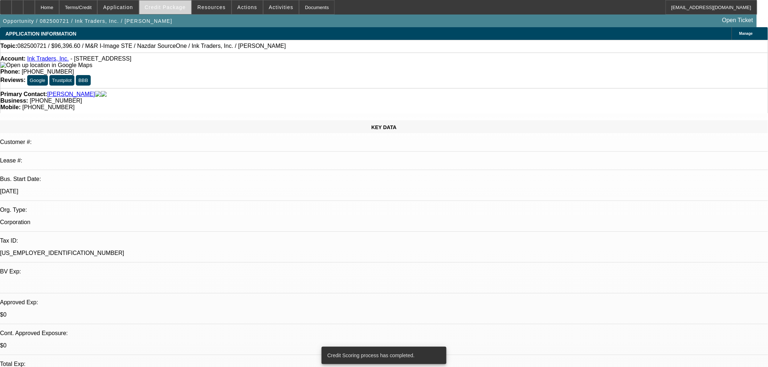
click at [177, 8] on span "Credit Package" at bounding box center [165, 7] width 41 height 6
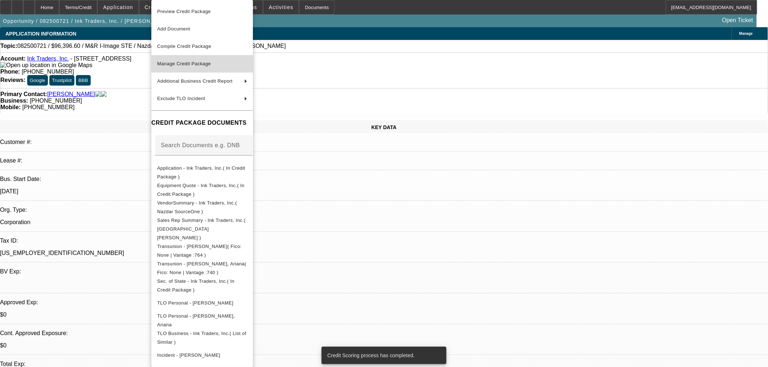
click at [189, 63] on span "Manage Credit Package" at bounding box center [184, 63] width 54 height 5
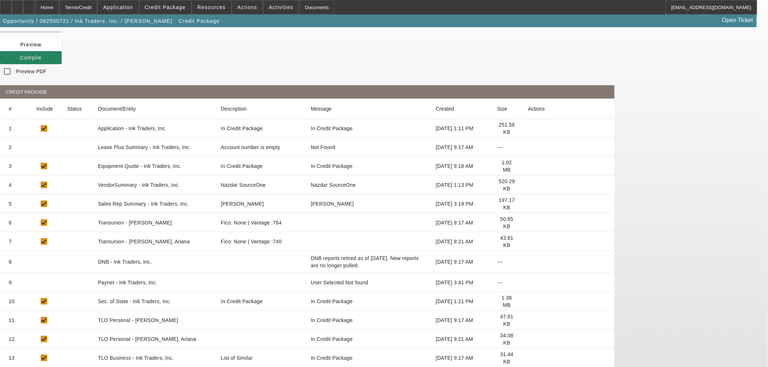
scroll to position [99, 0]
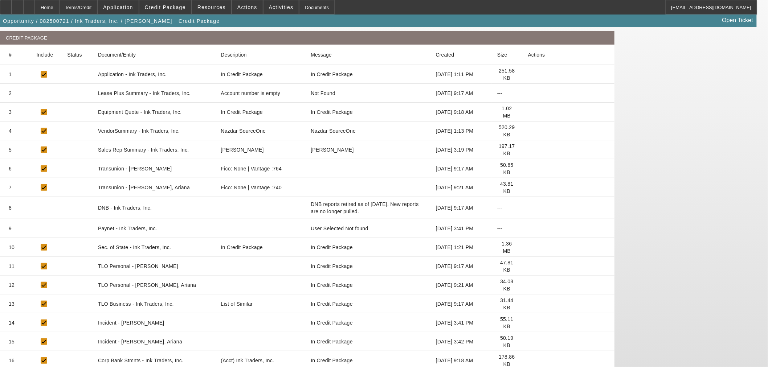
click at [528, 304] on icon at bounding box center [528, 304] width 0 height 0
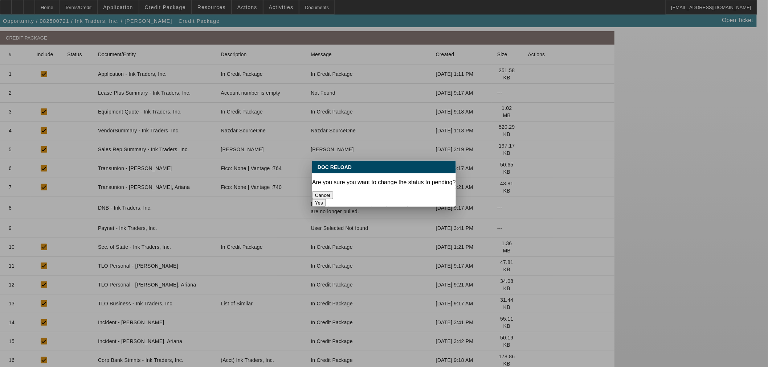
scroll to position [0, 0]
click at [326, 199] on button "Yes" at bounding box center [319, 203] width 14 height 8
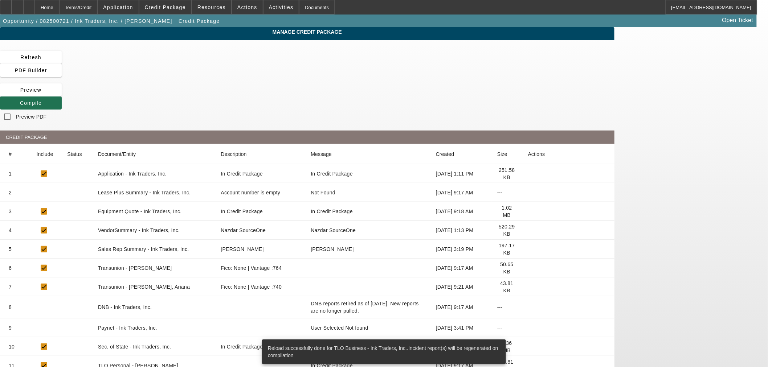
click at [62, 94] on span at bounding box center [31, 102] width 62 height 17
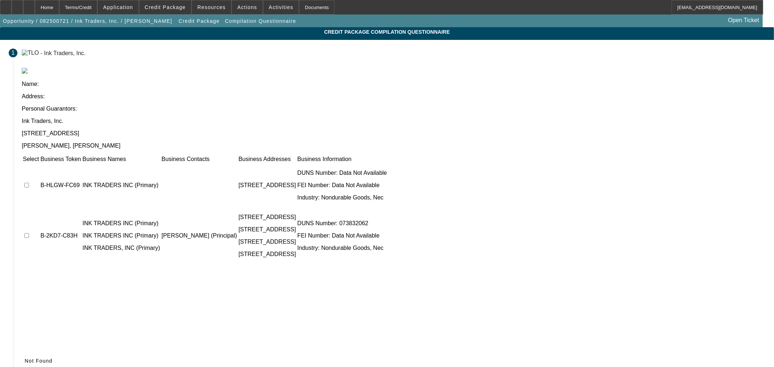
click at [29, 183] on input "checkbox" at bounding box center [26, 185] width 5 height 5
checkbox input "true"
click at [29, 233] on input "checkbox" at bounding box center [26, 235] width 5 height 5
checkbox input "true"
click at [43, 358] on span "Submit" at bounding box center [34, 361] width 19 height 6
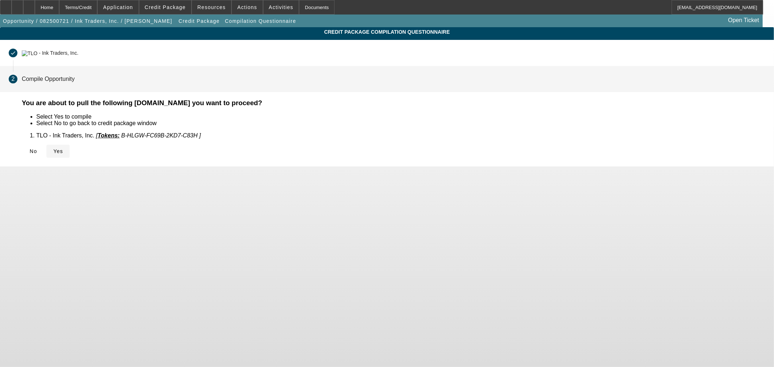
click at [63, 153] on span "Yes" at bounding box center [58, 151] width 10 height 6
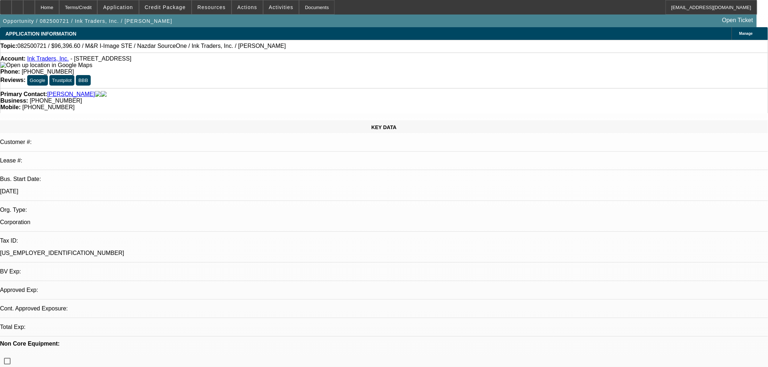
select select "0"
select select "2"
select select "0.1"
select select "4"
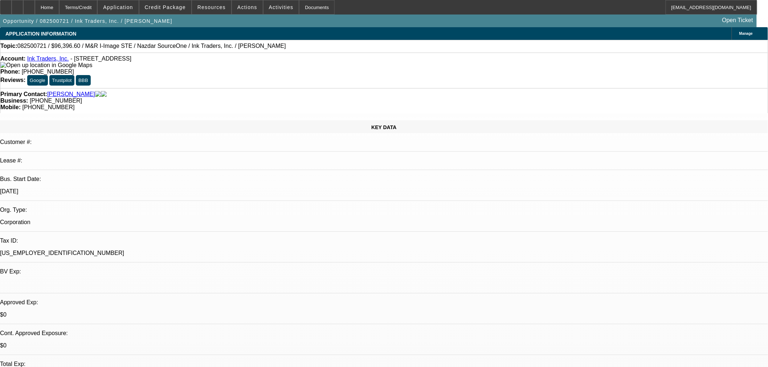
drag, startPoint x: 196, startPoint y: 314, endPoint x: 205, endPoint y: 303, distance: 13.7
select select "0"
select select "2"
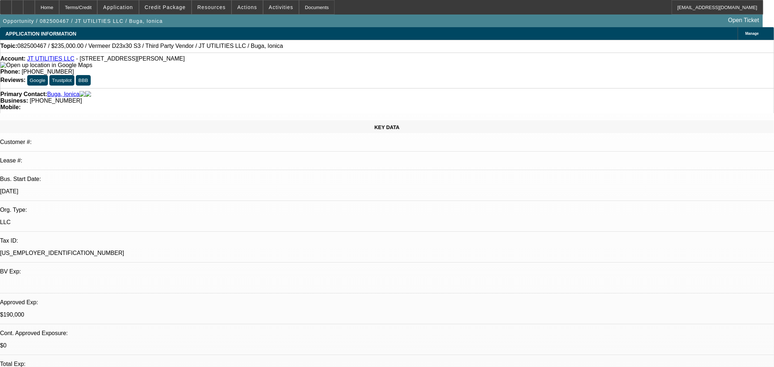
select select "2"
select select "0"
select select "6"
select select "0"
select select "2"
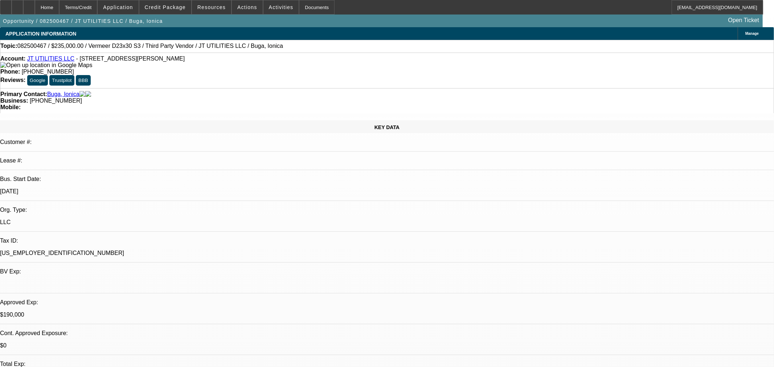
select select "2"
select select "0"
select select "6"
select select "0"
select select "2"
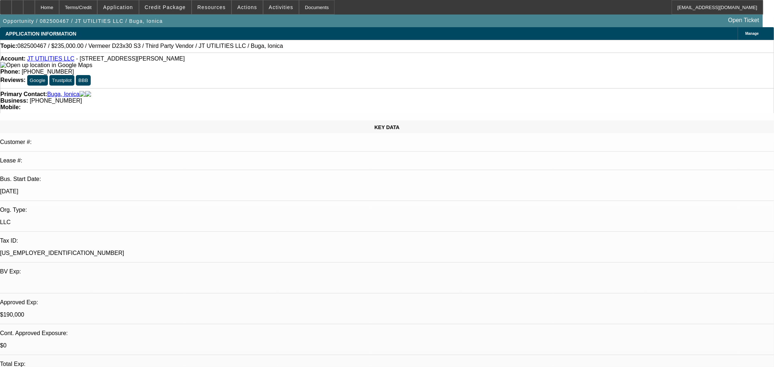
select select "2"
select select "0"
select select "6"
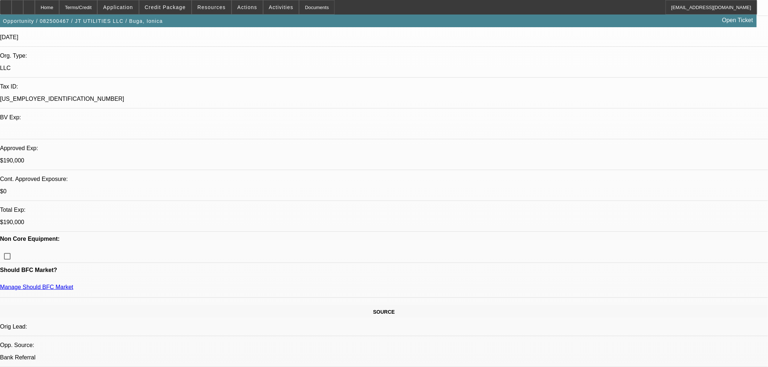
scroll to position [161, 0]
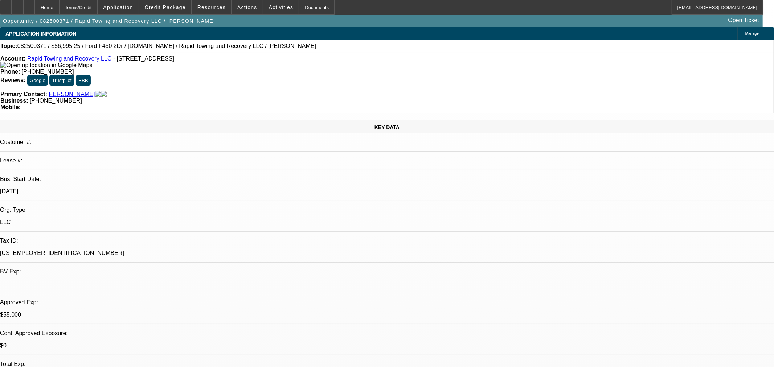
select select "2"
select select "0"
select select "6"
select select "2"
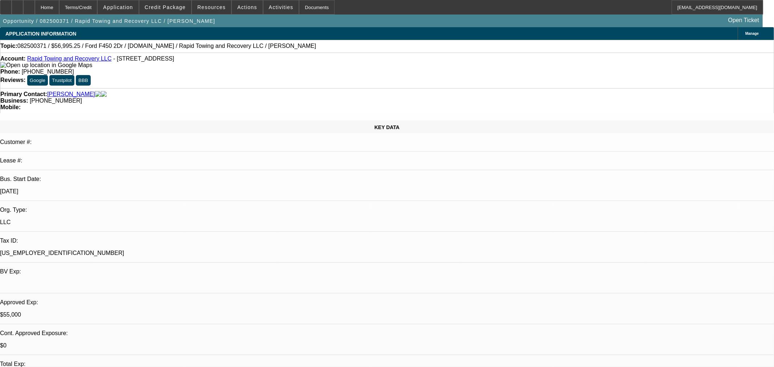
select select "2"
select select "0"
select select "6"
select select "0"
select select "2"
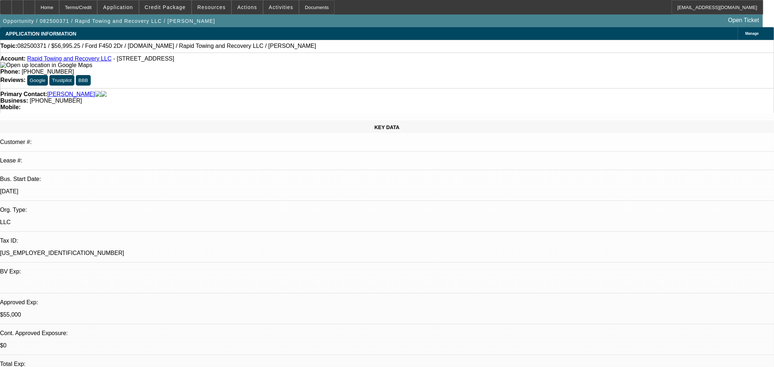
select select "2"
select select "0"
select select "6"
select select "0"
select select "2"
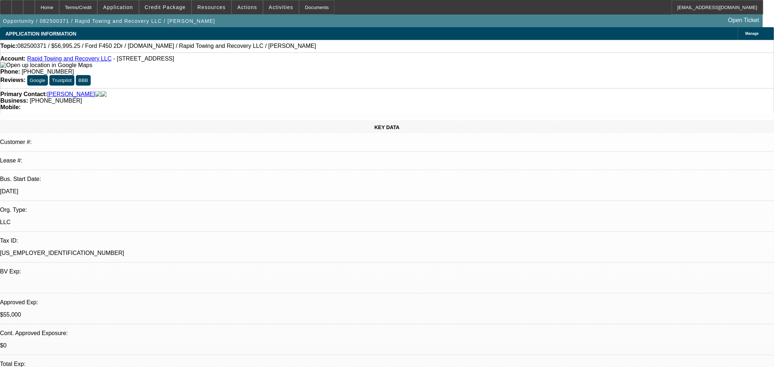
select select "2"
select select "0"
select select "6"
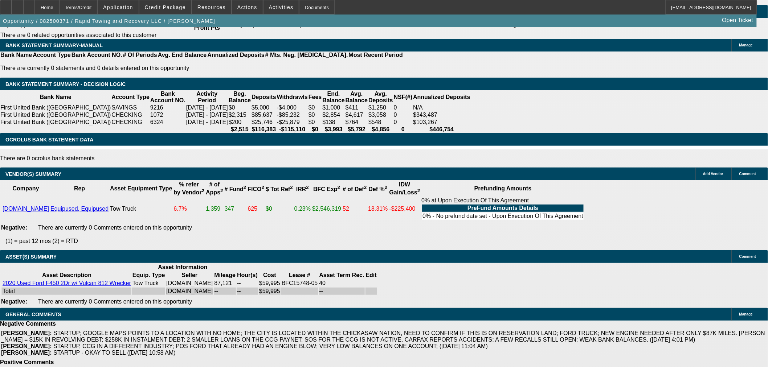
scroll to position [1108, 0]
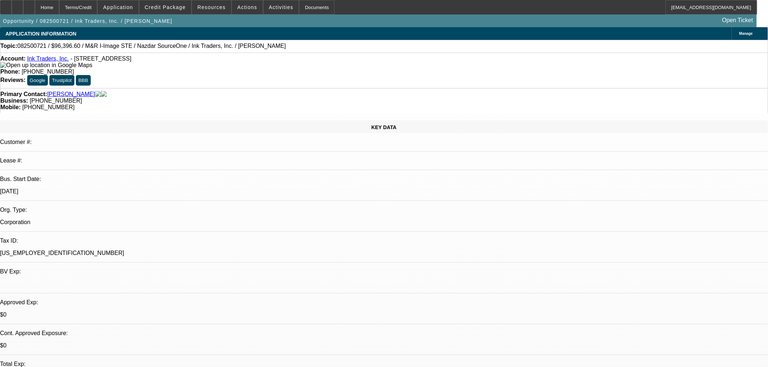
select select "0"
select select "2"
select select "0.1"
select select "4"
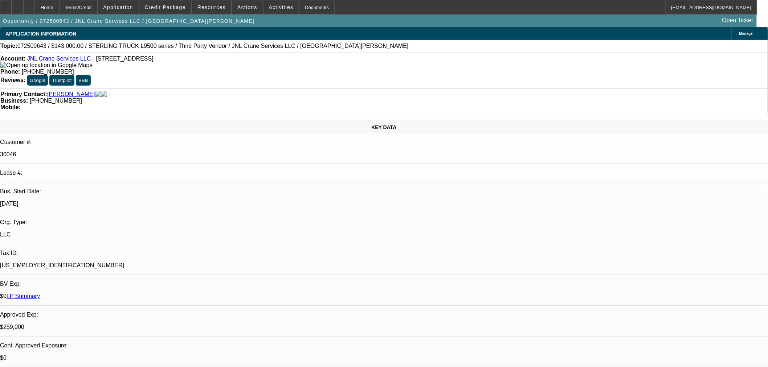
select select "0"
select select "2"
select select "0"
select select "6"
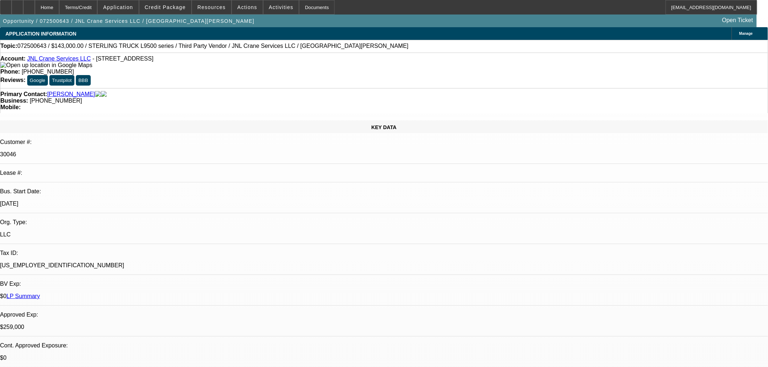
select select "0"
select select "2"
select select "0"
select select "6"
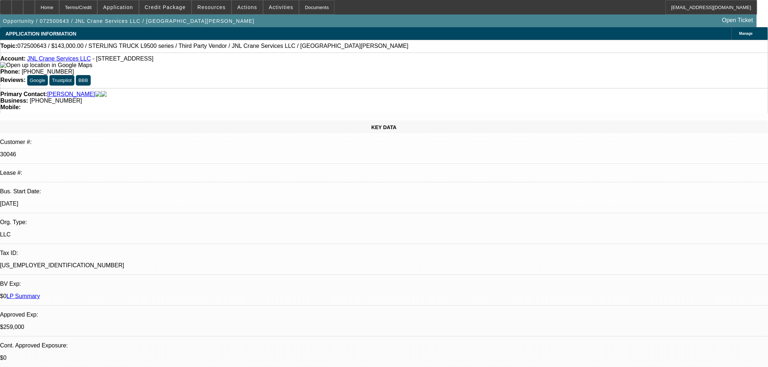
select select "0"
select select "2"
select select "0"
select select "6"
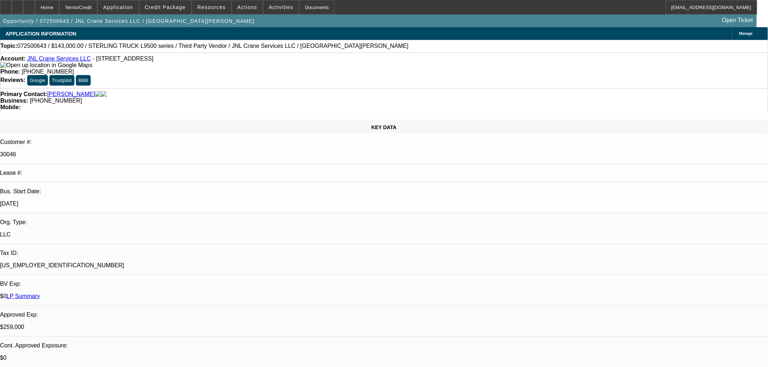
select select "0"
select select "2"
select select "0"
select select "6"
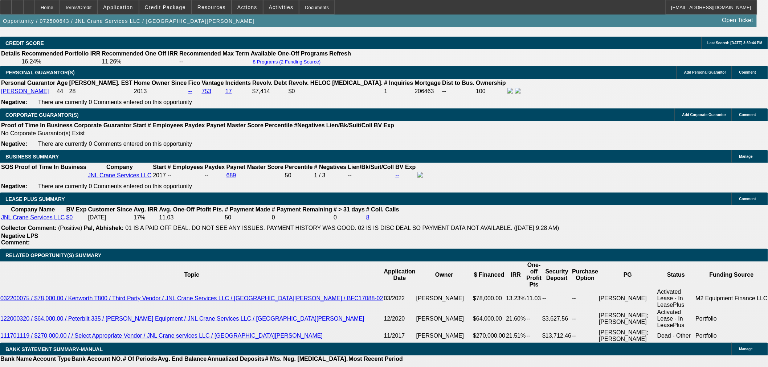
scroll to position [1048, 0]
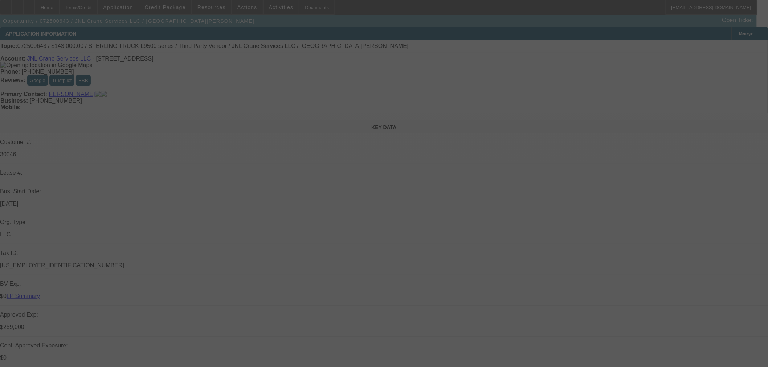
click at [171, 7] on div at bounding box center [384, 183] width 768 height 367
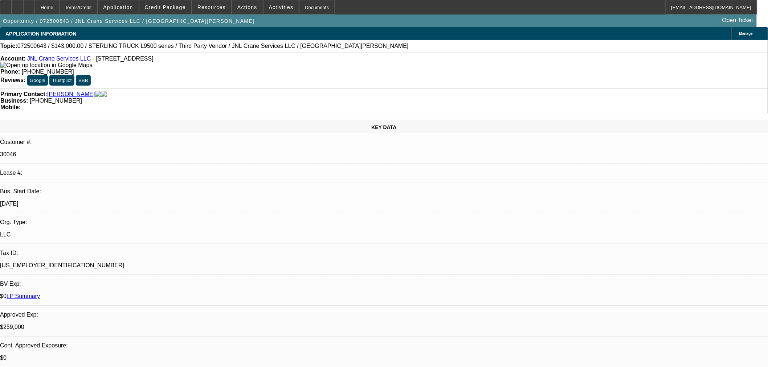
select select "0"
select select "2"
select select "0"
select select "6"
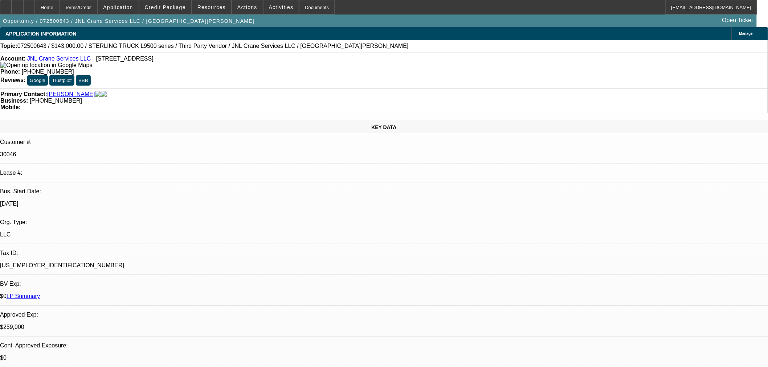
select select "0"
select select "2"
select select "0"
select select "6"
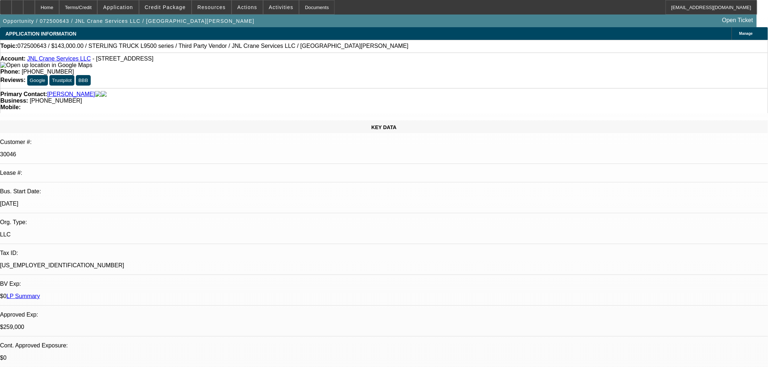
select select "0"
select select "2"
select select "0"
select select "6"
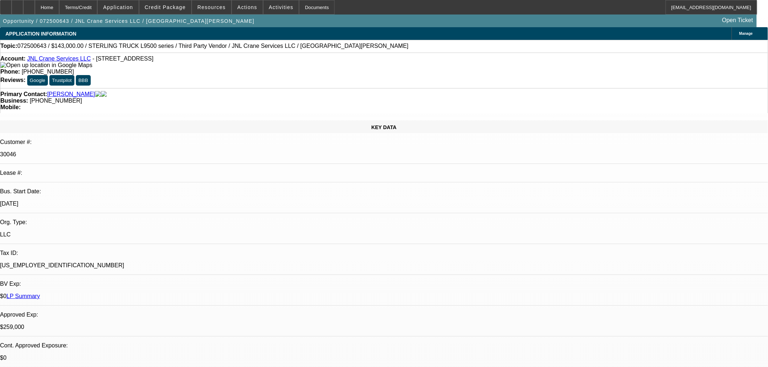
select select "0"
select select "2"
select select "0"
select select "6"
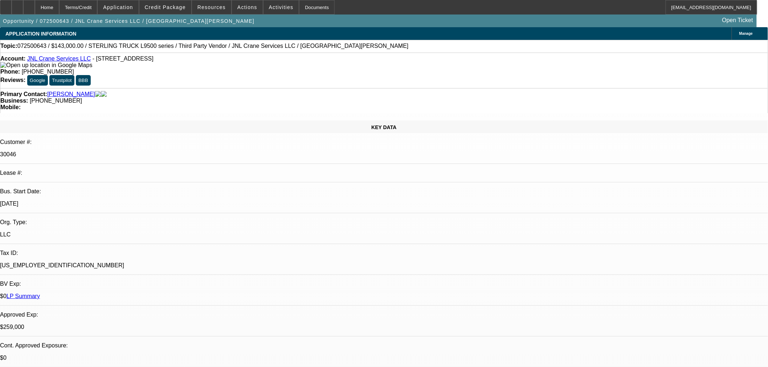
click at [171, 10] on span at bounding box center [165, 7] width 52 height 17
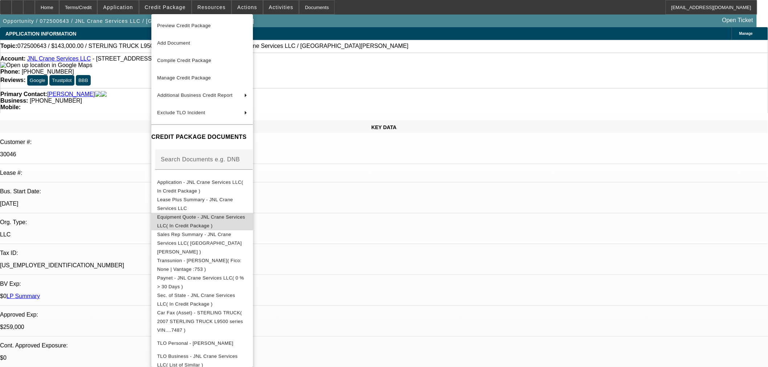
click at [185, 216] on span "Equipment Quote - JNL Crane Services LLC( In Credit Package )" at bounding box center [202, 221] width 90 height 17
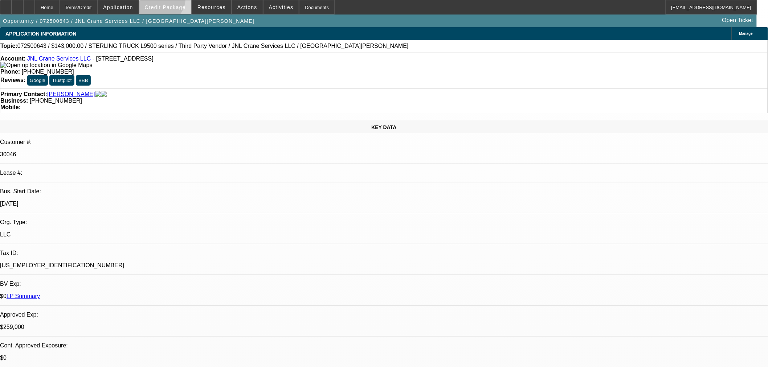
click at [171, 0] on span at bounding box center [165, 7] width 52 height 17
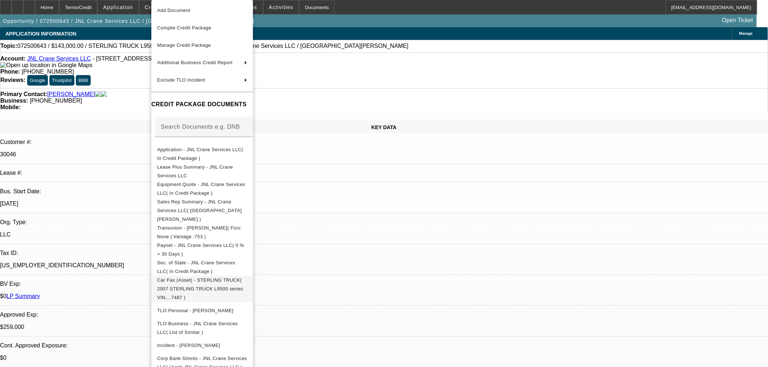
scroll to position [26, 0]
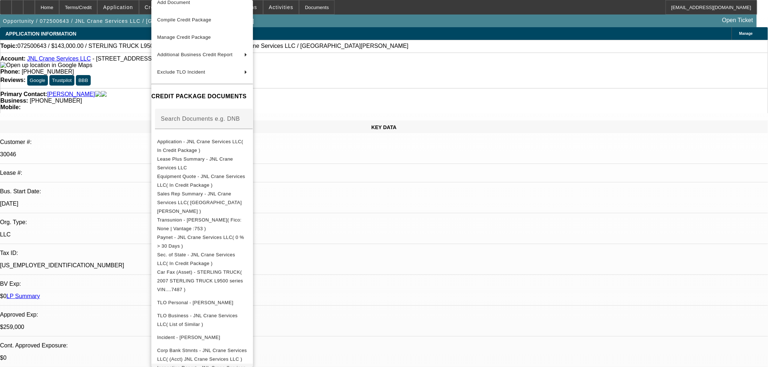
click at [228, 364] on span "Inspection Report - JNL Crane Services LLC( In Credit Package )" at bounding box center [202, 372] width 90 height 17
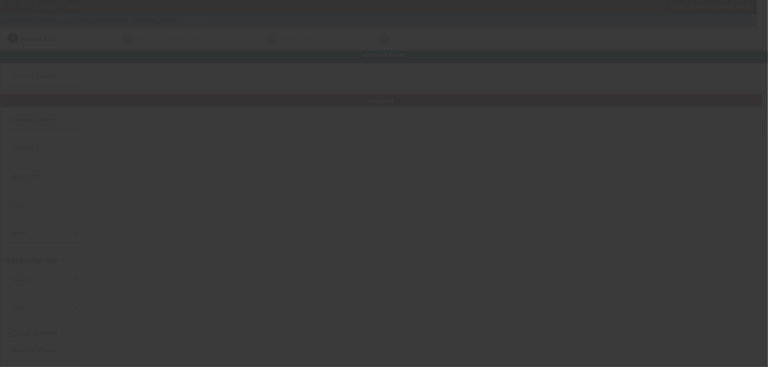
type input "Strada Motorwerks"
type input "[STREET_ADDRESS]"
type input "43219"
type input "Columbus"
type input "[PHONE_NUMBER]"
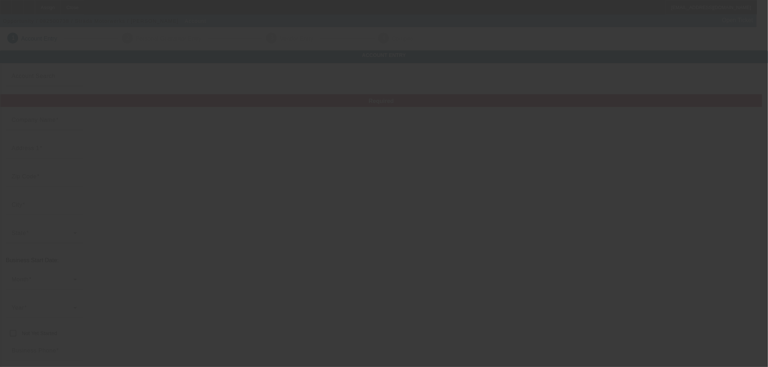
type input "jake@stradamotorwerks.com"
type input "[US_EMPLOYER_IDENTIFICATION_NUMBER]"
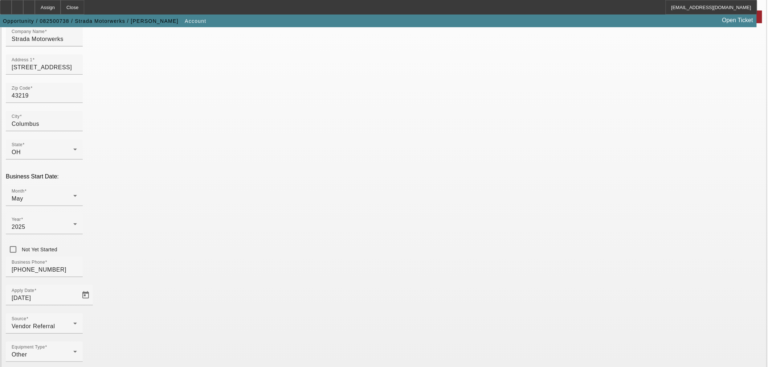
scroll to position [84, 0]
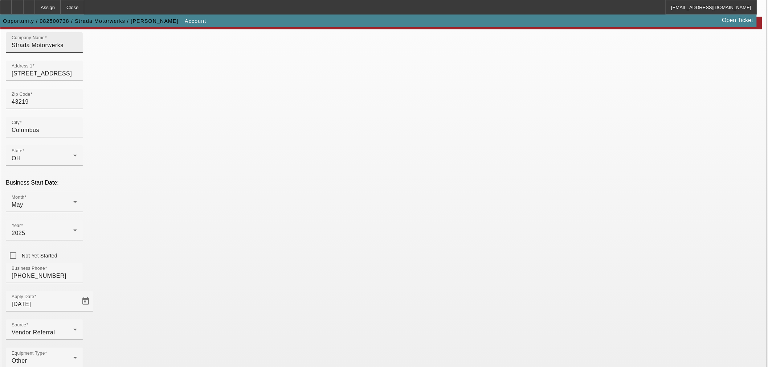
drag, startPoint x: 229, startPoint y: 56, endPoint x: 228, endPoint y: 62, distance: 6.6
click at [77, 50] on input "Strada Motorwerks" at bounding box center [44, 45] width 65 height 9
type input "Strada Motorwerks LLC"
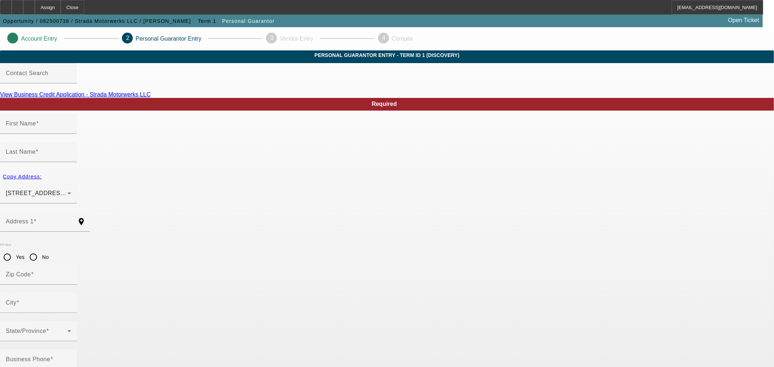
type input "Bryan"
type input "Thomas"
type input "214 White Elm Drive"
radio input "true"
type input "43015"
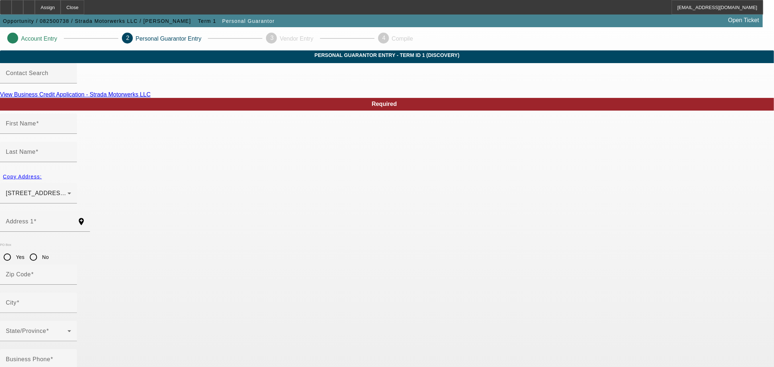
type input "Delaware"
type input "(330) 303-1750"
type input "50"
type input "275-92-1261"
type input "bryan@stradamotorwerks.com"
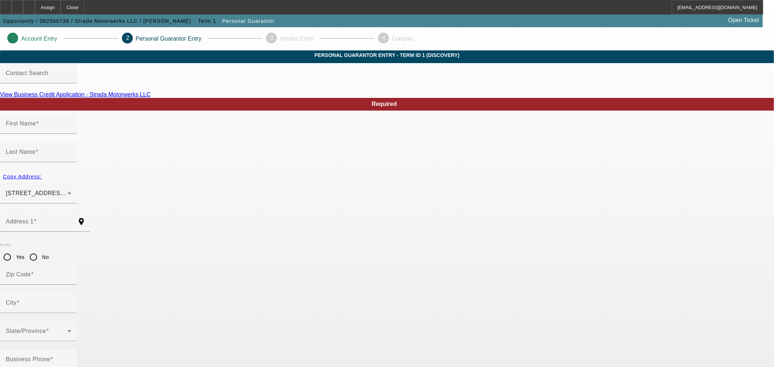
type input "(614) 312-4085"
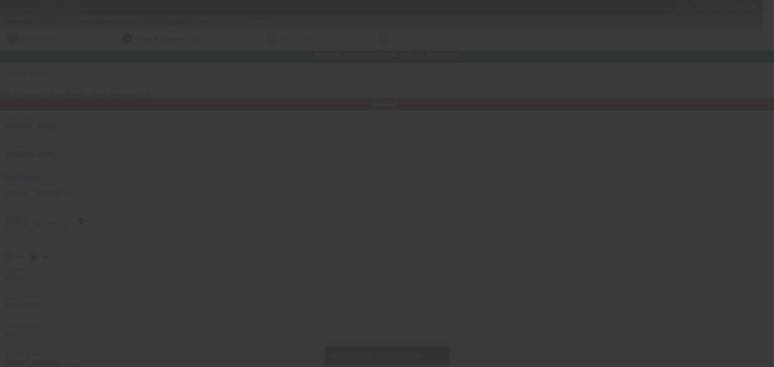
type input "Jacob"
type input "Napper"
type input "7333 Optimara Dr"
type input "43147"
type input "Pickerington"
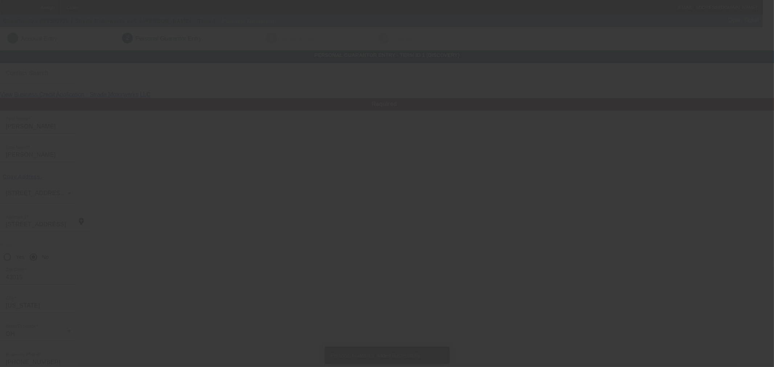
type input "(614) 312-4085"
type input "50"
type input "285-88-3021"
type input "jake@stradamotorwerks.com"
type input "(614) 312-4085"
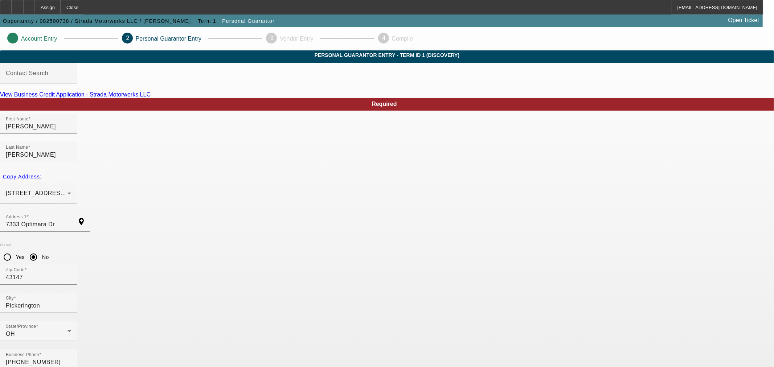
drag, startPoint x: 412, startPoint y: 296, endPoint x: 405, endPoint y: 289, distance: 10.0
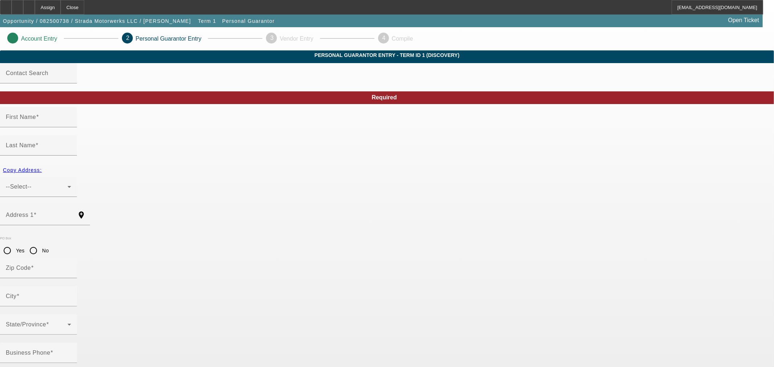
type input "[PERSON_NAME]"
type input "Thomas"
type input "214 White Elm Drive"
radio input "true"
type input "43015"
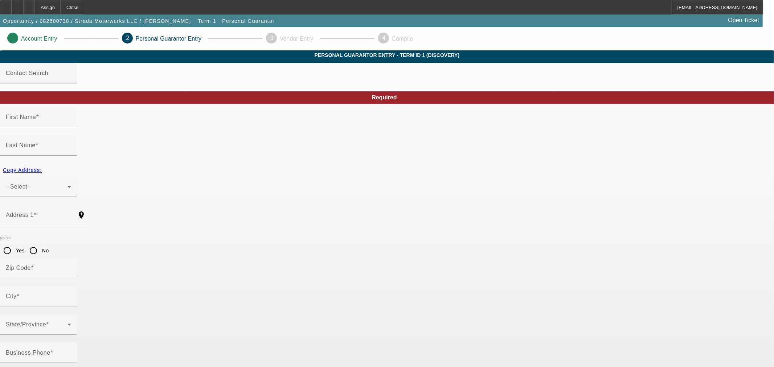
type input "Delaware"
type input "(330) 303-1750"
type input "50"
type input "275-92-1261"
type input "bryan@stradamotorwerks.com"
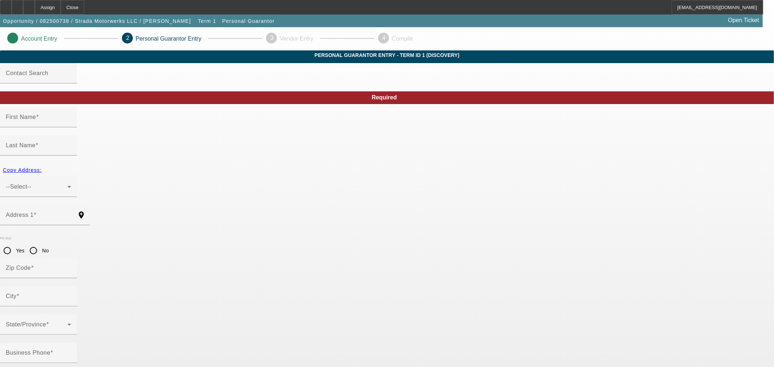
type input "[PHONE_NUMBER]"
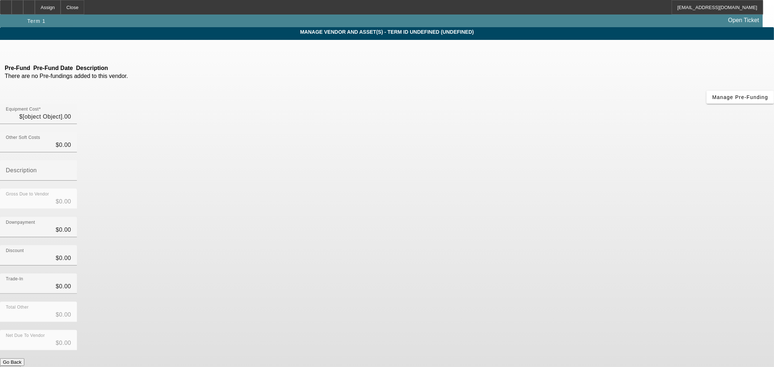
type input "$30,000.00"
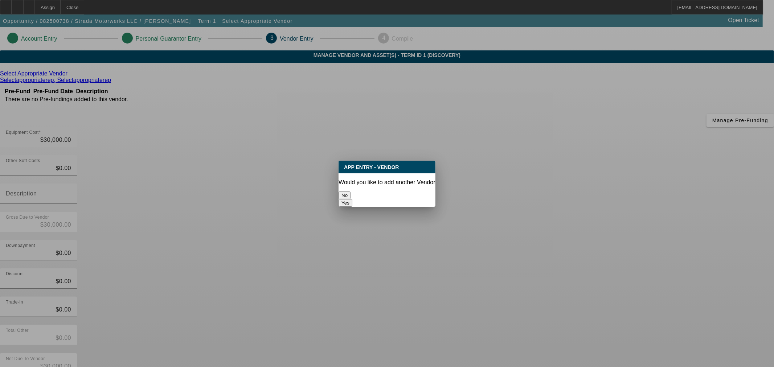
click at [351, 192] on button "No" at bounding box center [345, 196] width 12 height 8
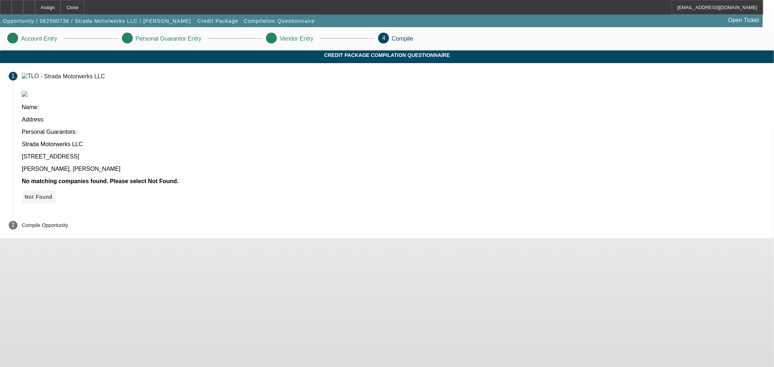
click at [53, 194] on span "Not Found" at bounding box center [39, 197] width 28 height 6
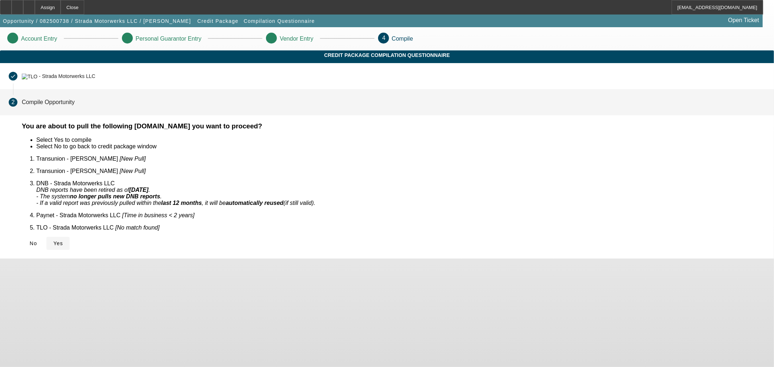
click at [63, 241] on span "Yes" at bounding box center [58, 244] width 10 height 6
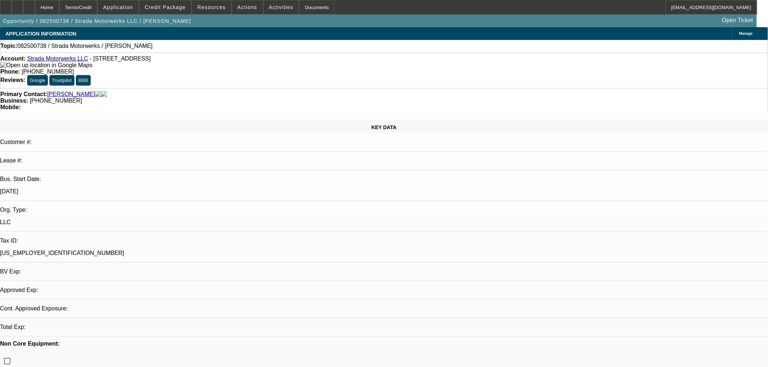
select select "0"
select select "2"
select select "0.1"
select select "4"
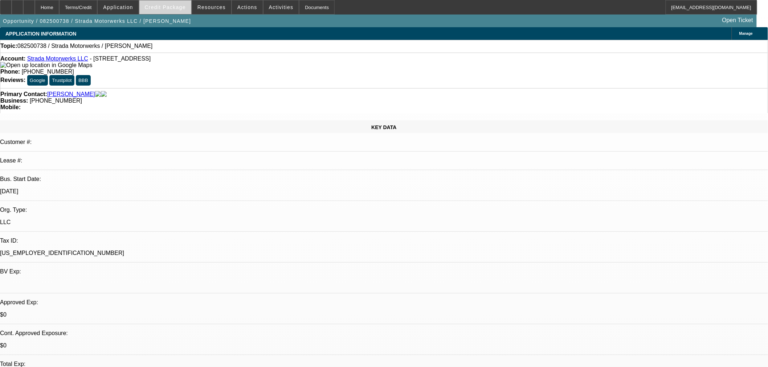
click at [169, 9] on span "Credit Package" at bounding box center [165, 7] width 41 height 6
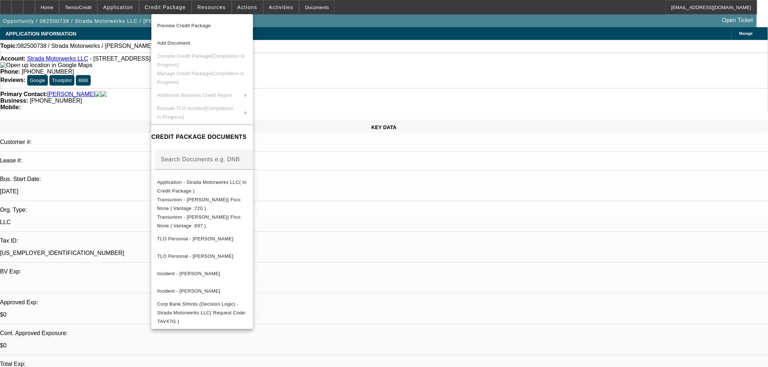
click at [413, 226] on div at bounding box center [384, 183] width 768 height 367
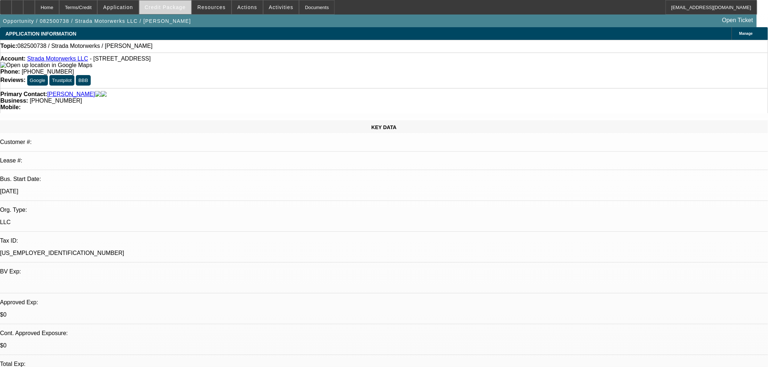
click at [174, 10] on span at bounding box center [165, 7] width 52 height 17
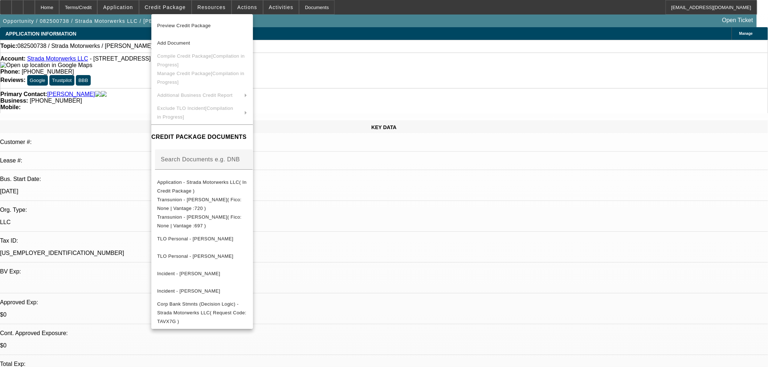
click at [173, 10] on div at bounding box center [384, 183] width 768 height 367
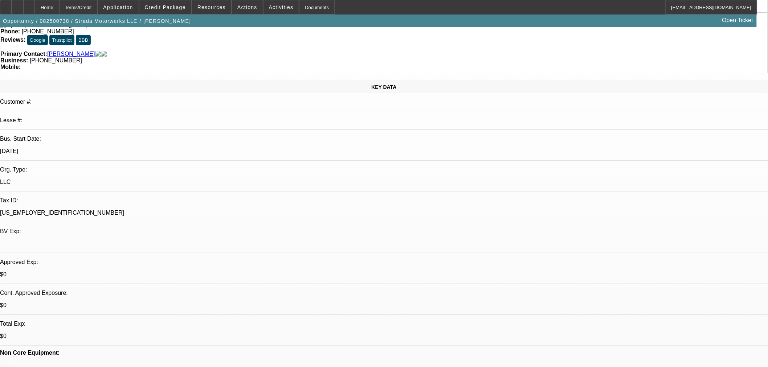
select select "0"
select select "2"
select select "0.1"
select select "4"
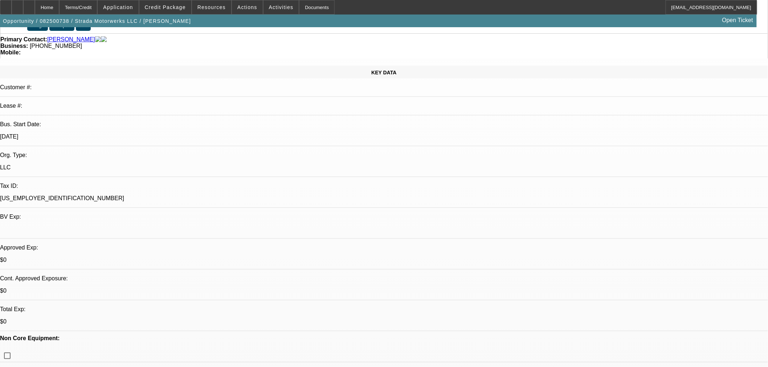
scroll to position [81, 0]
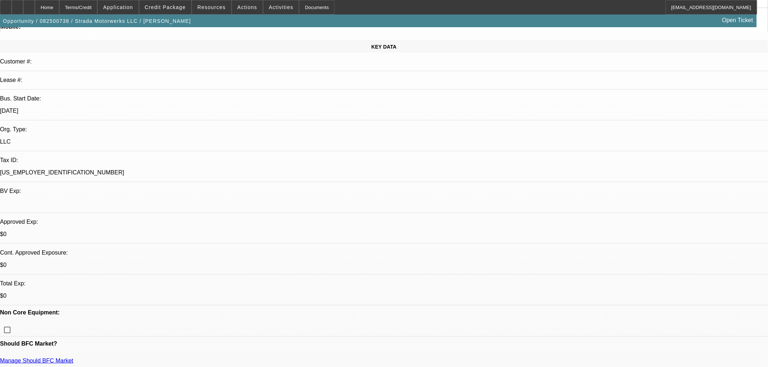
click at [6, 2] on div at bounding box center [6, 7] width 12 height 15
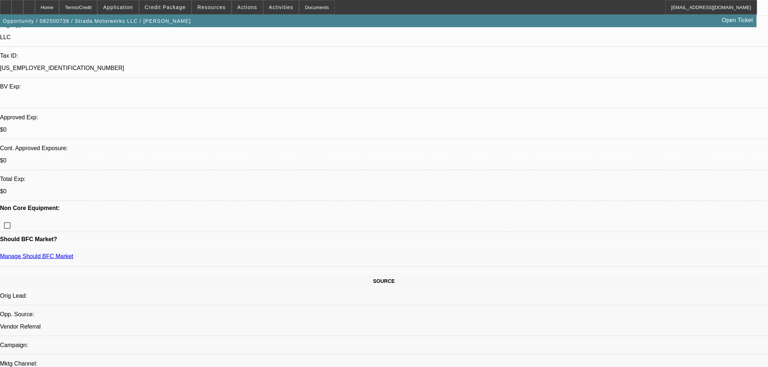
scroll to position [121, 0]
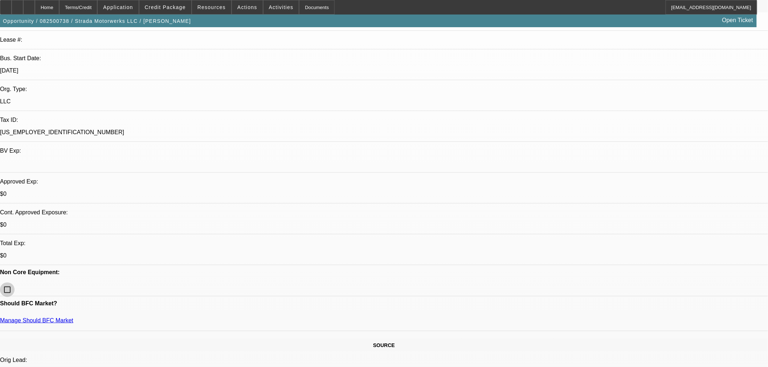
click at [15, 283] on input "checkbox" at bounding box center [7, 290] width 15 height 15
checkbox input "true"
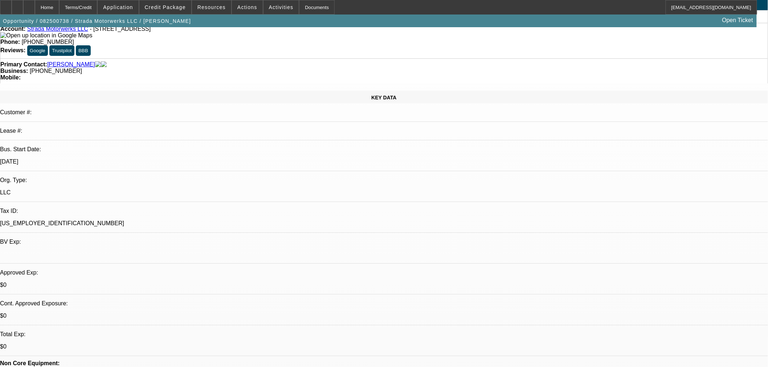
scroll to position [0, 0]
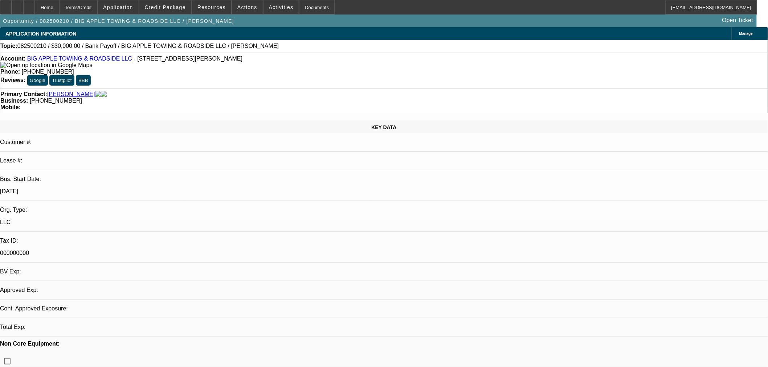
select select "0"
select select "2"
select select "0"
select select "6"
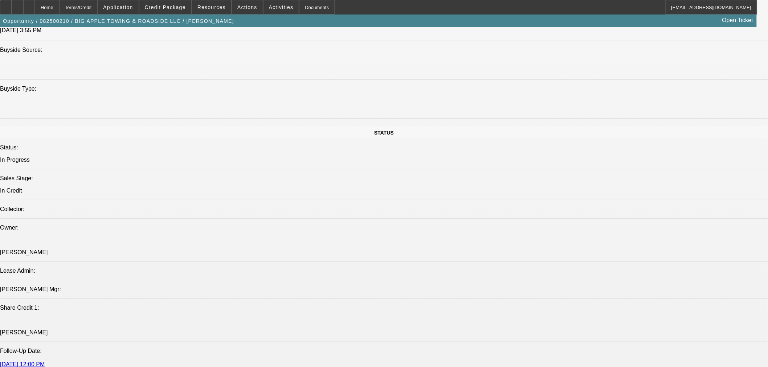
scroll to position [645, 0]
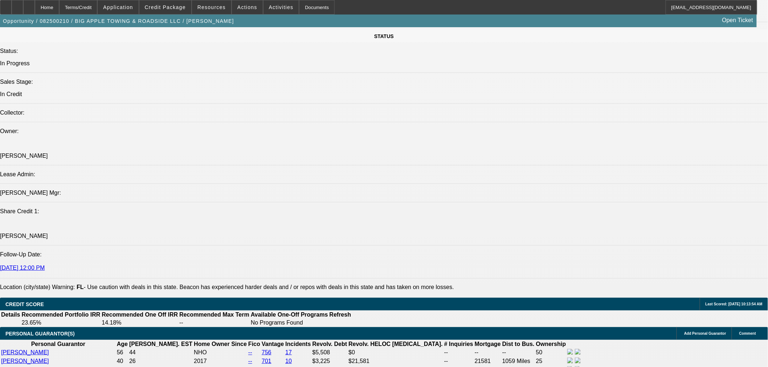
scroll to position [847, 0]
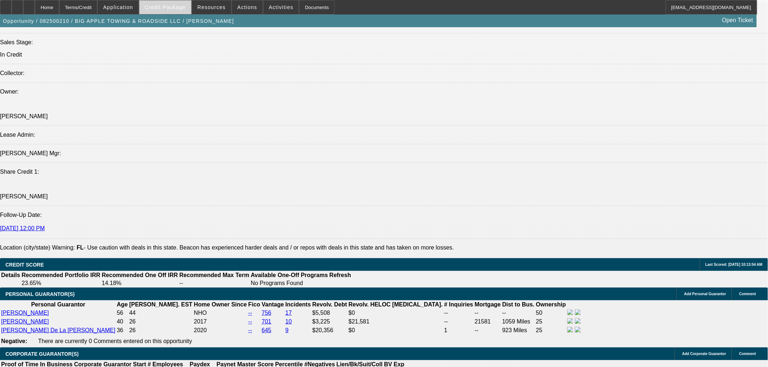
click at [159, 8] on span "Credit Package" at bounding box center [165, 7] width 41 height 6
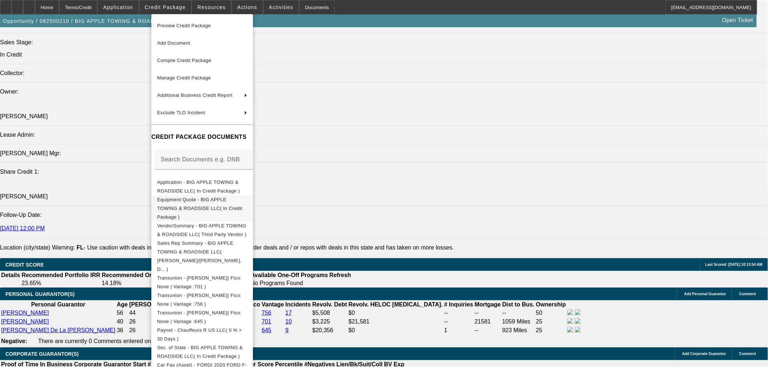
click at [205, 201] on span "Equipment Quote - BIG APPLE TOWING & ROADSIDE LLC( In Credit Package )" at bounding box center [199, 208] width 85 height 23
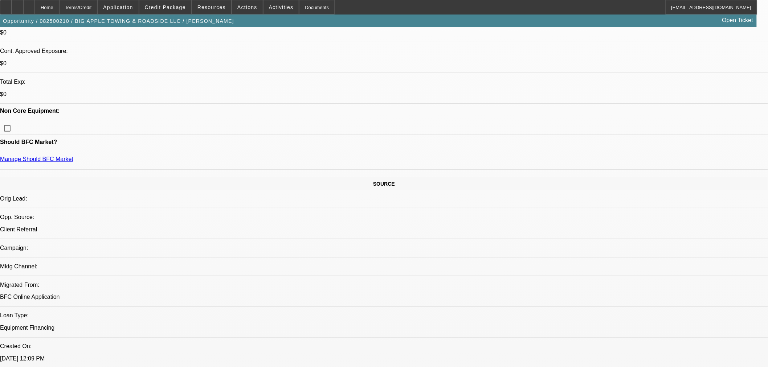
scroll to position [282, 0]
click at [168, 3] on span at bounding box center [165, 7] width 52 height 17
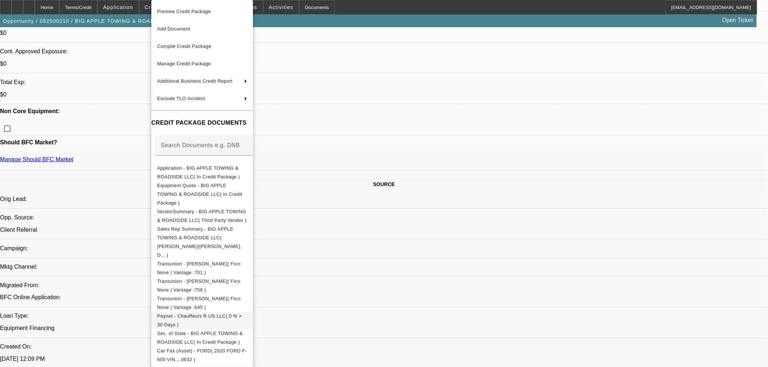
click at [212, 314] on span "Paynet - Chauffeurs R US LLC( 0 % > 30 Days )" at bounding box center [199, 321] width 85 height 14
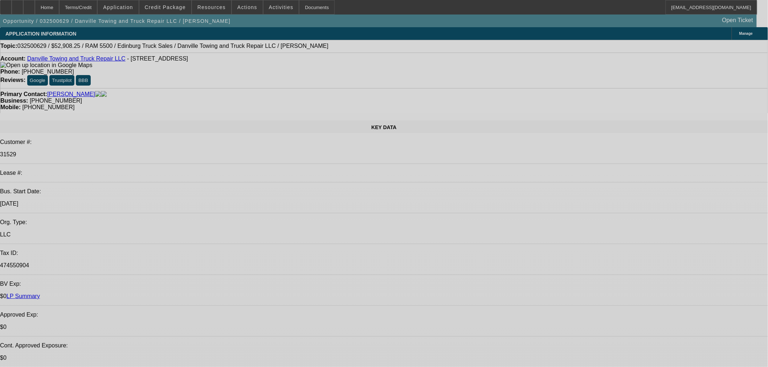
select select "0"
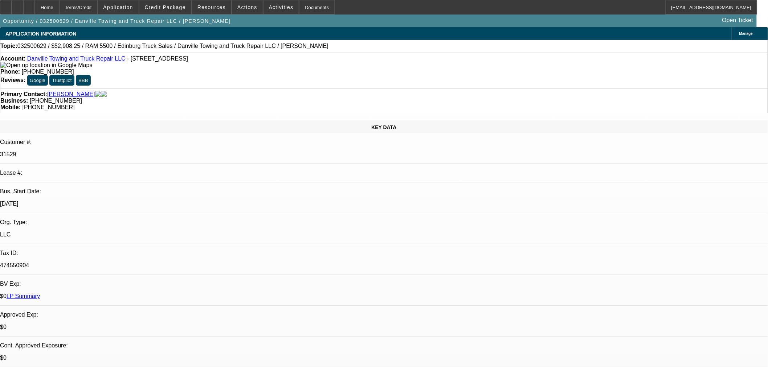
select select "0"
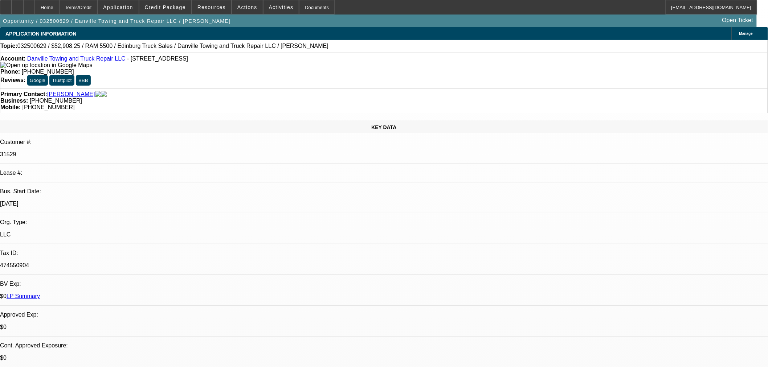
select select "0"
select select "1"
select select "3"
select select "6"
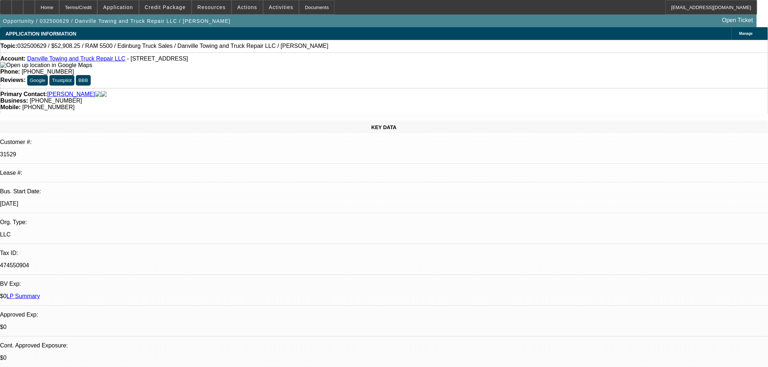
select select "1"
select select "3"
select select "6"
select select "1"
select select "2"
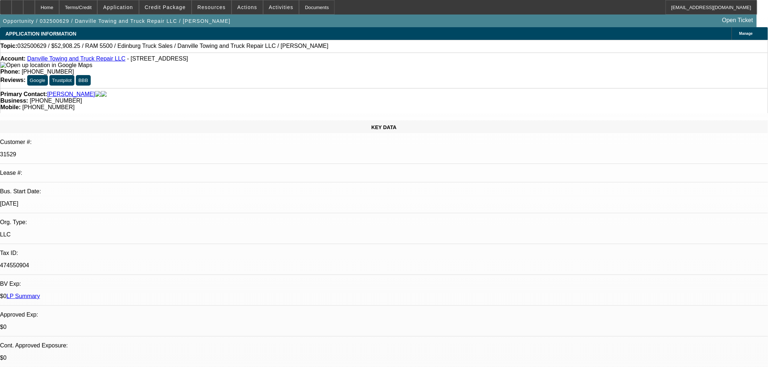
select select "6"
select select "1"
select select "2"
select select "6"
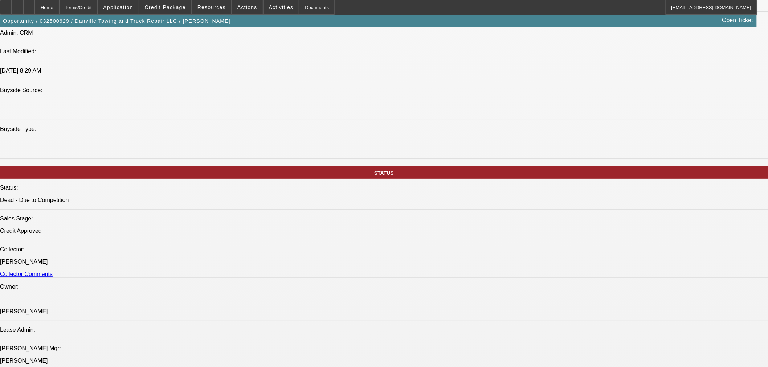
scroll to position [443, 0]
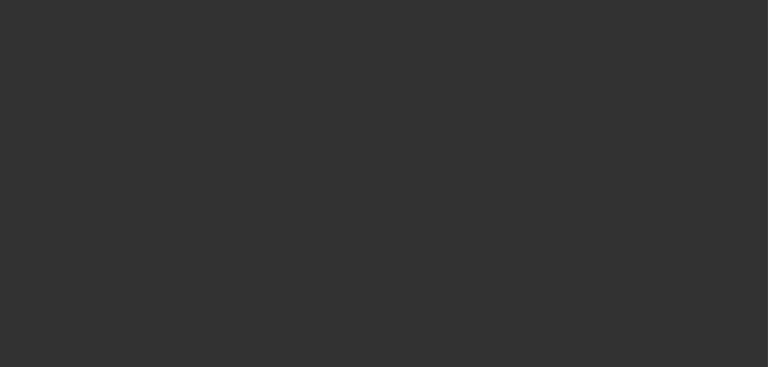
select select "0"
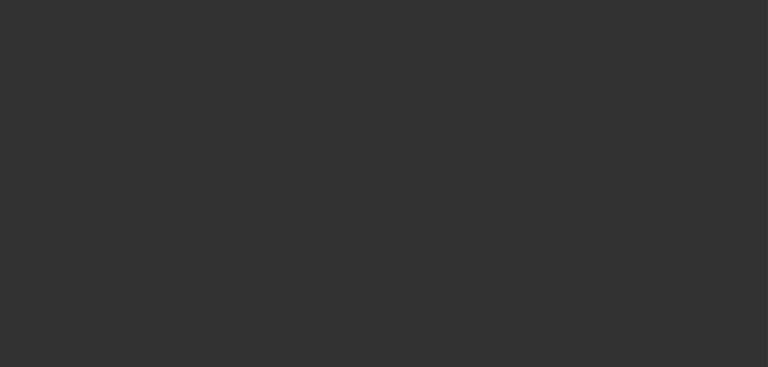
select select "0"
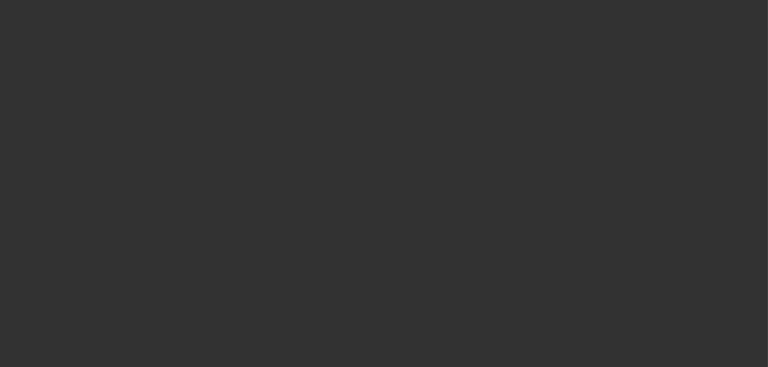
select select "0"
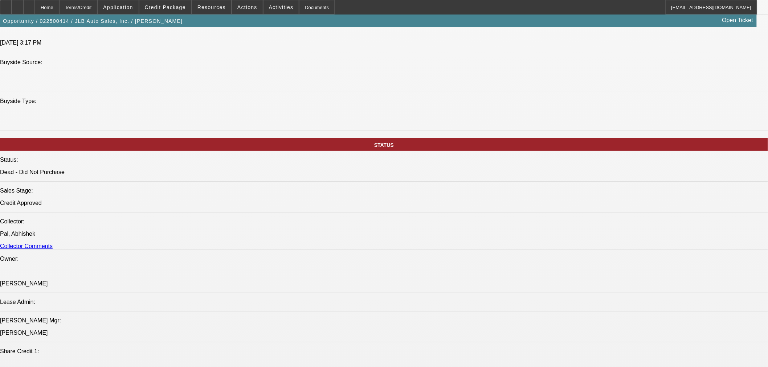
select select "1"
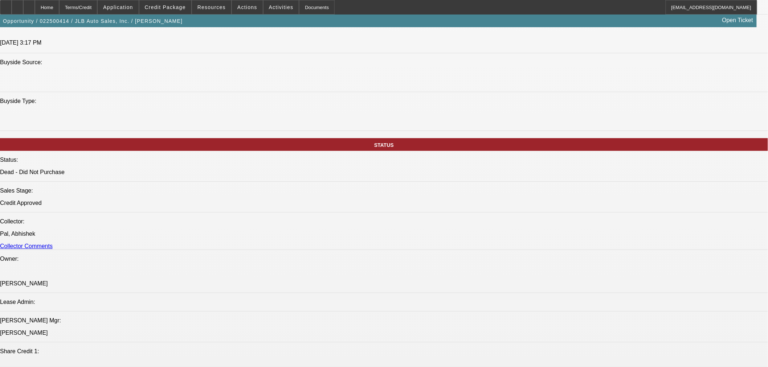
select select "1"
select select "6"
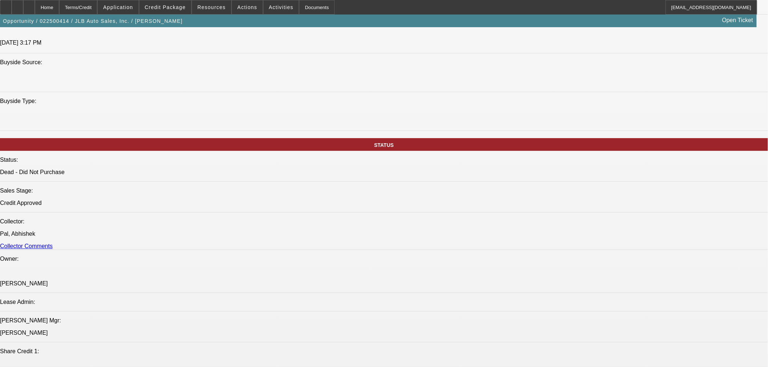
select select "6"
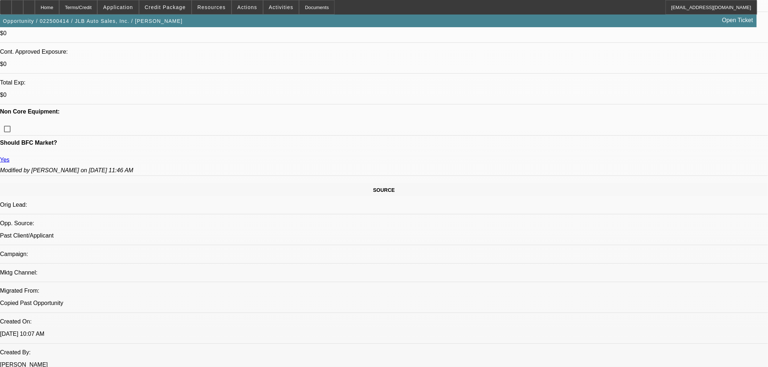
scroll to position [282, 0]
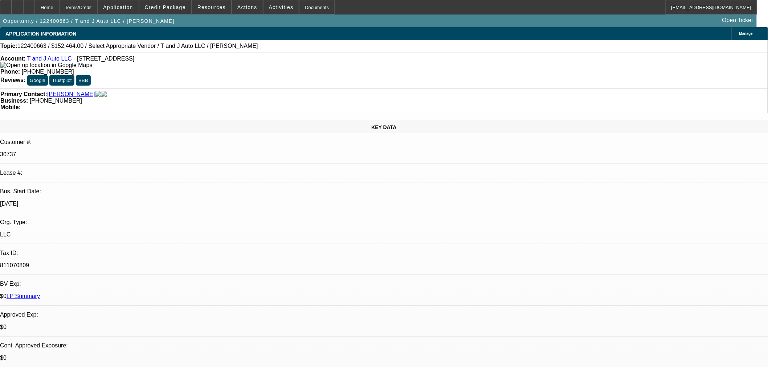
select select "0"
select select "2"
select select "0.1"
select select "1"
select select "2"
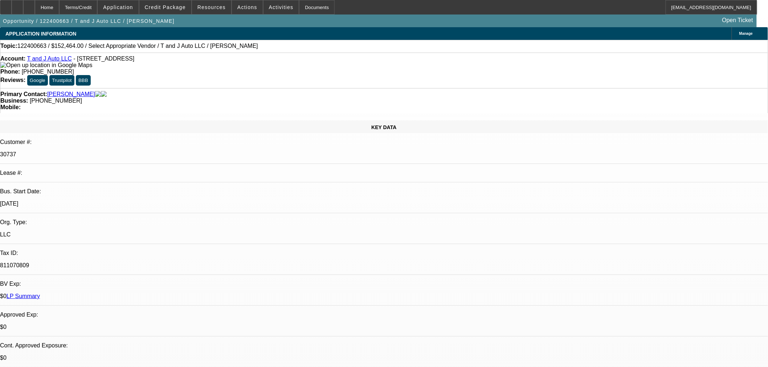
select select "4"
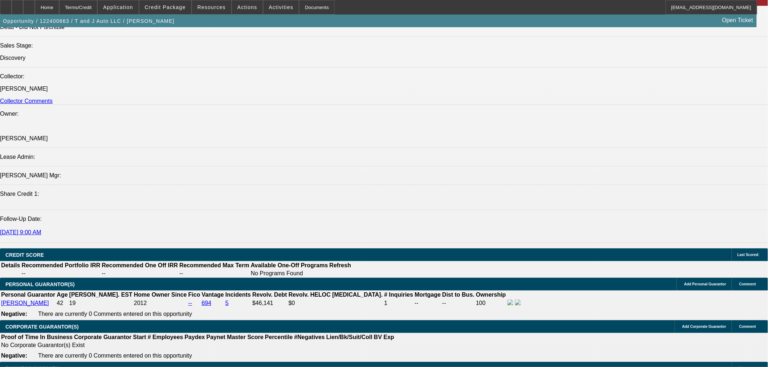
scroll to position [847, 0]
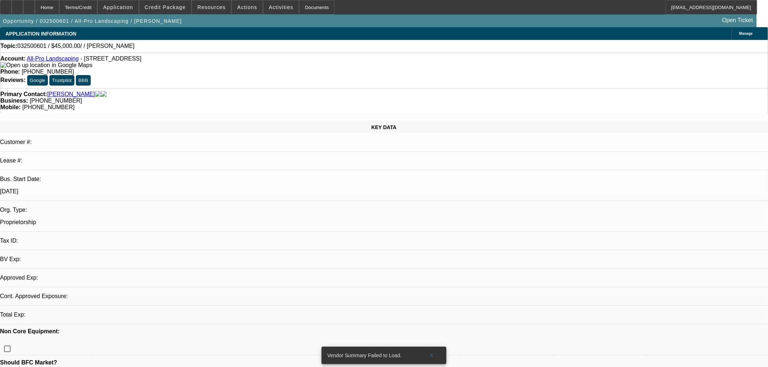
select select "0"
select select "2"
select select "0.1"
select select "4"
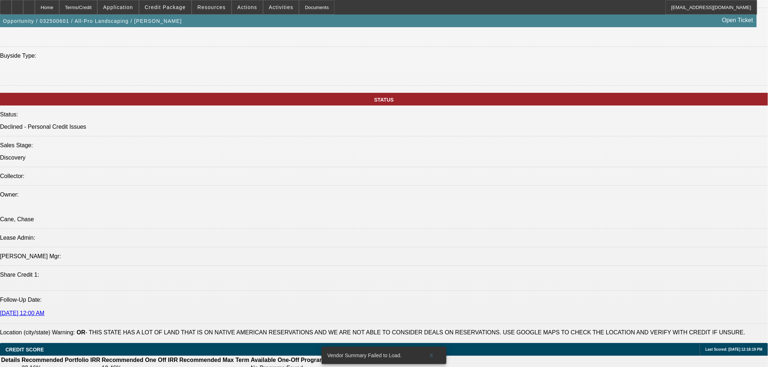
scroll to position [806, 0]
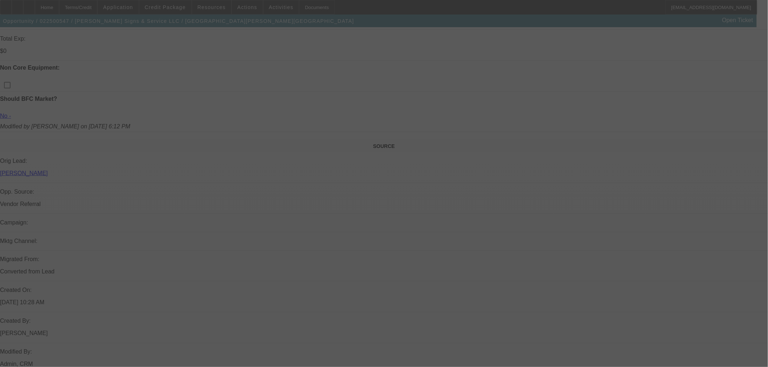
scroll to position [403, 0]
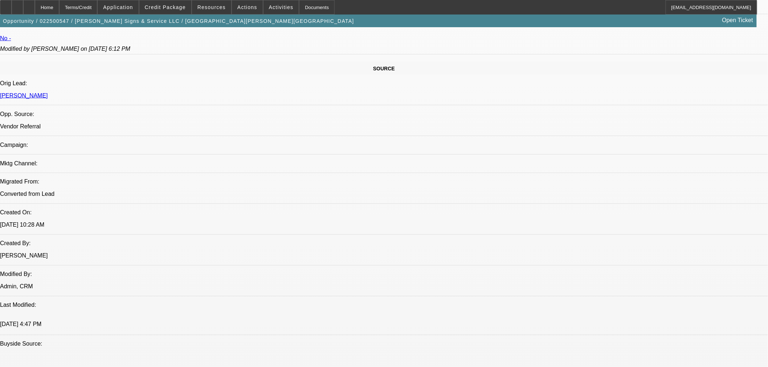
select select "0.2"
select select "2"
select select "0"
select select "6"
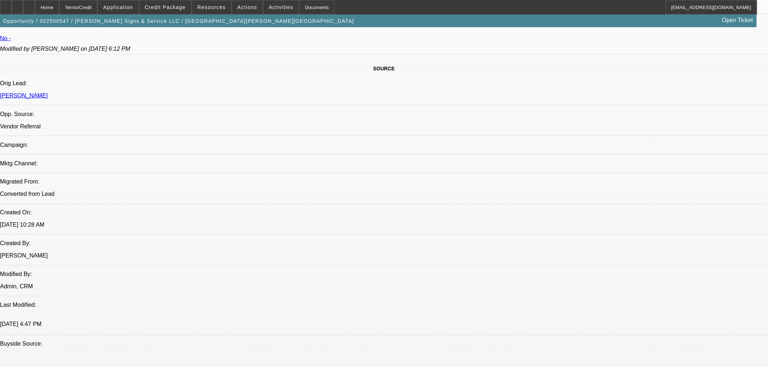
select select "0"
select select "2"
select select "0"
select select "6"
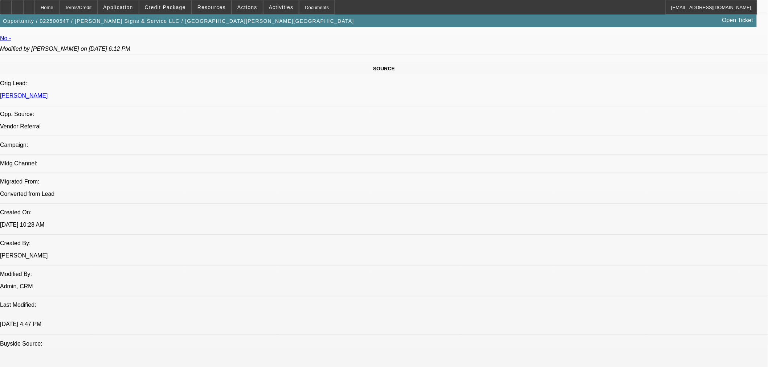
select select "0.2"
select select "2"
select select "0"
select select "6"
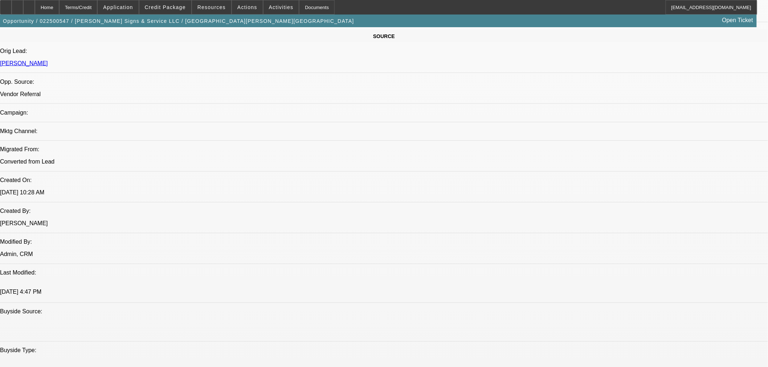
scroll to position [524, 0]
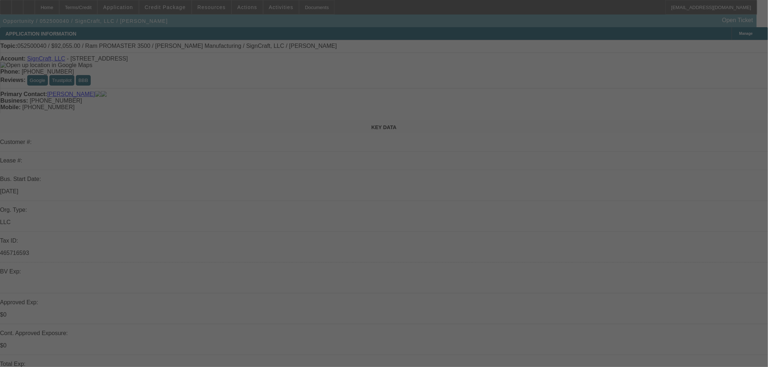
select select "0"
select select "2"
select select "0"
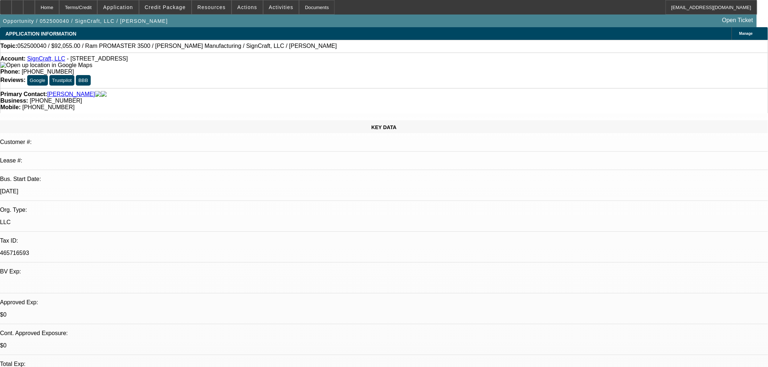
select select "2"
select select "0"
select select "2"
select select "0"
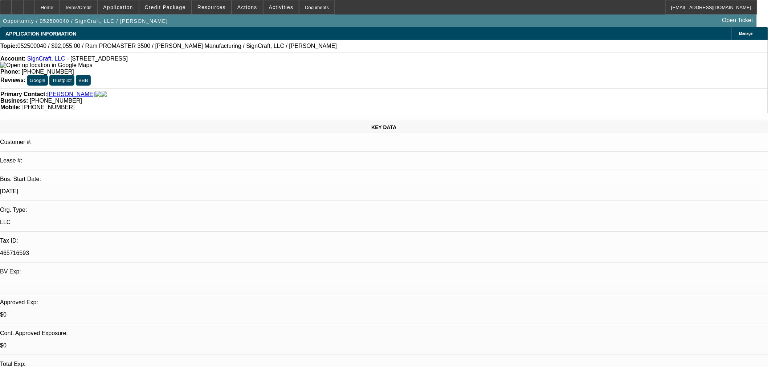
select select "1"
select select "2"
select select "6"
select select "1"
select select "2"
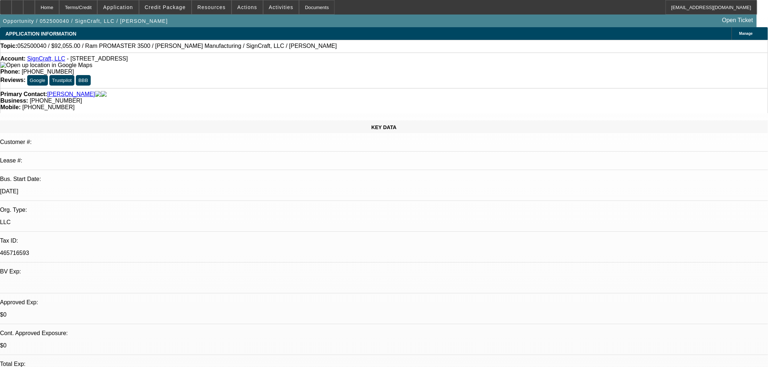
select select "6"
select select "1"
select select "2"
select select "6"
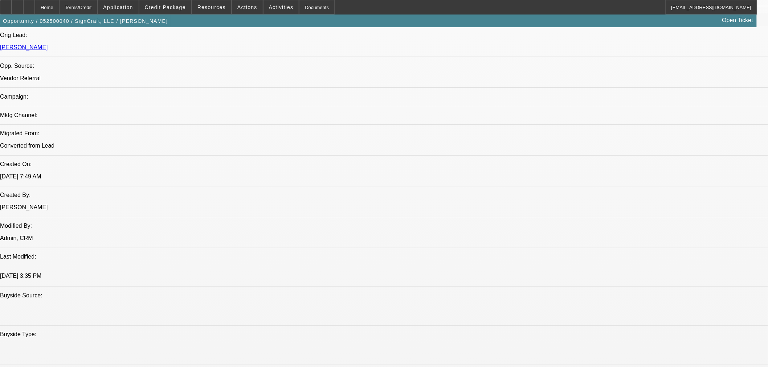
scroll to position [484, 0]
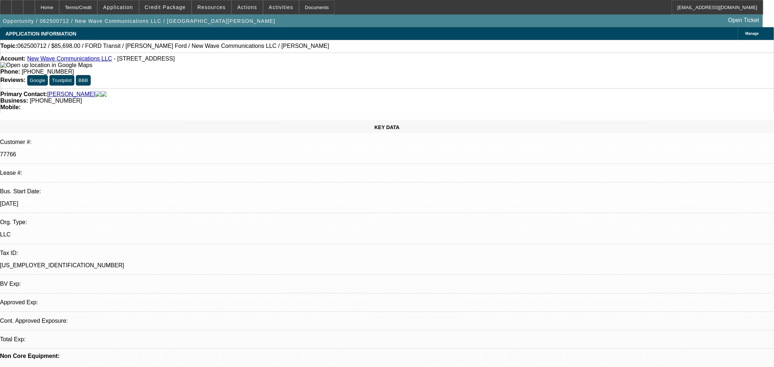
select select "0"
select select "6"
select select "2"
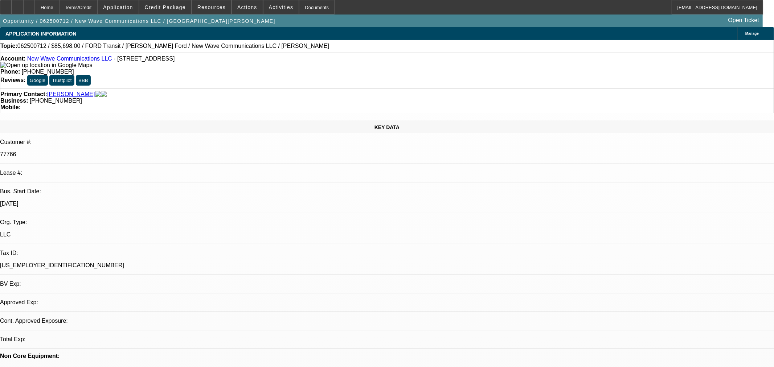
select select "2"
select select "0"
select select "6"
select select "2"
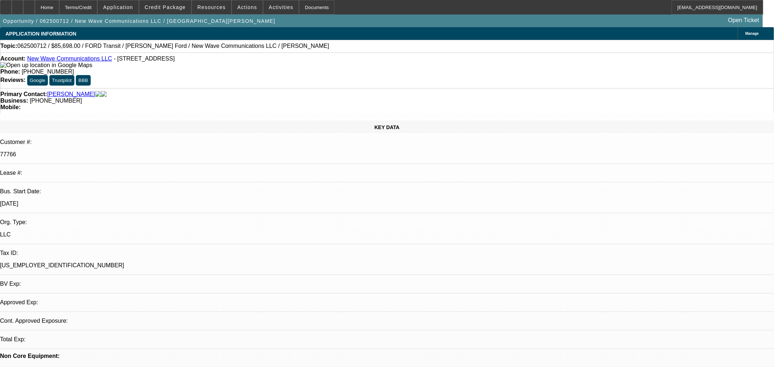
select select "0"
select select "6"
select select "0"
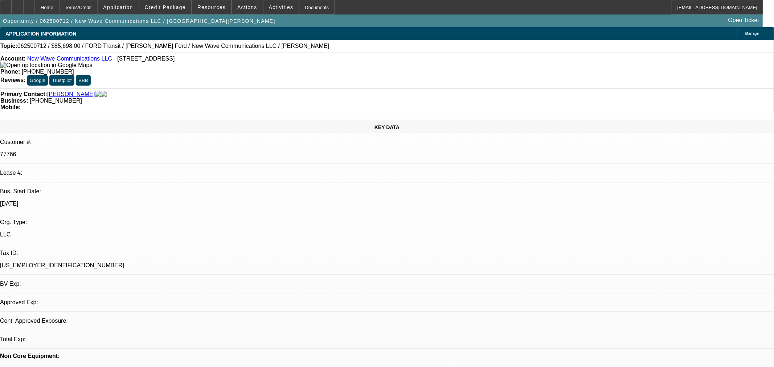
select select "6"
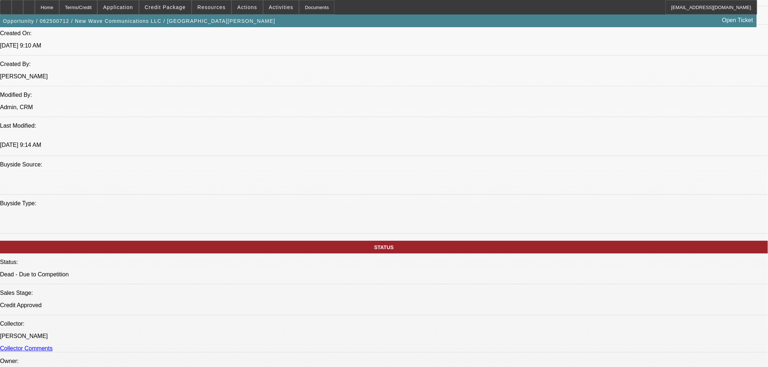
scroll to position [645, 0]
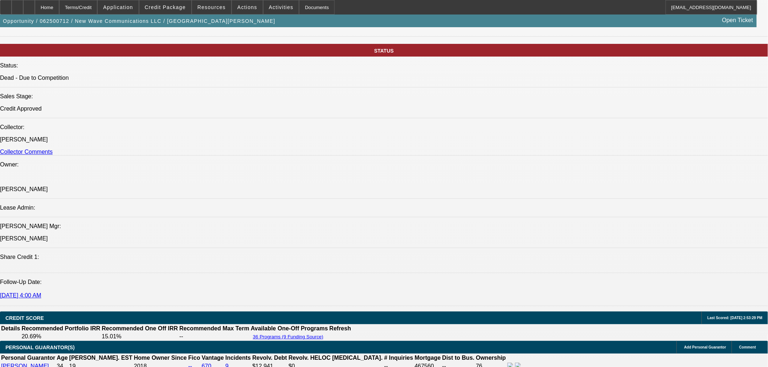
scroll to position [685, 0]
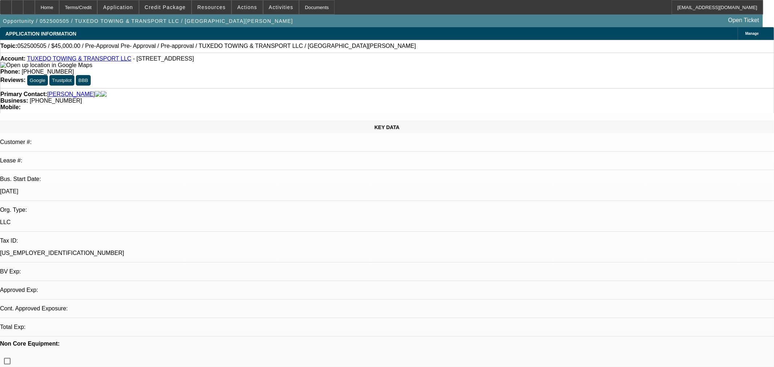
select select "0"
select select "0.1"
select select "4"
select select "0"
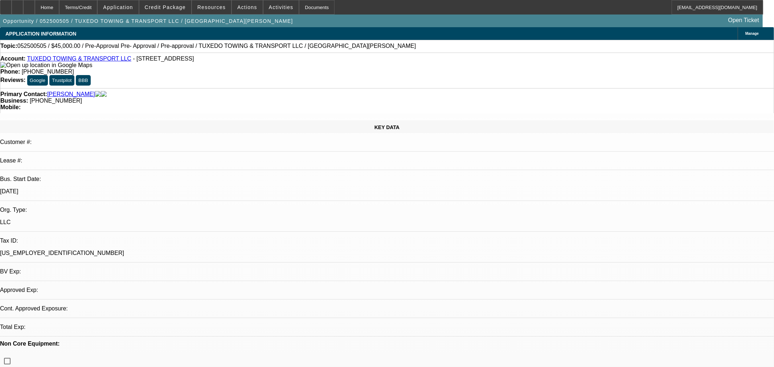
select select "0"
select select "0.1"
select select "4"
select select "0"
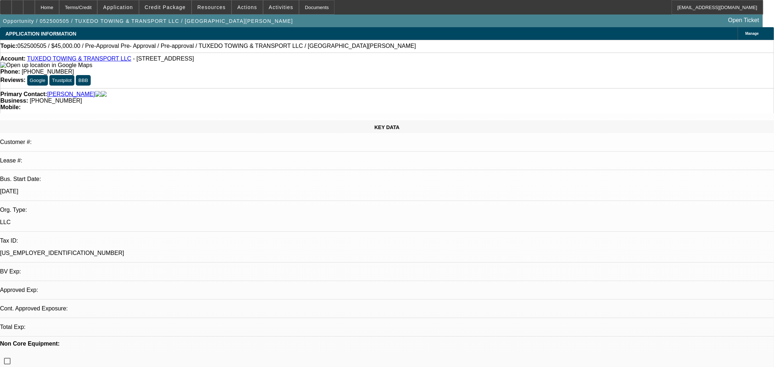
select select "0.1"
select select "4"
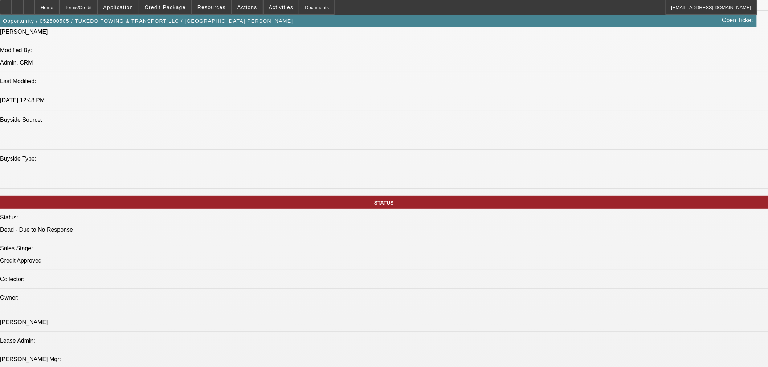
scroll to position [605, 0]
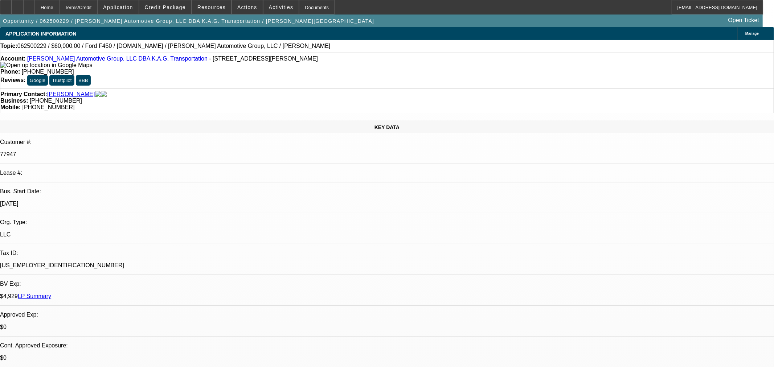
select select "0"
select select "2"
select select "0.1"
select select "0"
select select "2"
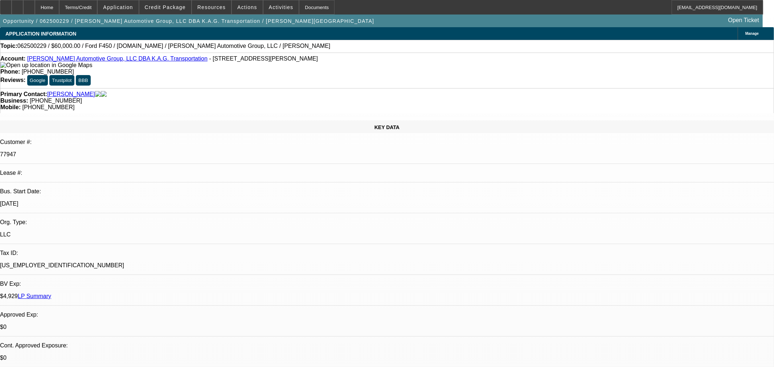
select select "0.1"
select select "0"
select select "2"
select select "0.1"
select select "0"
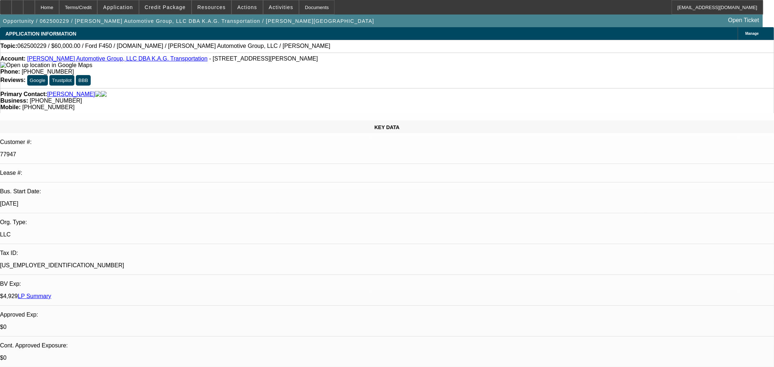
select select "2"
select select "0.1"
select select "1"
select select "2"
select select "4"
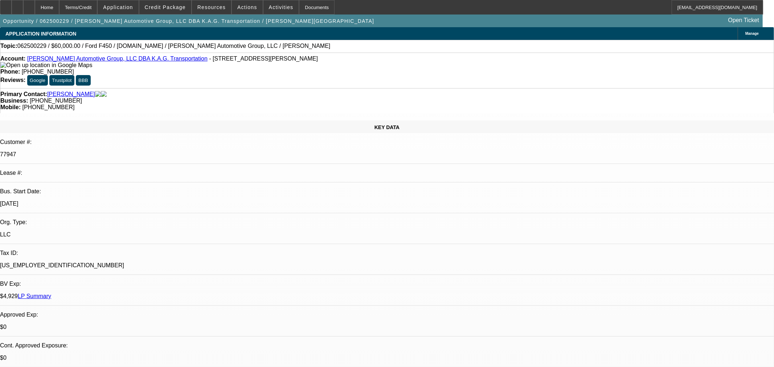
select select "1"
select select "2"
select select "4"
select select "1"
select select "2"
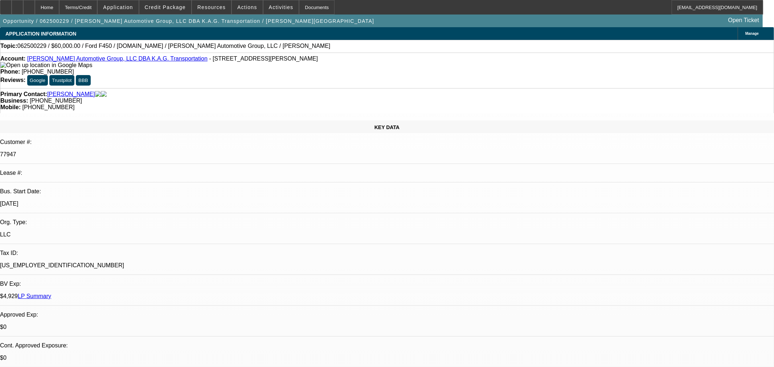
select select "4"
select select "1"
select select "2"
select select "4"
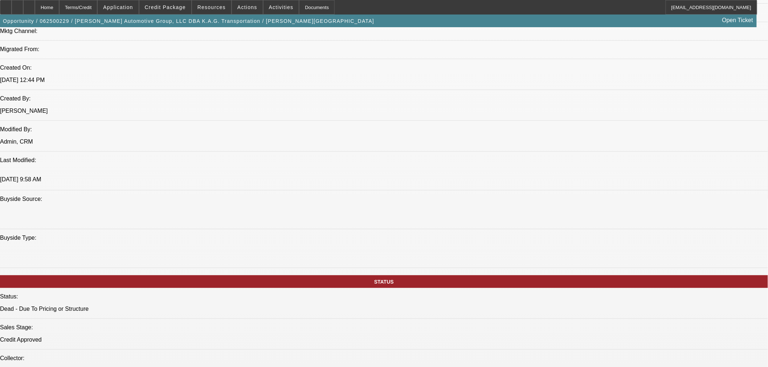
scroll to position [564, 0]
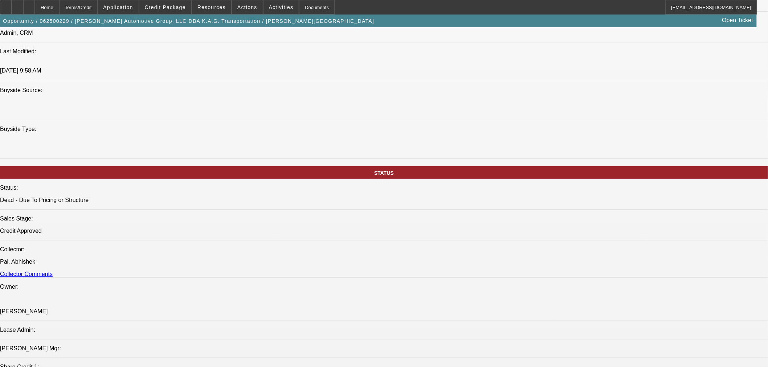
scroll to position [605, 0]
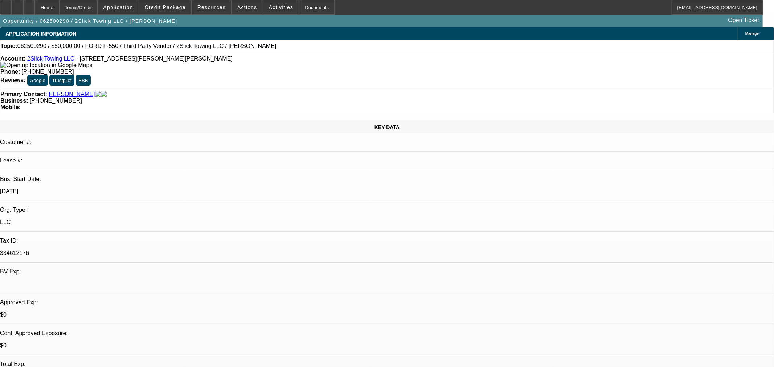
select select "0"
select select "2"
select select "0.1"
select select "2"
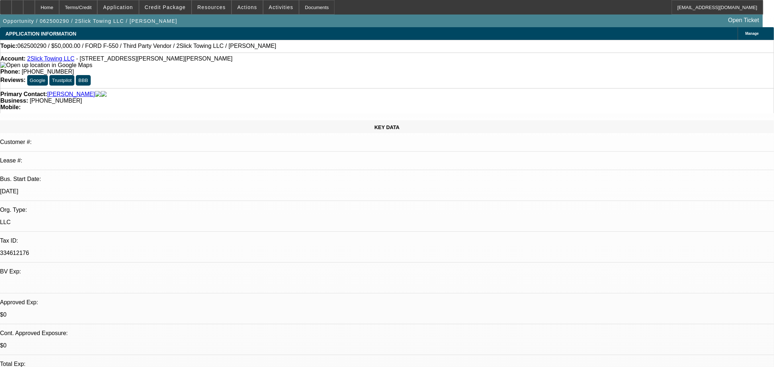
select select "0.1"
select select "1"
select select "2"
select select "4"
select select "1"
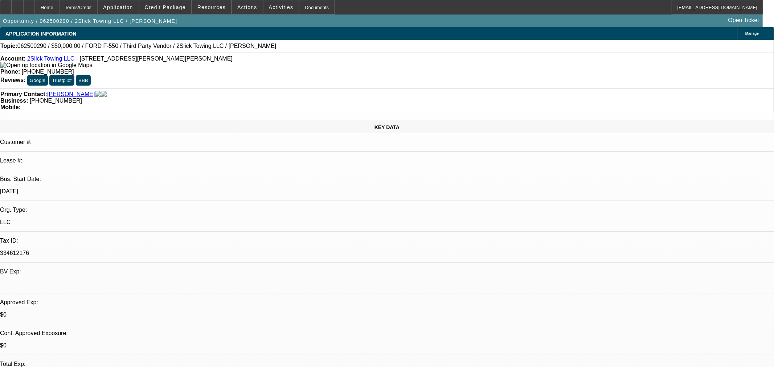
select select "2"
select select "4"
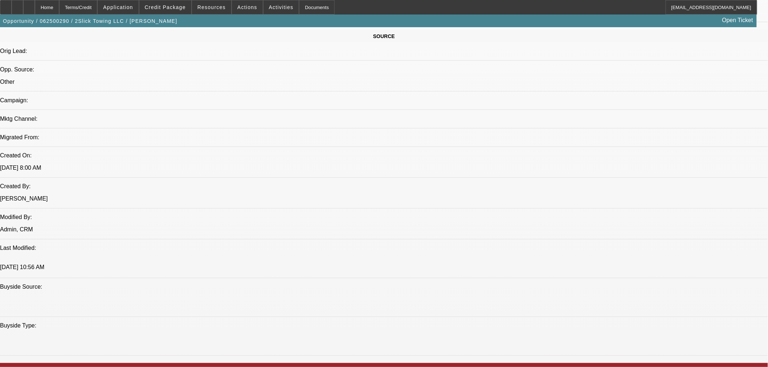
scroll to position [484, 0]
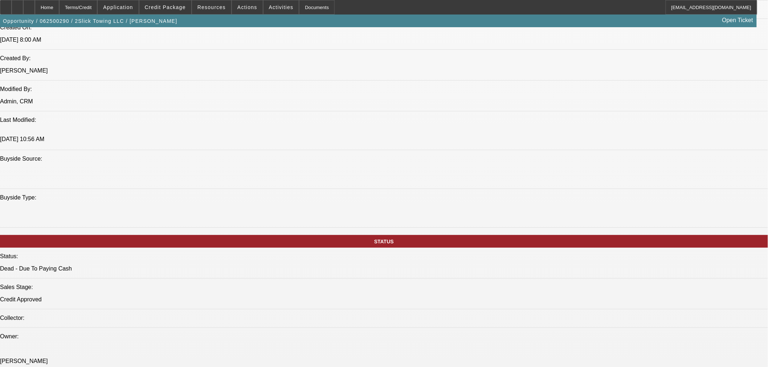
scroll to position [564, 0]
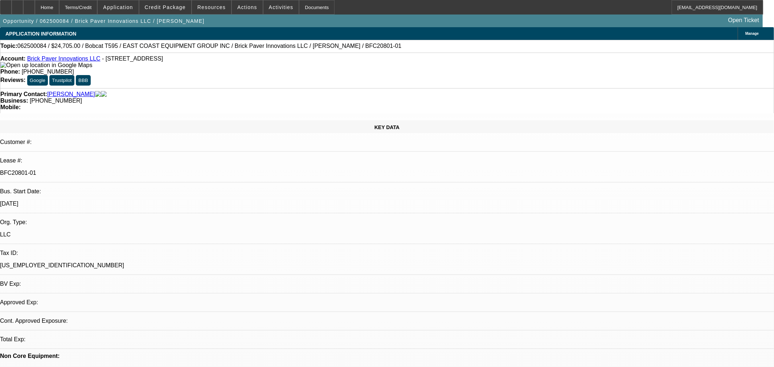
select select "0"
select select "2"
select select "0"
select select "6"
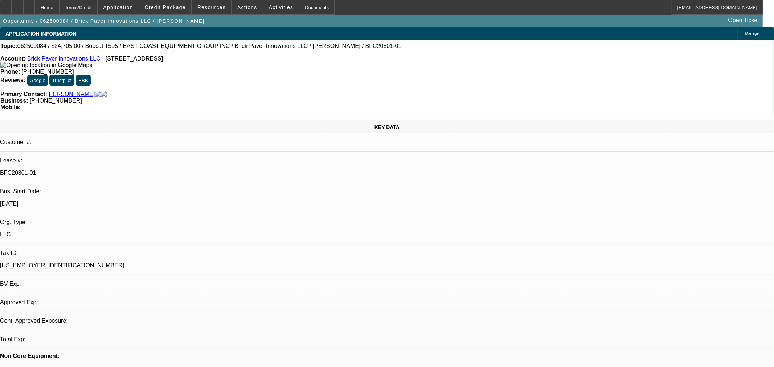
select select "0"
select select "2"
select select "0"
select select "6"
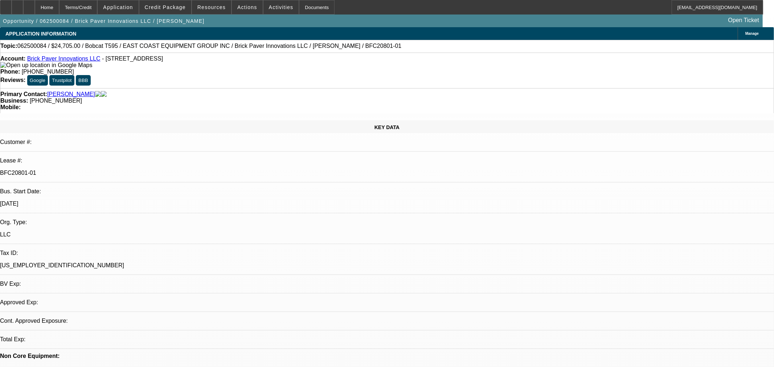
select select "0"
select select "2"
select select "0"
select select "6"
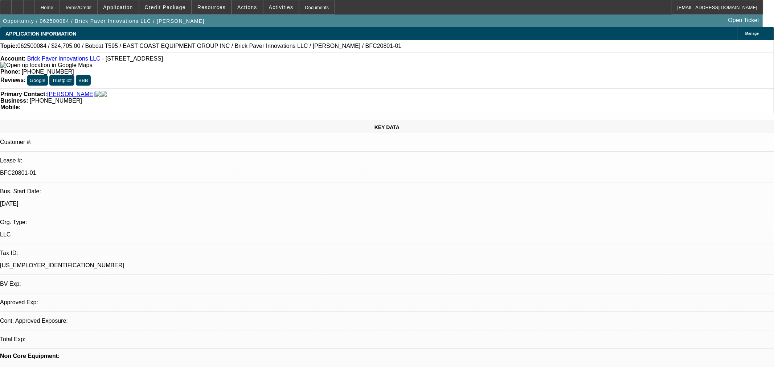
select select "0"
select select "2"
select select "0"
select select "6"
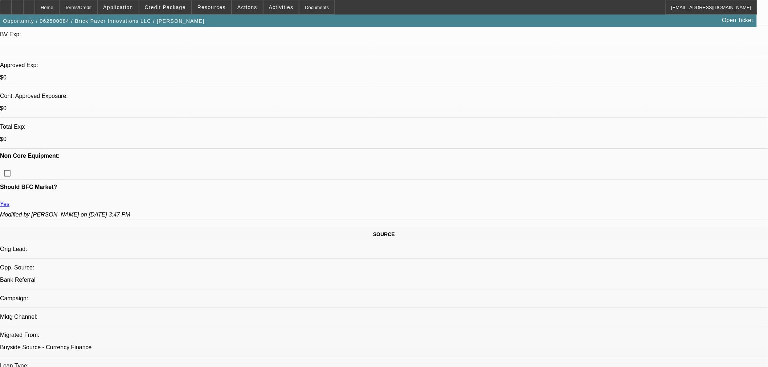
scroll to position [443, 0]
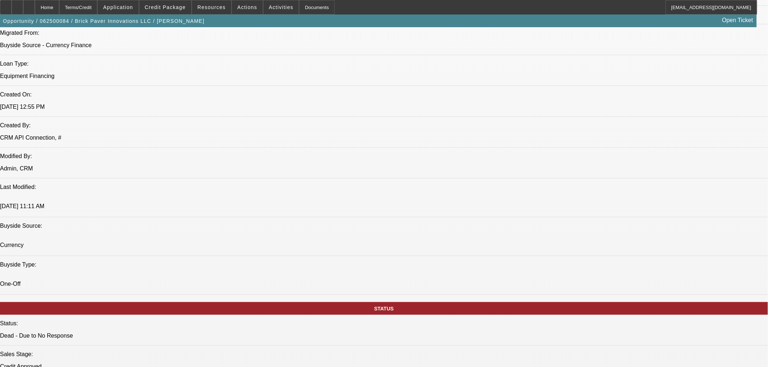
scroll to position [524, 0]
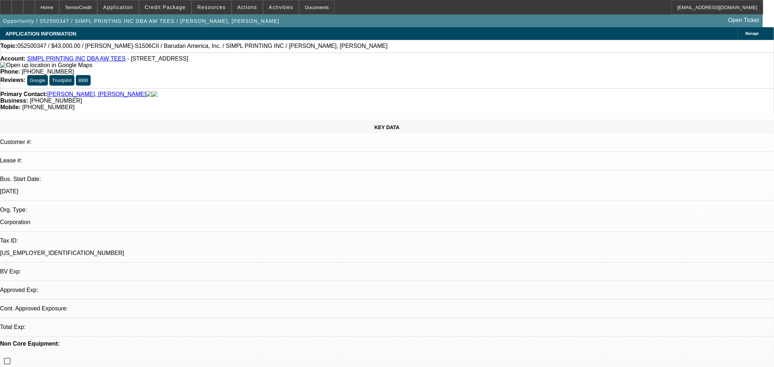
select select "0"
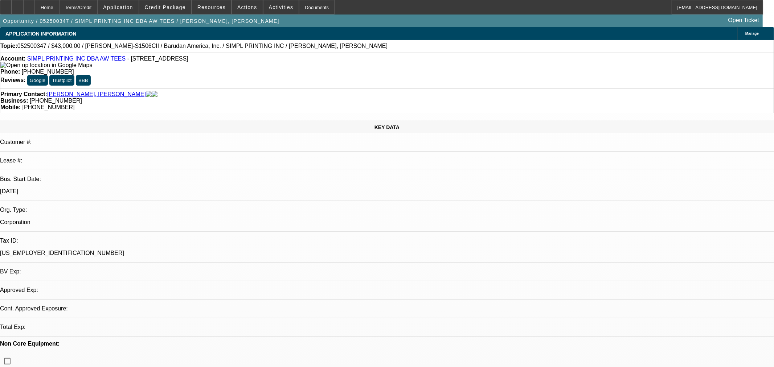
select select "0"
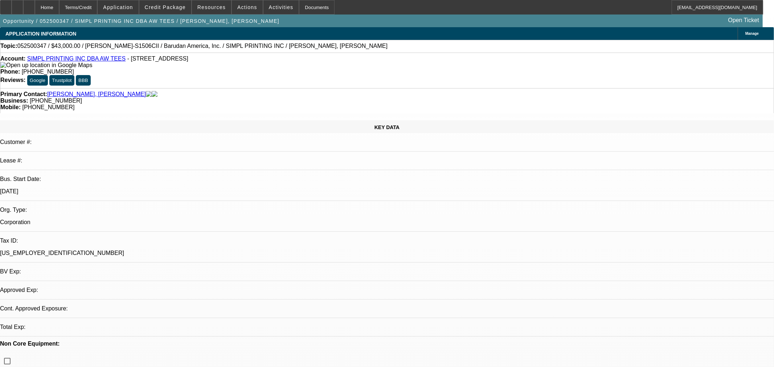
select select "0"
select select "0.1"
select select "1"
select select "2"
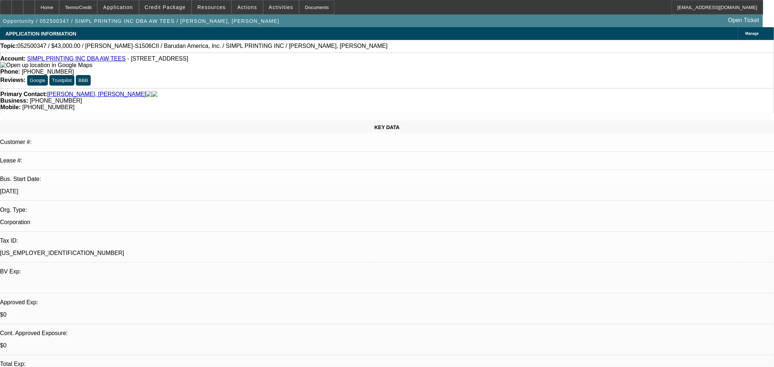
select select "1"
select select "2"
select select "1"
select select "2"
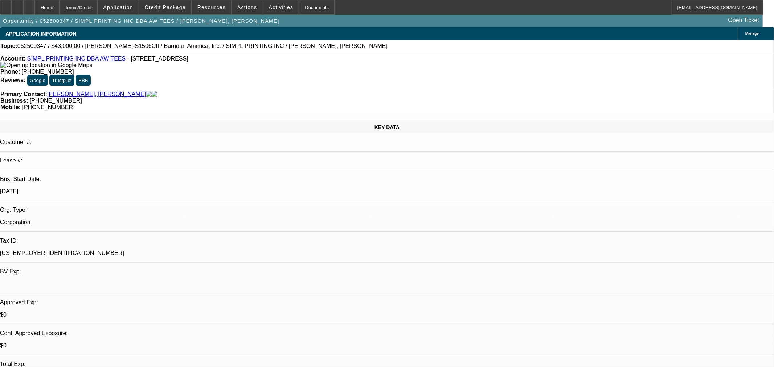
select select "2"
select select "1"
select select "2"
select select "4"
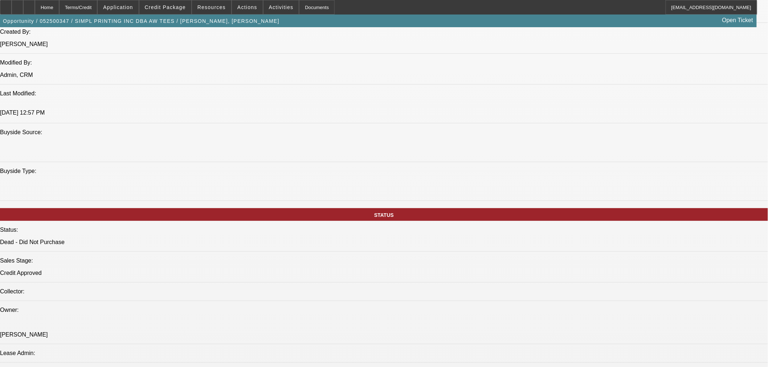
scroll to position [484, 0]
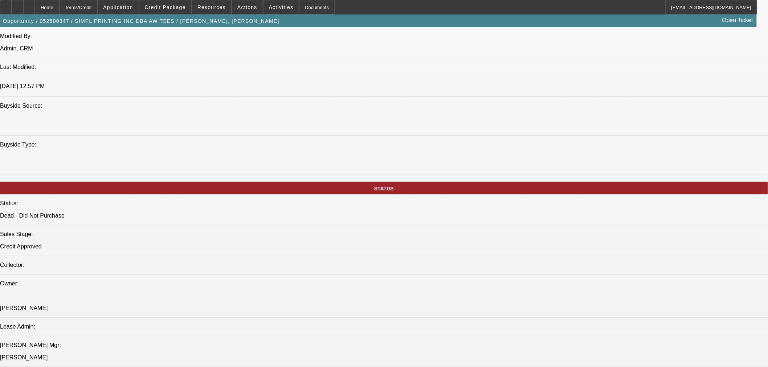
scroll to position [645, 0]
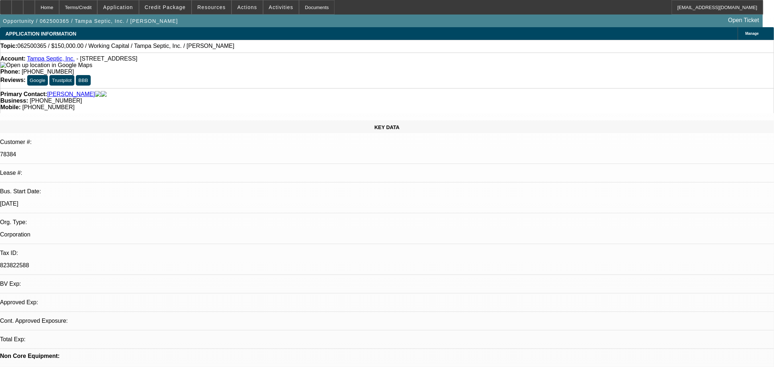
select select "0"
select select "2"
select select "0"
select select "6"
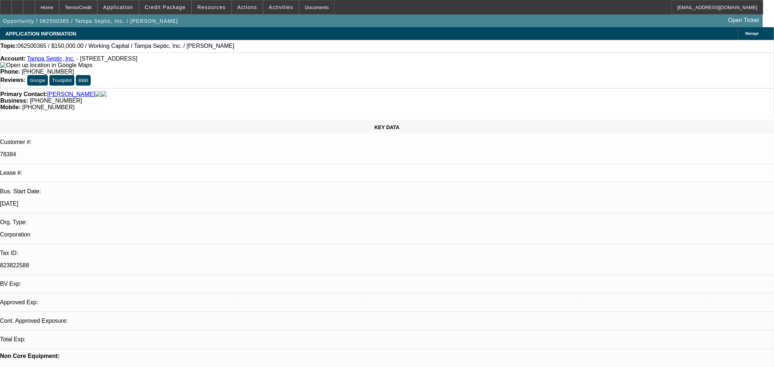
select select "0"
select select "2"
select select "0"
select select "6"
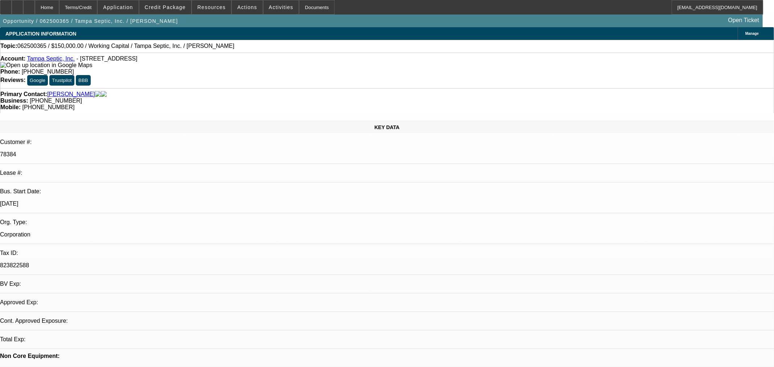
select select "0"
select select "2"
select select "0"
select select "6"
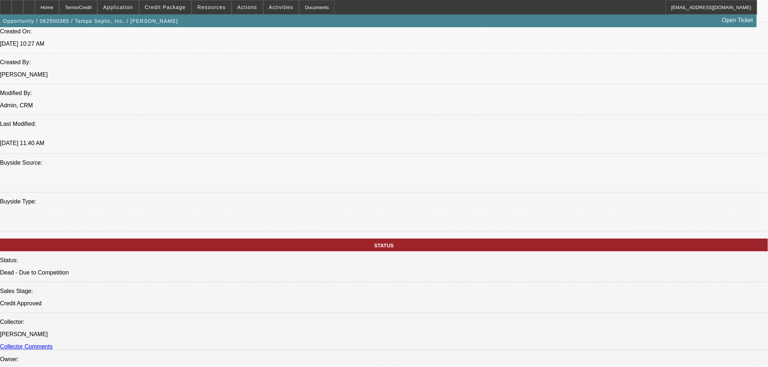
scroll to position [605, 0]
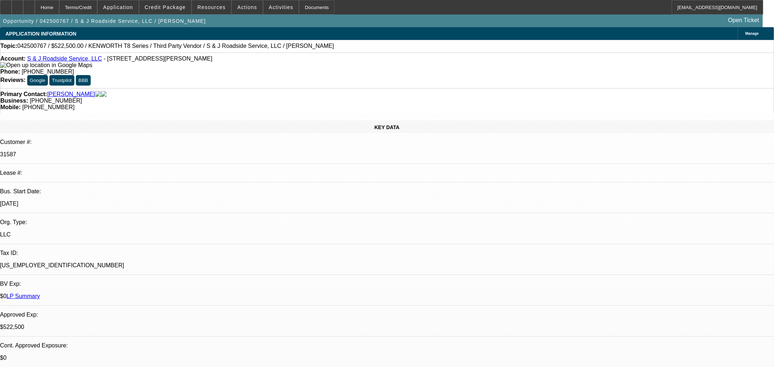
select select "0"
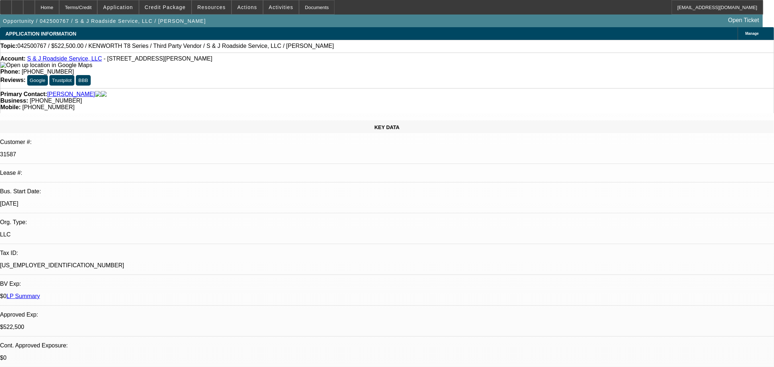
select select "2"
select select "0"
select select "2"
select select "0"
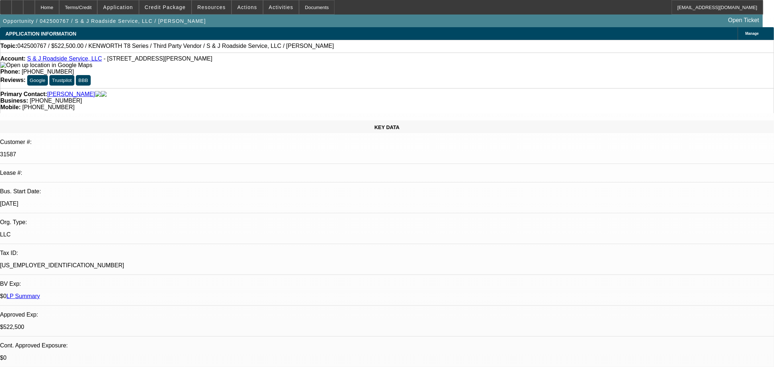
select select "1"
select select "2"
select select "6"
select select "1"
select select "3"
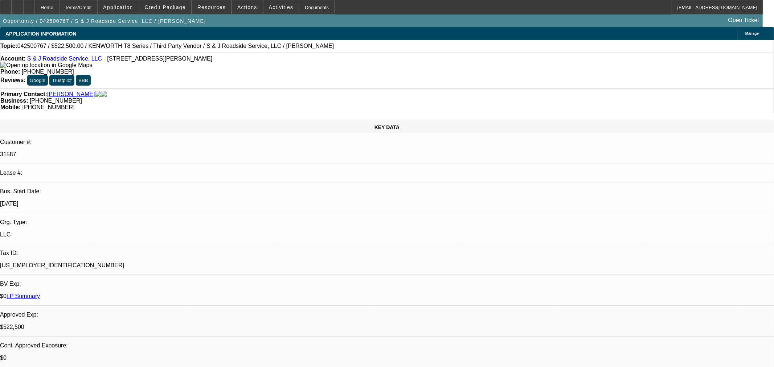
select select "6"
select select "1"
select select "2"
select select "6"
select select "1"
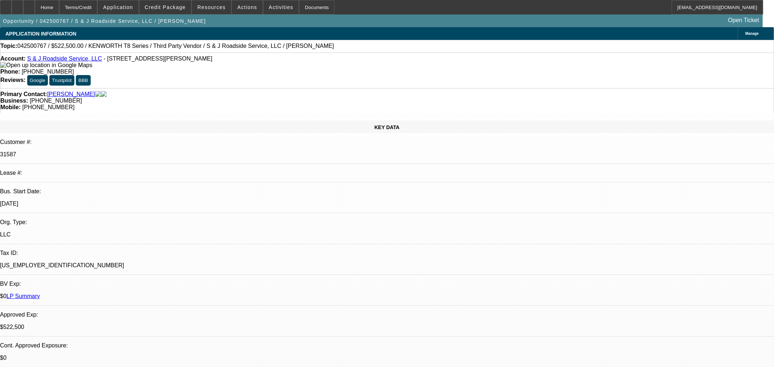
select select "2"
select select "6"
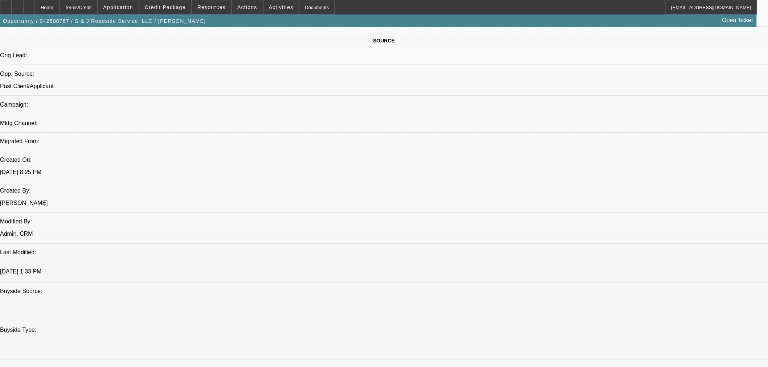
scroll to position [605, 0]
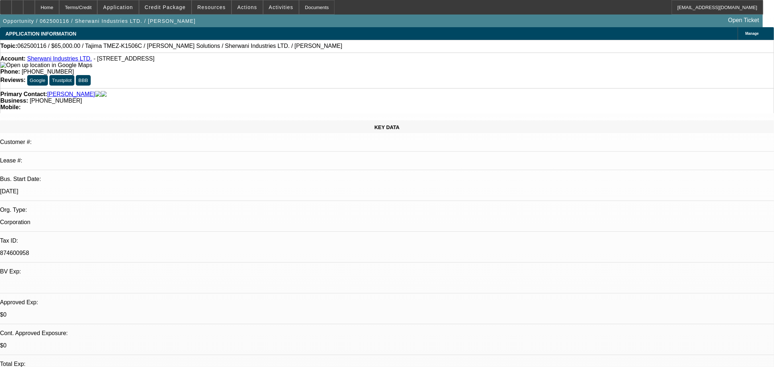
select select "0"
select select "2"
select select "0"
select select "6"
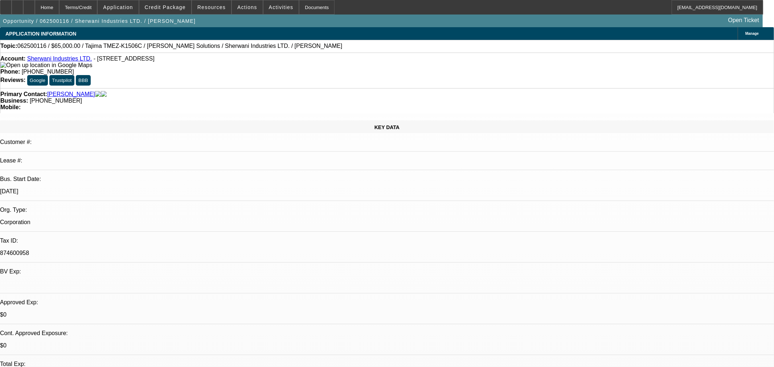
select select "0"
select select "2"
select select "0"
select select "6"
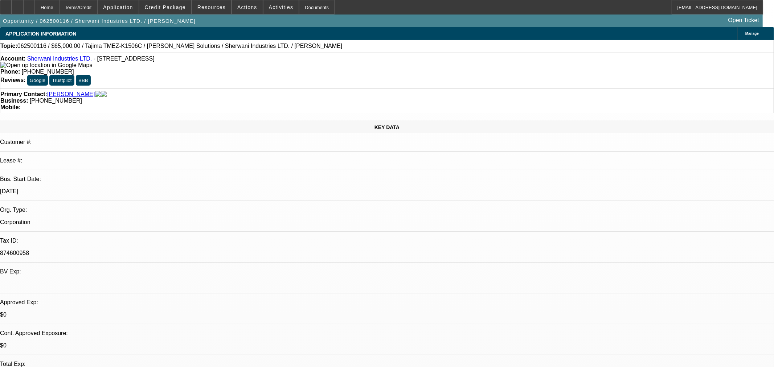
select select "0"
select select "2"
select select "0"
select select "6"
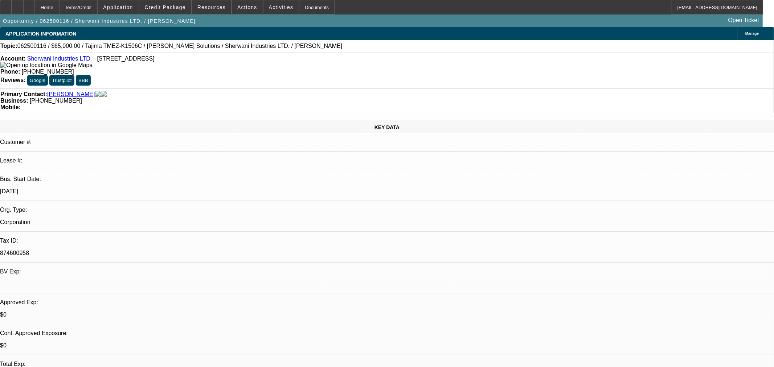
select select "0"
select select "2"
select select "0"
select select "6"
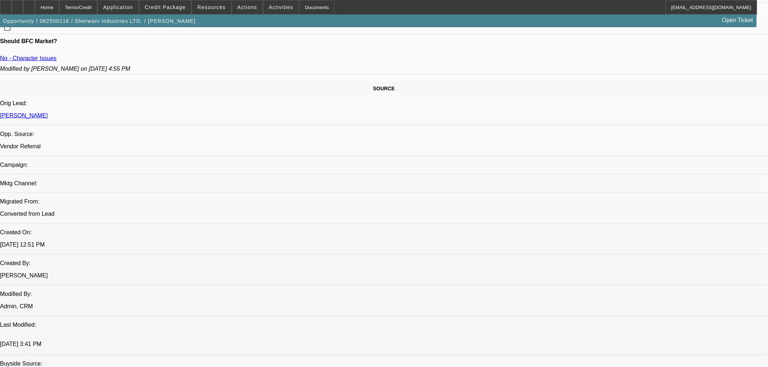
scroll to position [403, 0]
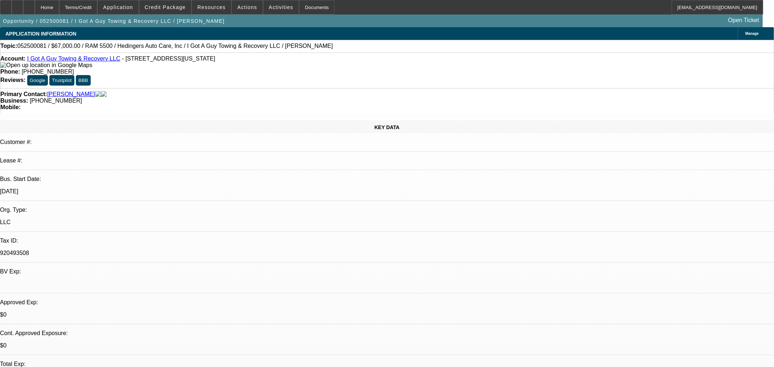
select select "0"
select select "2"
select select "0"
select select "6"
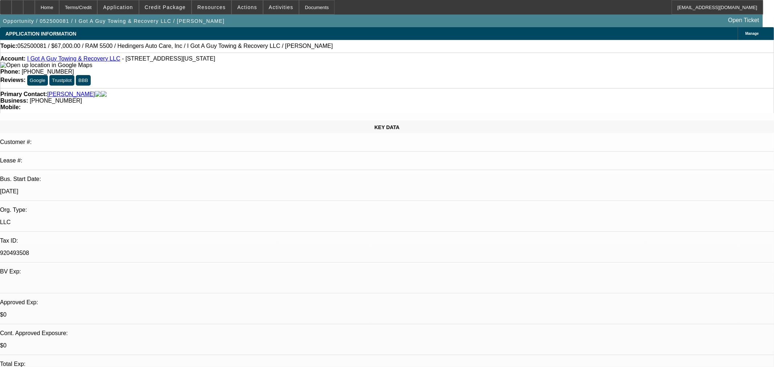
select select "0"
select select "2"
select select "0"
select select "6"
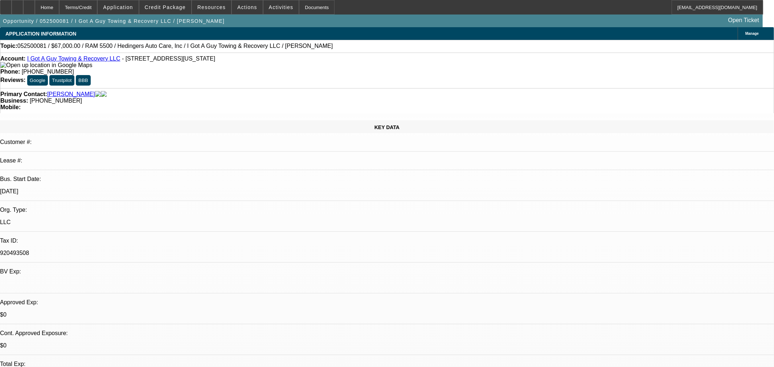
select select "0.15"
select select "2"
select select "0"
select select "6"
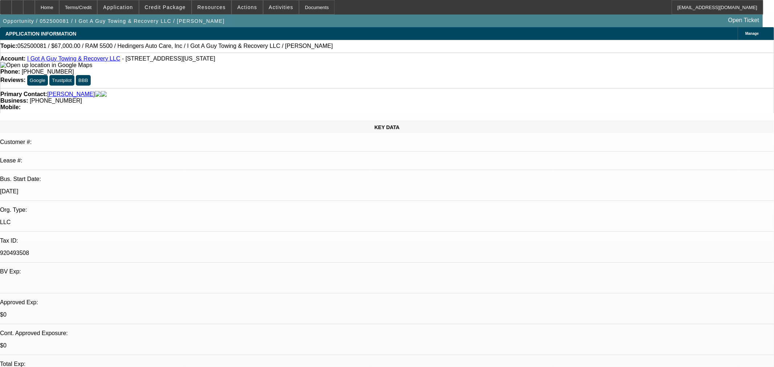
select select "0.15"
select select "2"
select select "0"
select select "6"
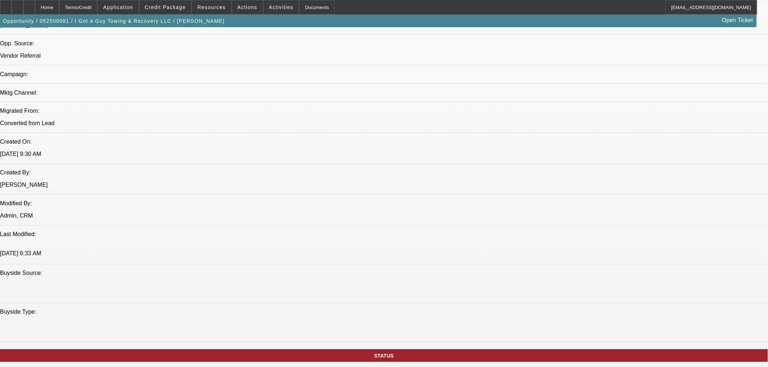
scroll to position [484, 0]
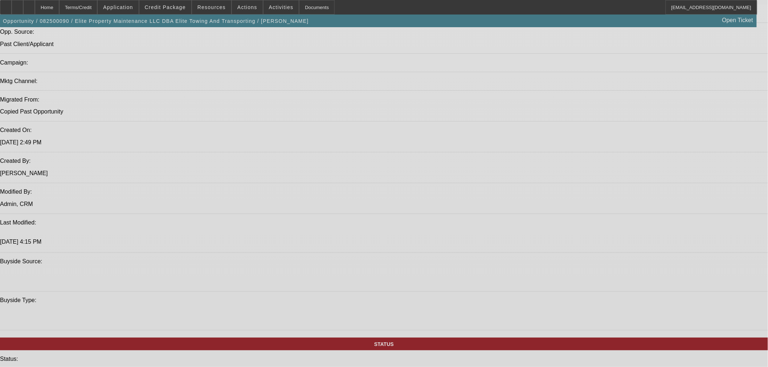
select select "0"
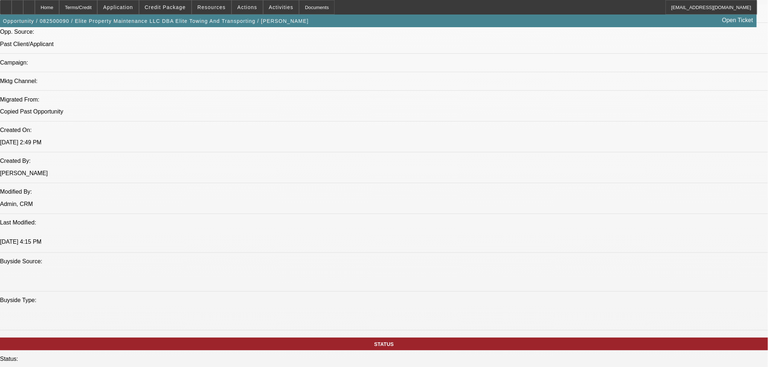
select select "2"
select select "0"
select select "6"
select select "0"
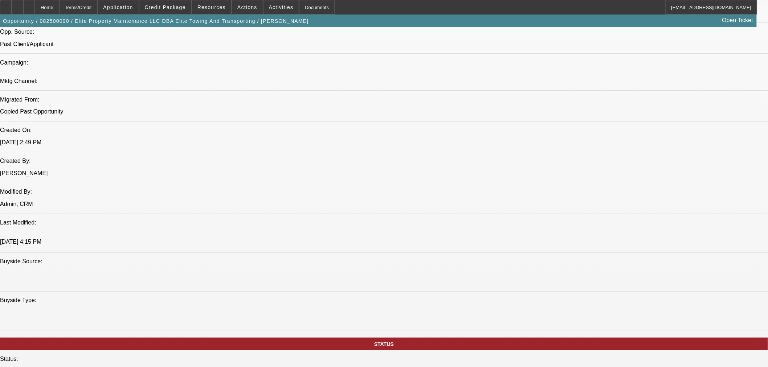
select select "2"
select select "0"
select select "6"
select select "0"
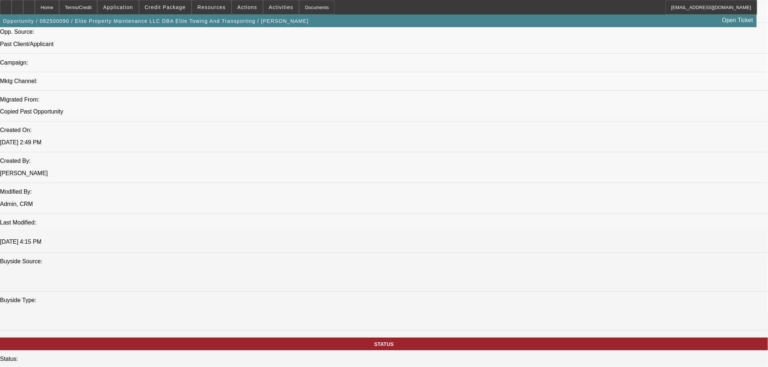
select select "2"
select select "0"
select select "6"
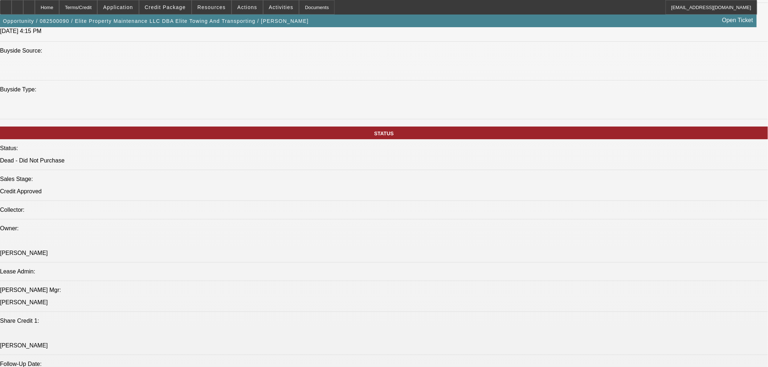
scroll to position [545, 0]
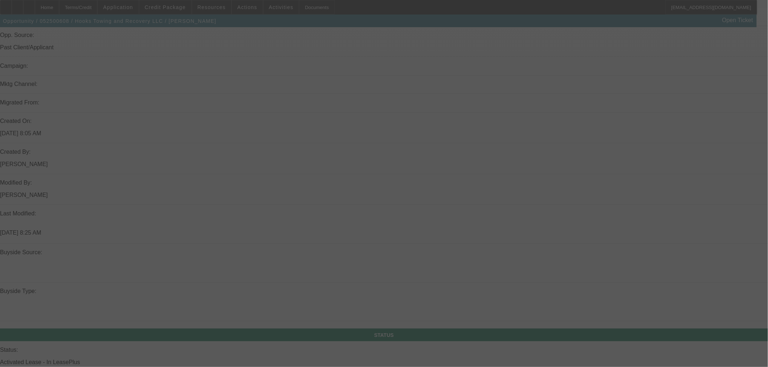
scroll to position [524, 0]
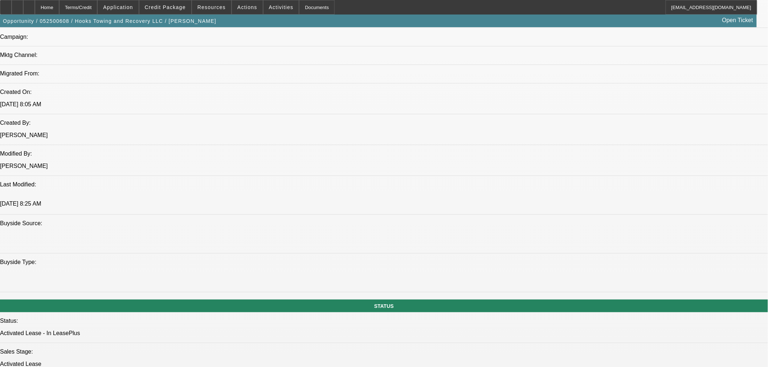
select select "0"
select select "2"
select select "0"
select select "6"
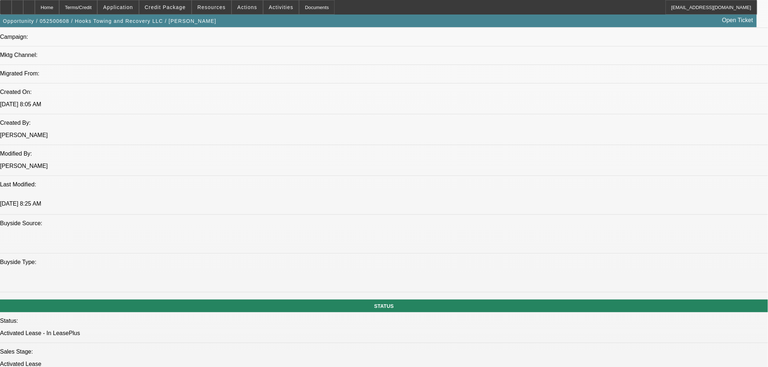
select select "0"
select select "2"
select select "0"
select select "6"
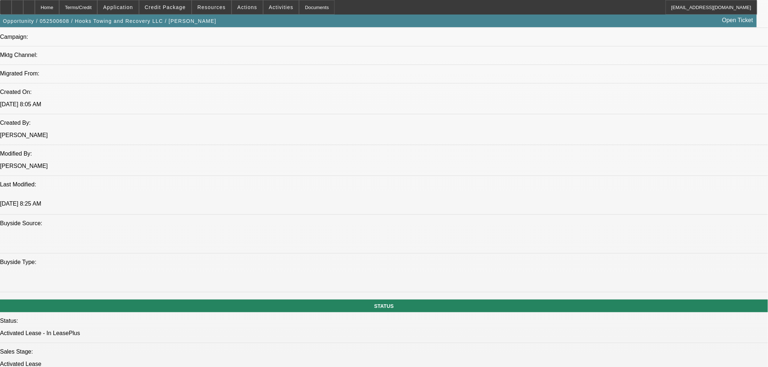
select select "0"
select select "2"
select select "0"
select select "6"
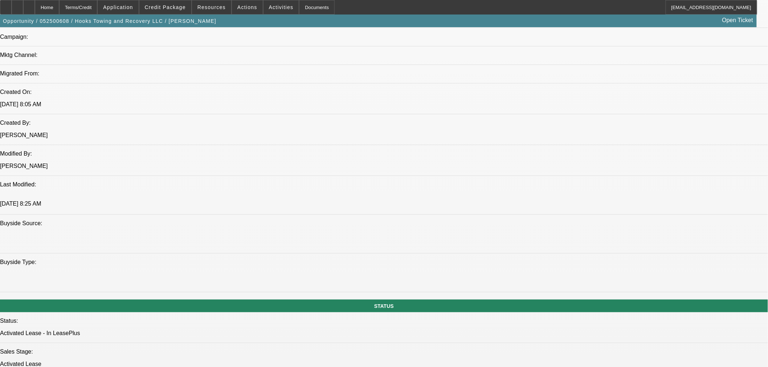
select select "0"
select select "2"
select select "0"
select select "6"
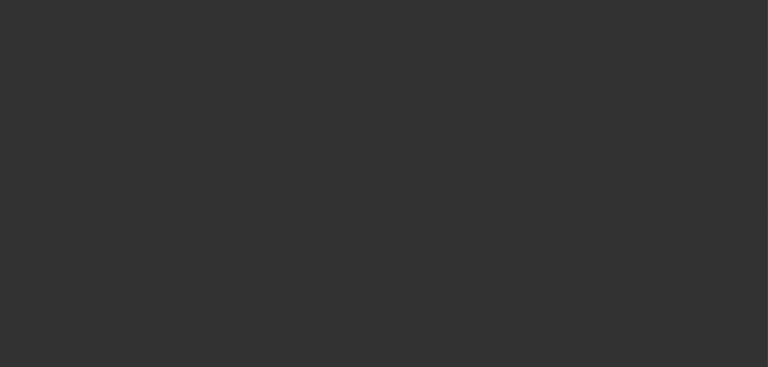
scroll to position [604, 0]
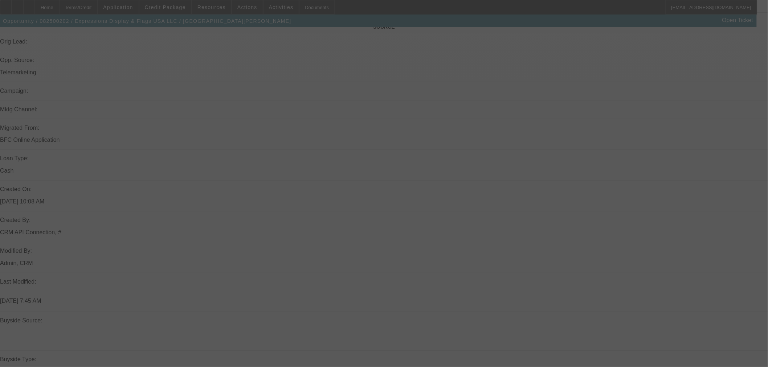
scroll to position [452, 0]
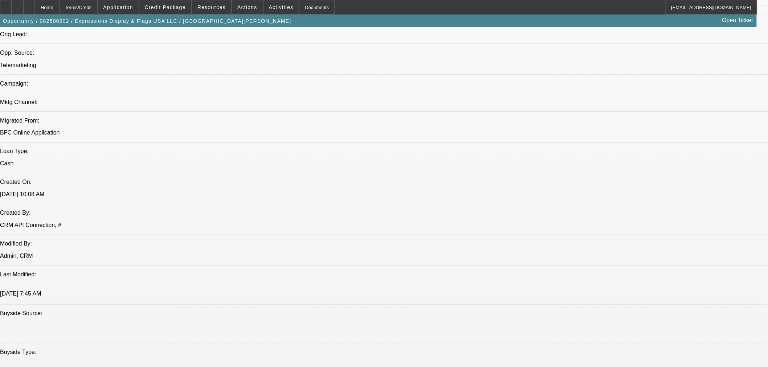
select select "0"
select select "1"
select select "2"
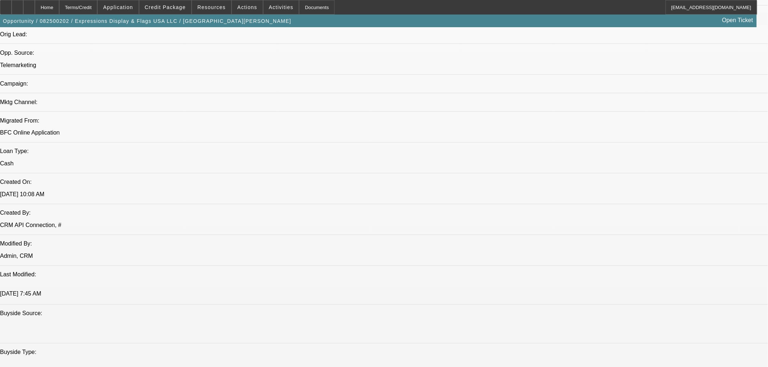
select select "6"
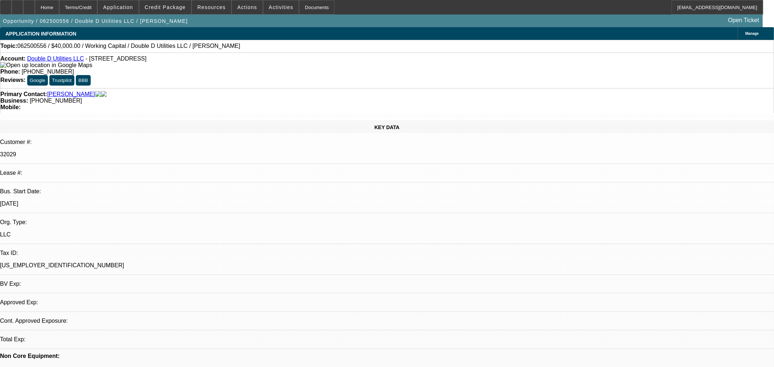
select select "0"
select select "2"
select select "0"
select select "6"
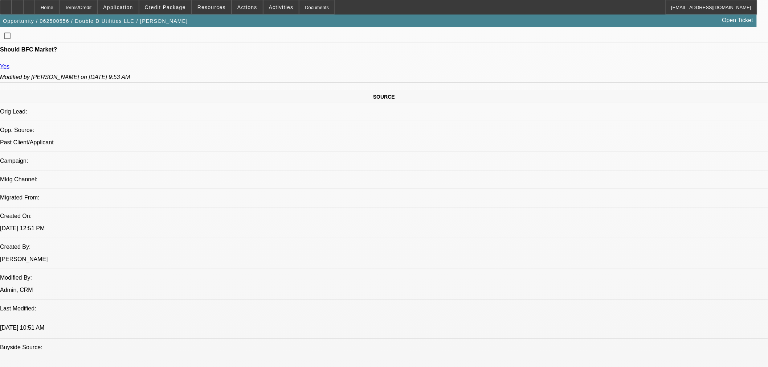
scroll to position [524, 0]
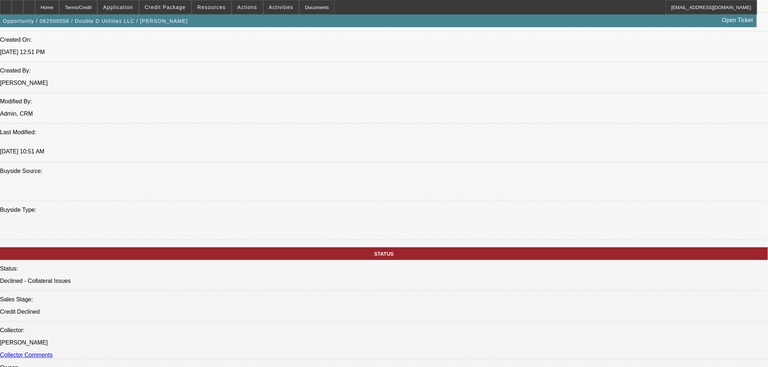
scroll to position [564, 0]
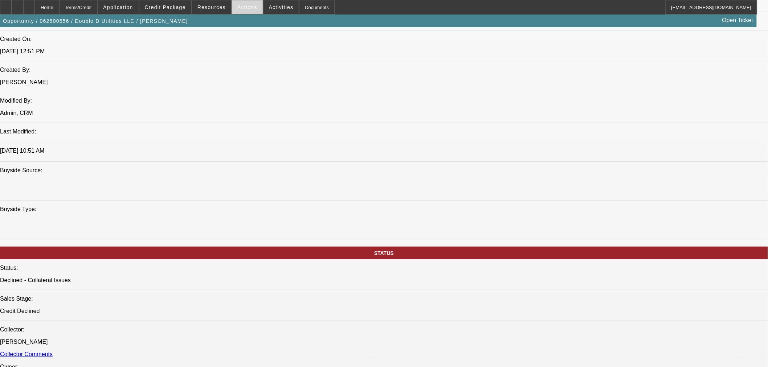
click at [240, 9] on span "Actions" at bounding box center [247, 7] width 20 height 6
click at [247, 59] on span "Copy Shortcut" at bounding box center [263, 60] width 57 height 9
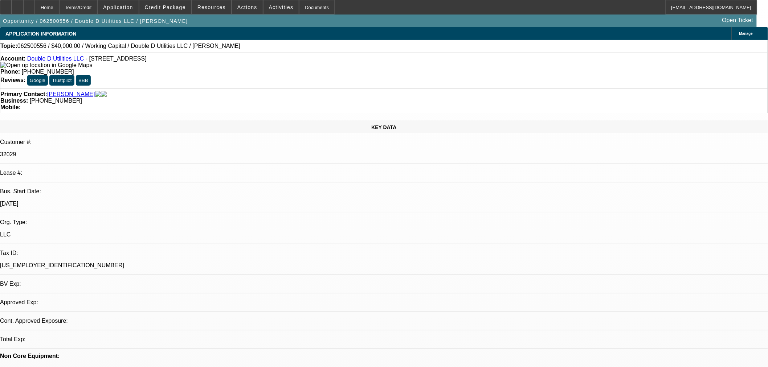
select select "0"
select select "2"
select select "0"
select select "6"
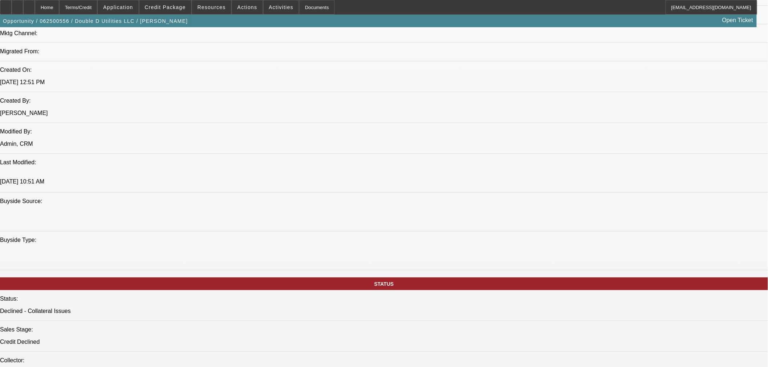
scroll to position [552, 0]
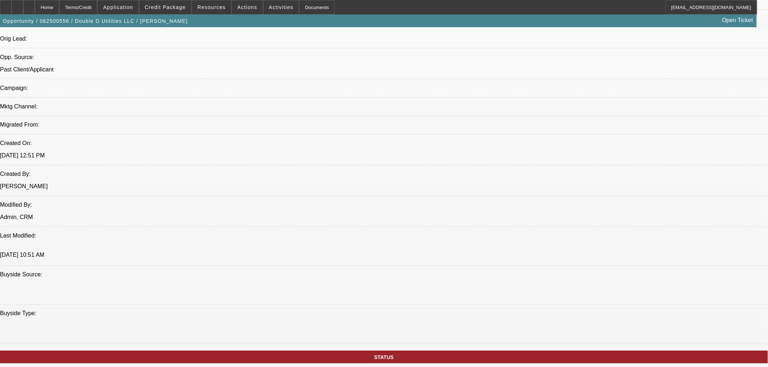
scroll to position [452, 0]
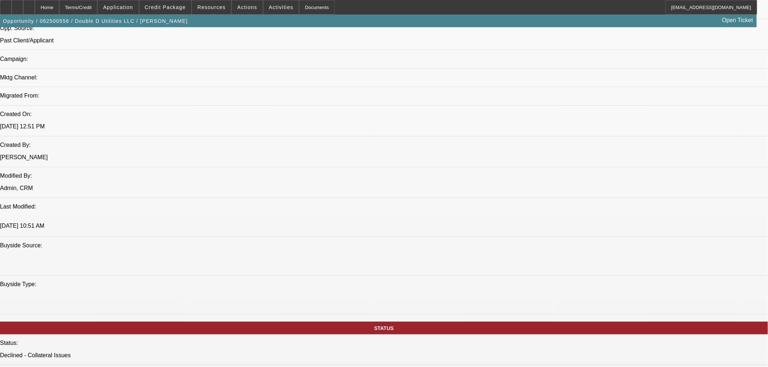
scroll to position [573, 0]
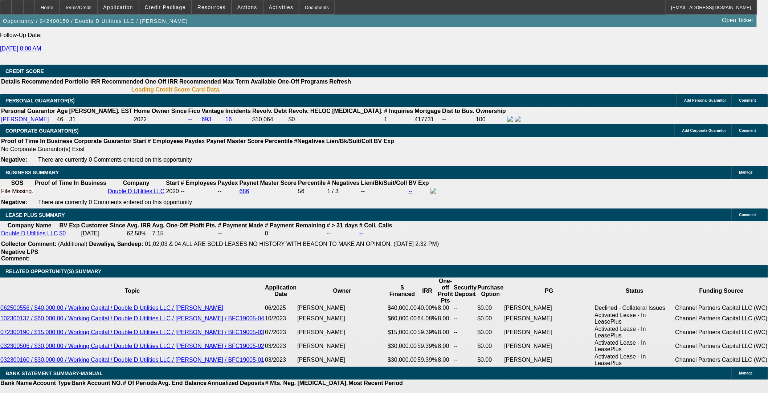
select select "0"
select select "2"
select select "0"
select select "6"
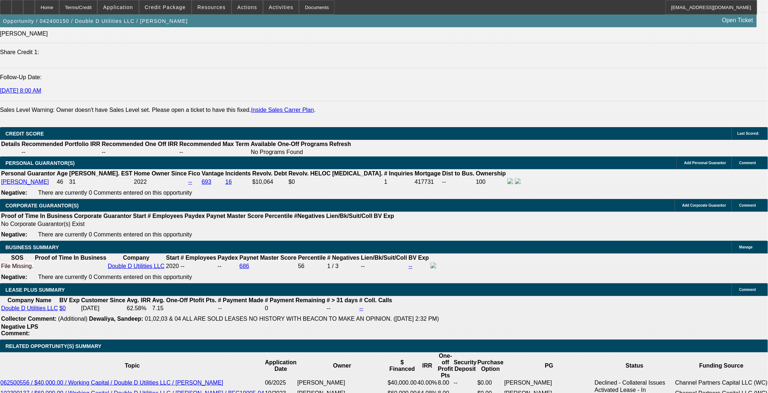
scroll to position [1029, 0]
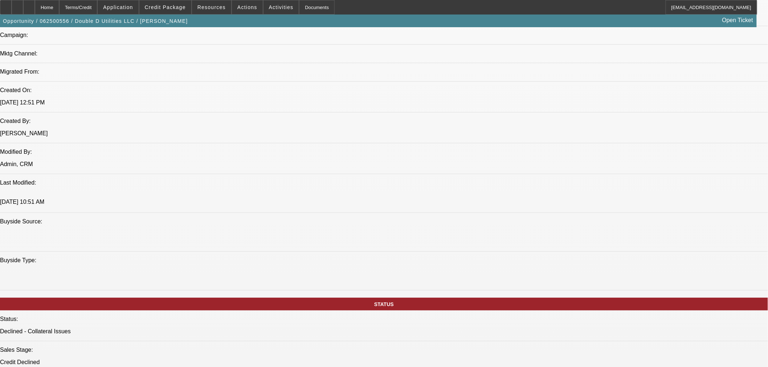
select select "0"
select select "2"
select select "0"
select select "6"
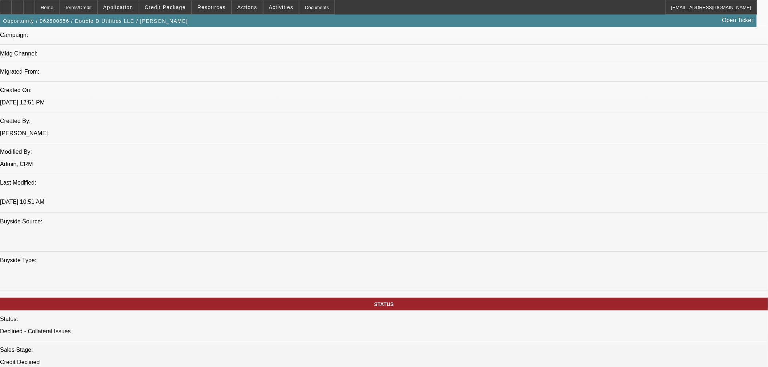
scroll to position [545, 0]
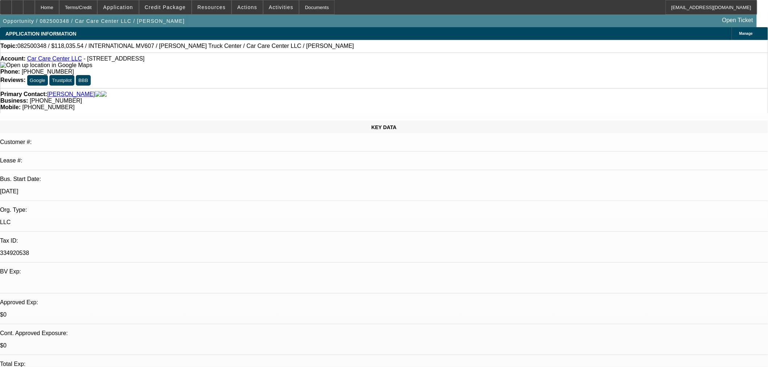
select select "0.2"
select select "2"
select select "0"
select select "6"
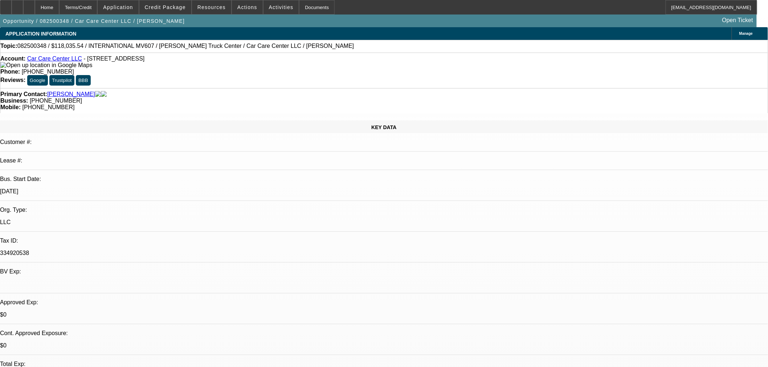
select select "0"
select select "2"
select select "0"
select select "6"
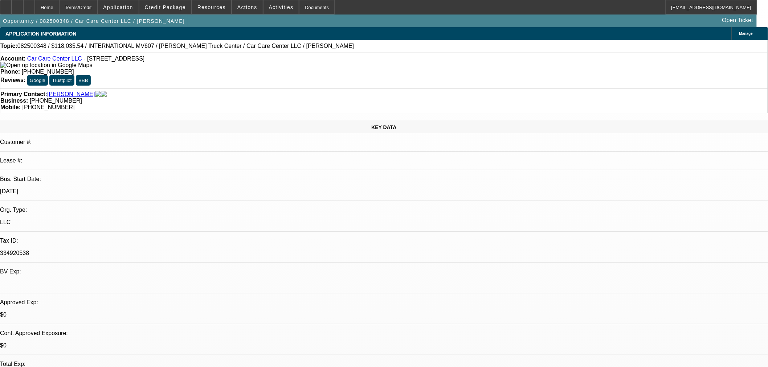
select select "0.2"
select select "2"
select select "0"
select select "6"
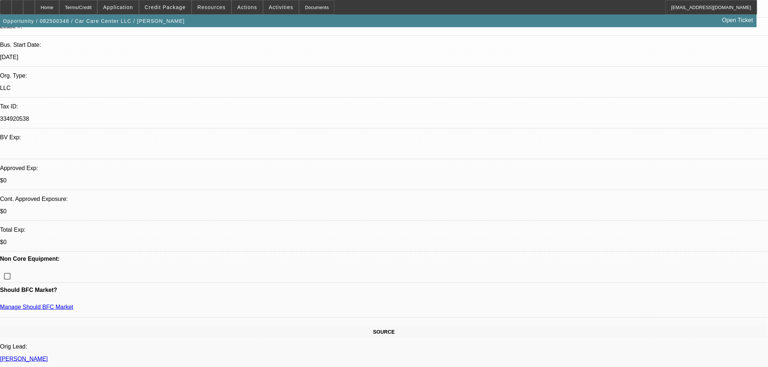
scroll to position [128, 0]
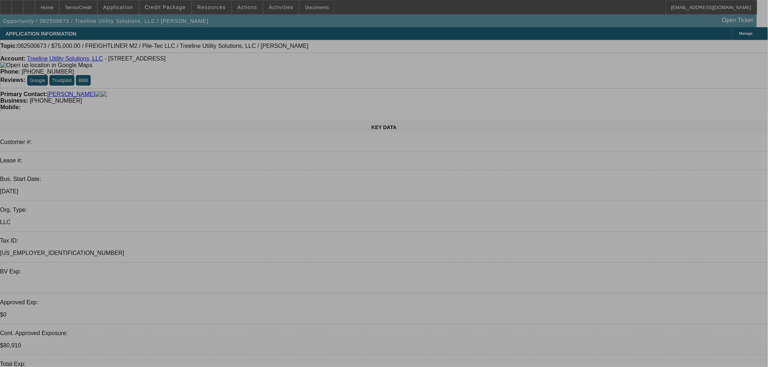
select select "0"
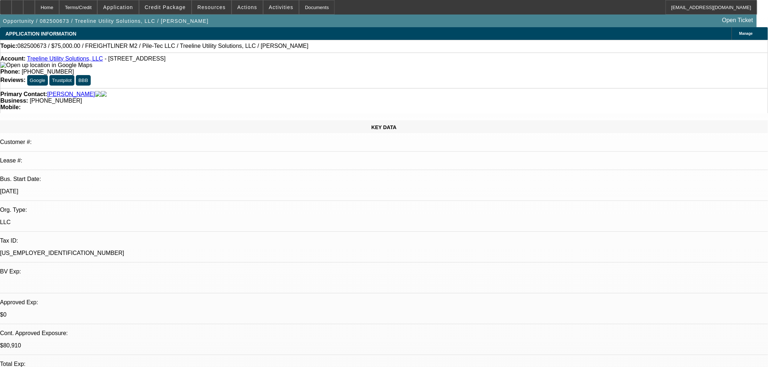
select select "2"
select select "0"
select select "6"
select select "0"
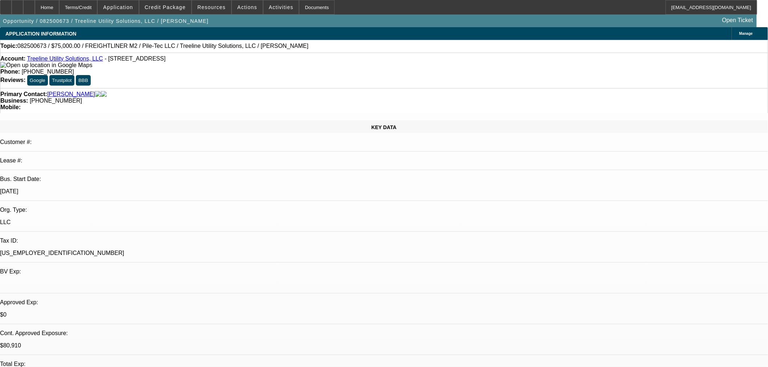
select select "2"
select select "0"
select select "6"
select select "0"
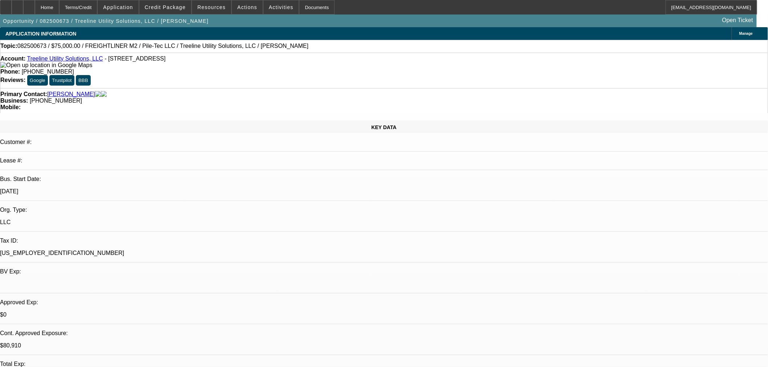
select select "2"
select select "0"
select select "6"
select select "0.1"
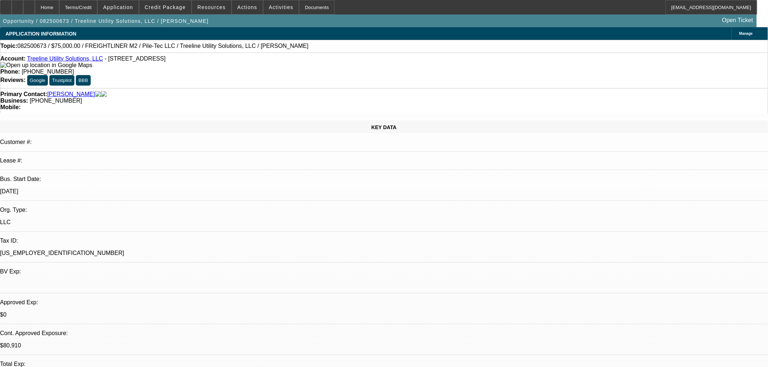
select select "2"
select select "0"
select select "6"
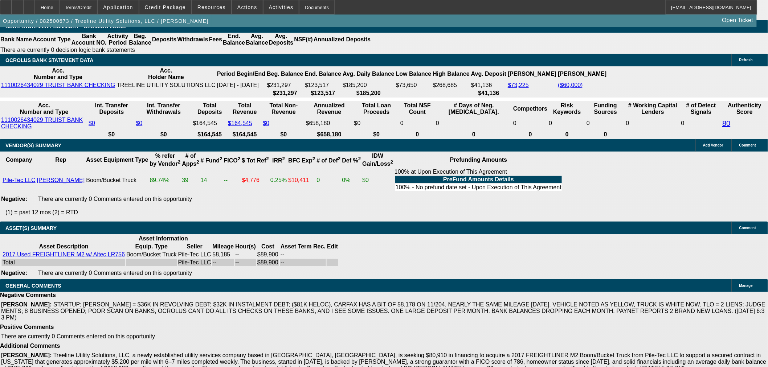
scroll to position [1036, 0]
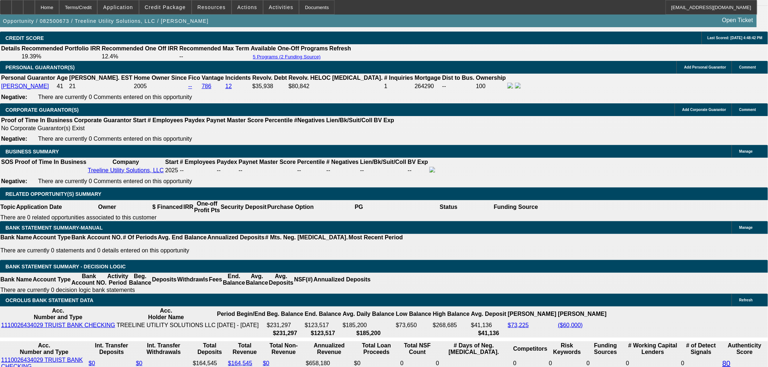
click at [184, 10] on span at bounding box center [165, 7] width 52 height 17
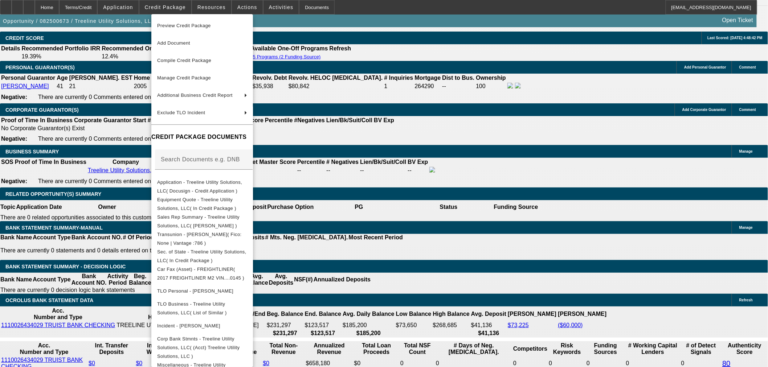
scroll to position [44, 0]
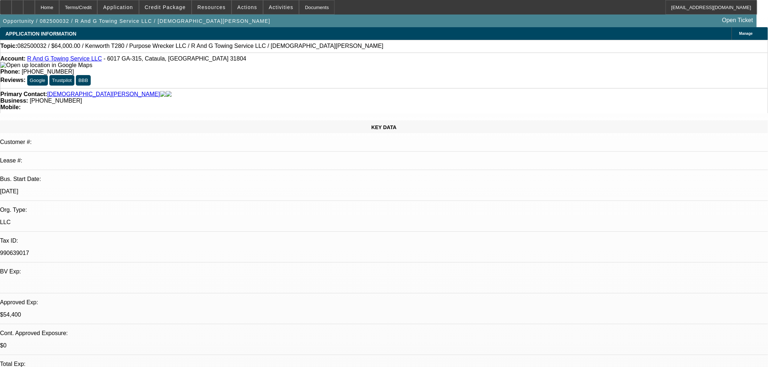
select select "0"
select select "3"
select select "0"
select select "6"
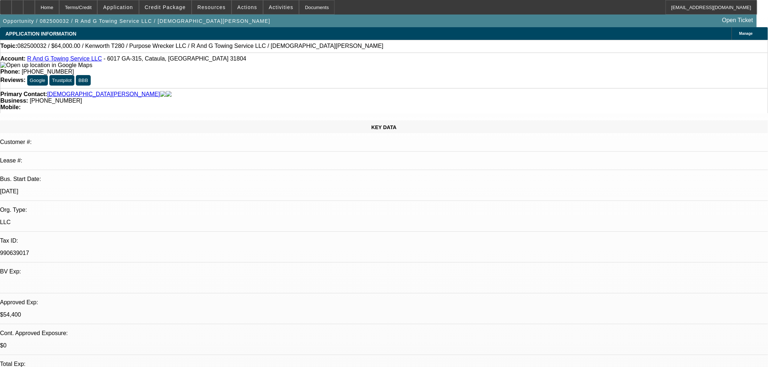
select select "0"
select select "3"
select select "0"
select select "6"
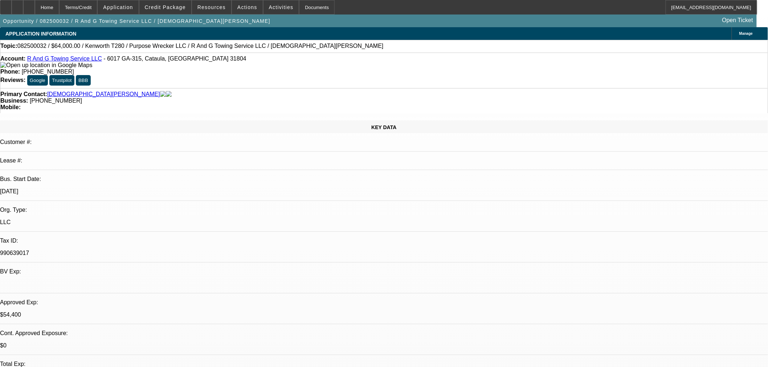
select select "0.15"
select select "2"
select select "0"
select select "6"
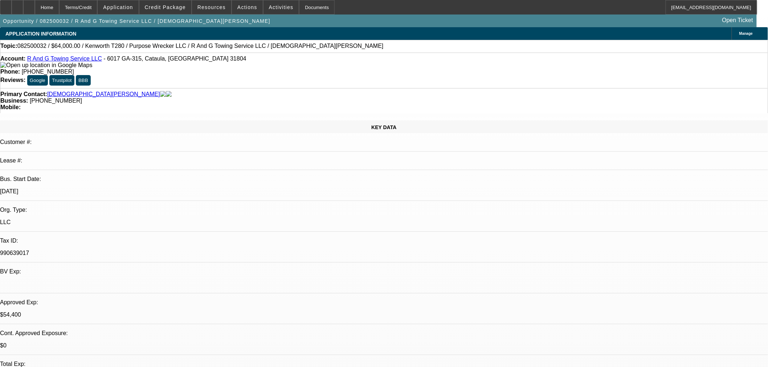
select select "0.15"
select select "2"
select select "0"
select select "6"
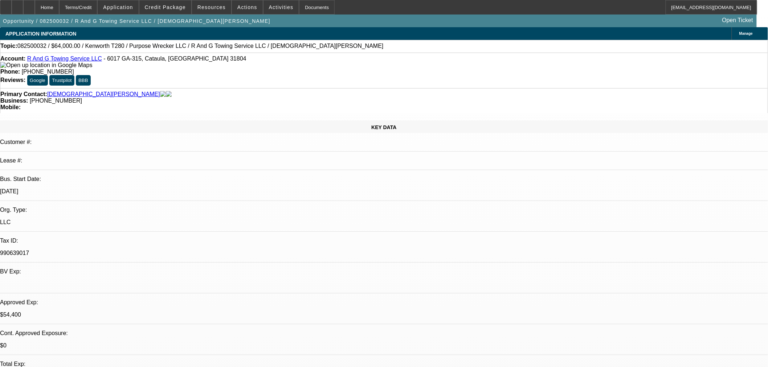
click at [165, 46] on span "082500032 / $64,000.00 / Kenworth T280 / Purpose Wrecker LLC / R And G Towing S…" at bounding box center [200, 46] width 366 height 7
click at [189, 45] on span "082500032 / $64,000.00 / Kenworth T280 / Purpose Wrecker LLC / R And G Towing S…" at bounding box center [200, 46] width 366 height 7
copy span "R And G Towing"
